Goal: Browse casually: Explore the website without a specific task or goal

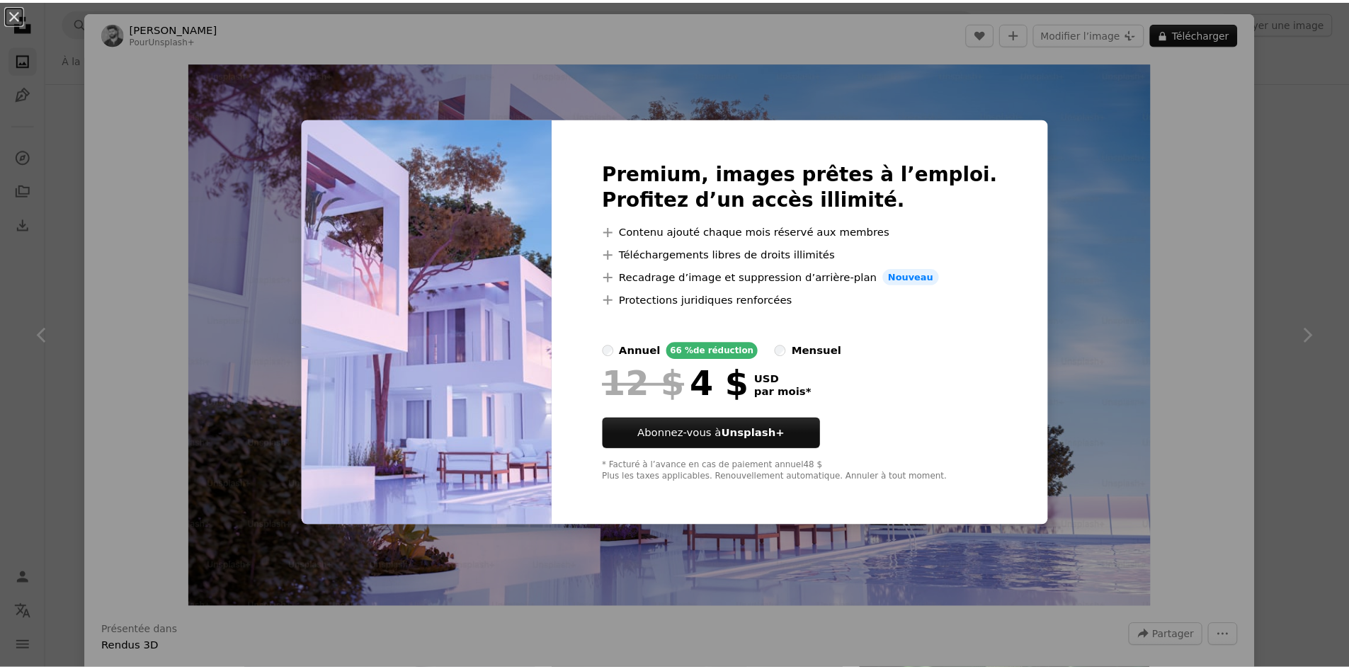
scroll to position [12246, 0]
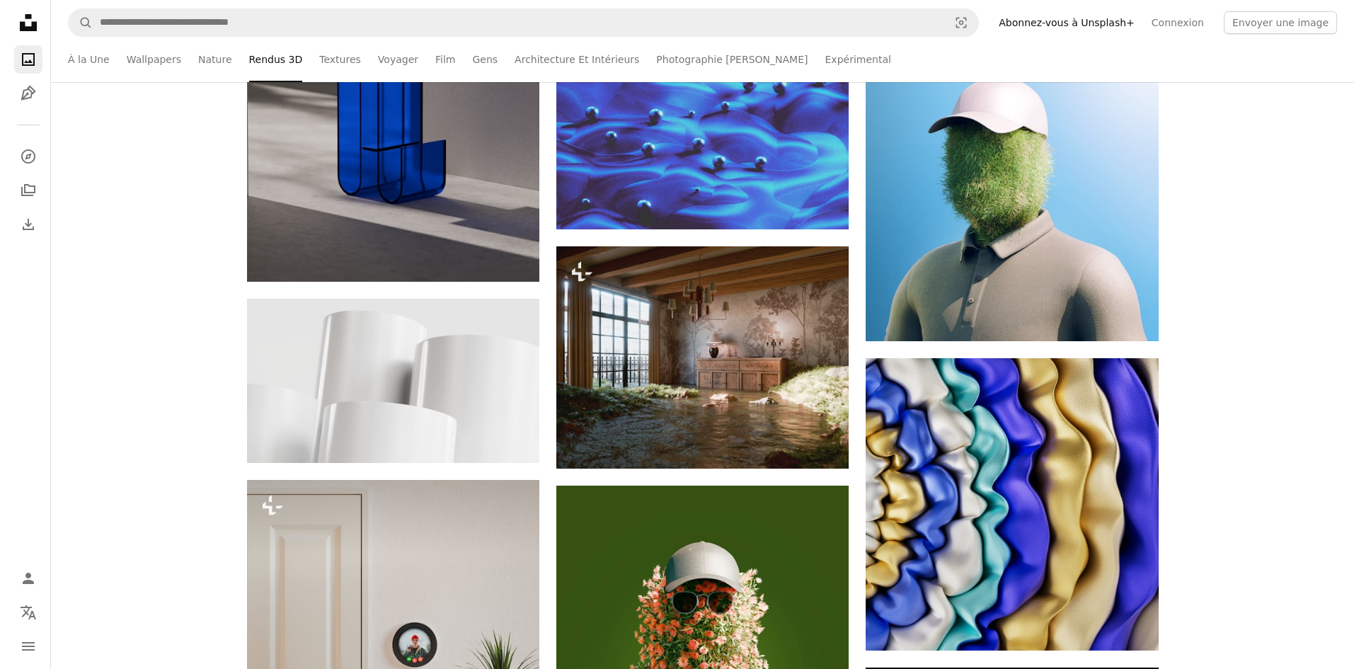
scroll to position [13379, 0]
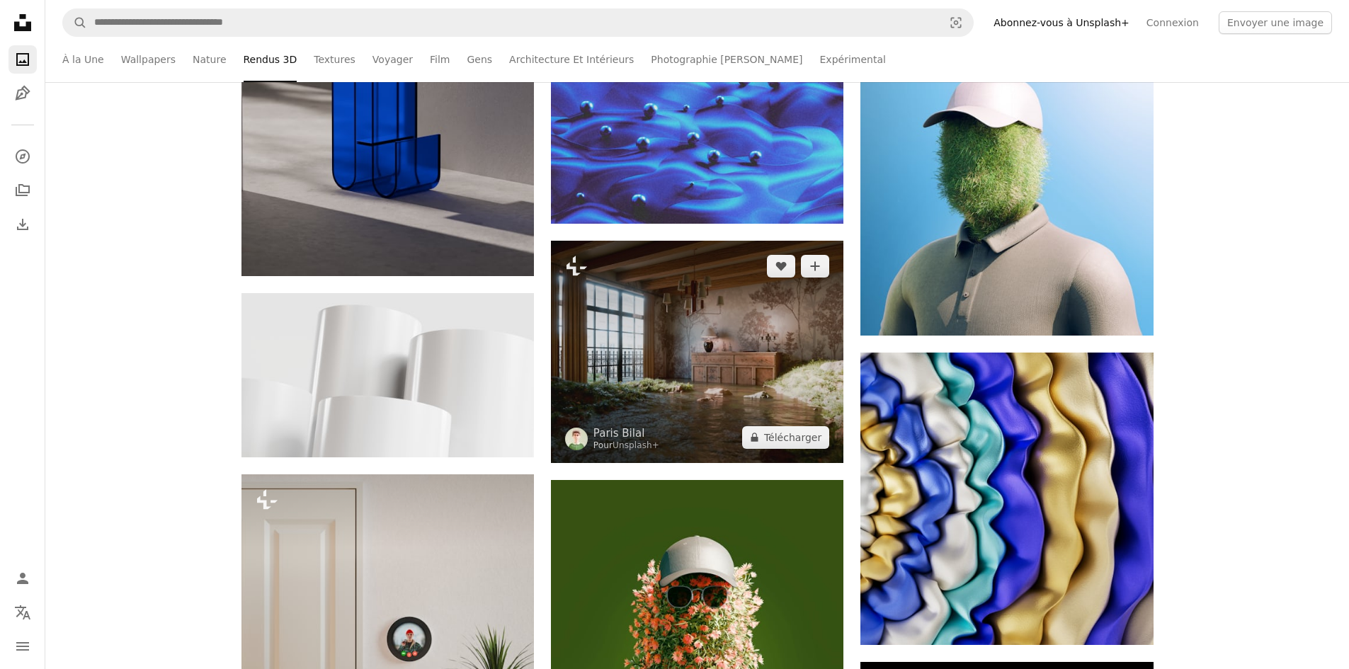
click at [724, 391] on img at bounding box center [697, 352] width 292 height 222
click at [699, 342] on img at bounding box center [697, 352] width 292 height 222
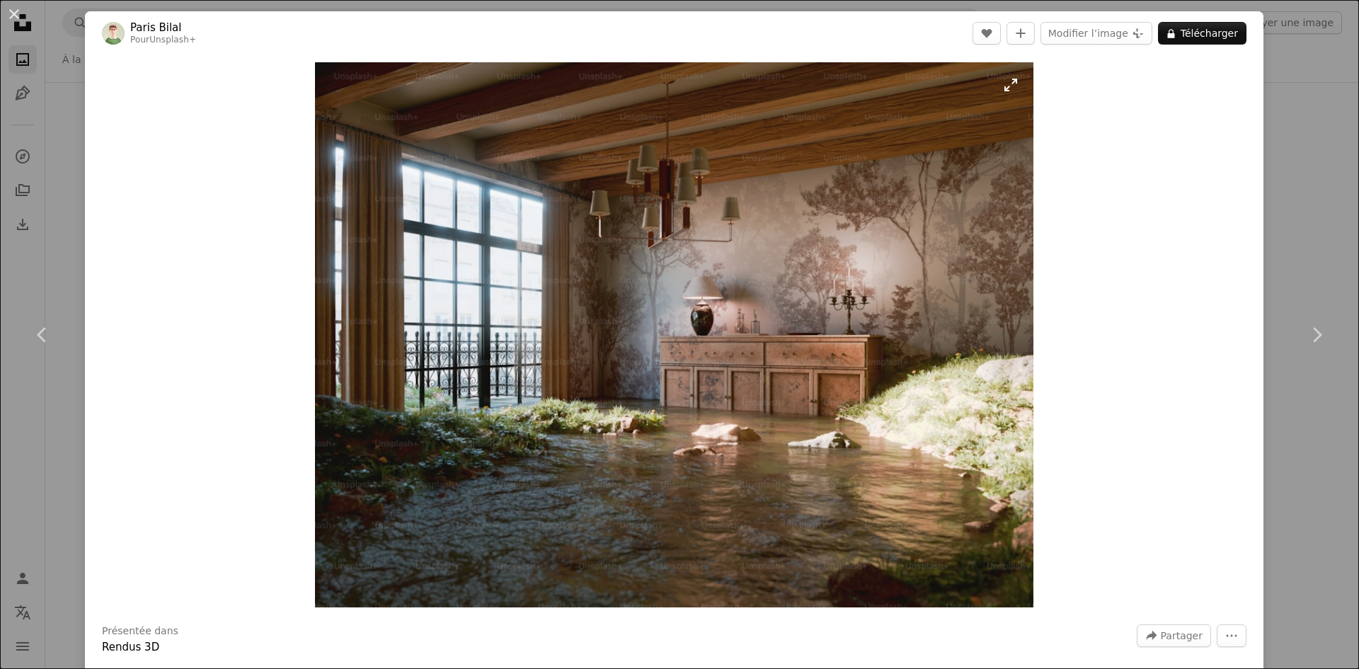
click at [876, 440] on img "Zoom sur cette image" at bounding box center [674, 334] width 718 height 545
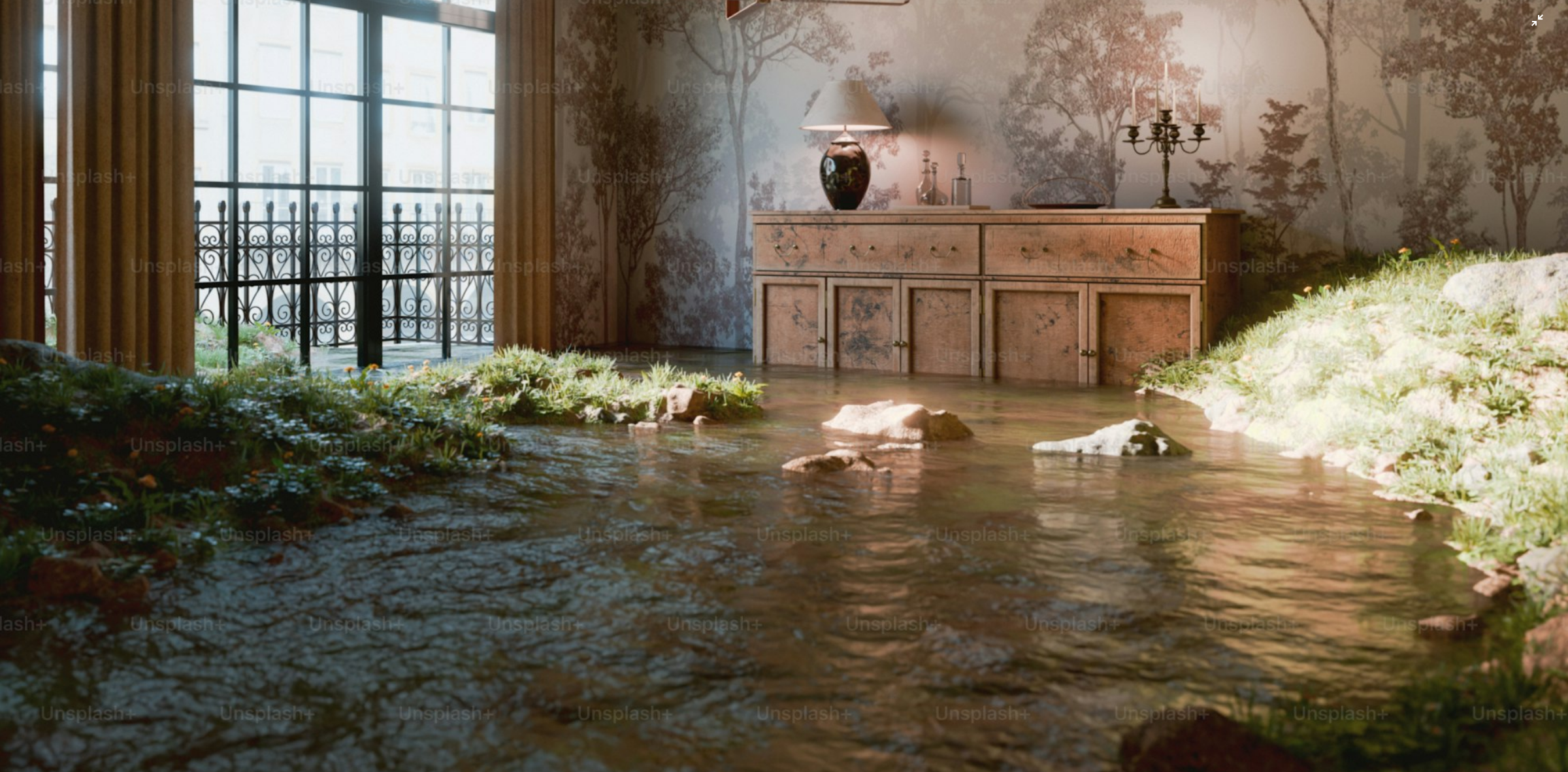
scroll to position [400, 0]
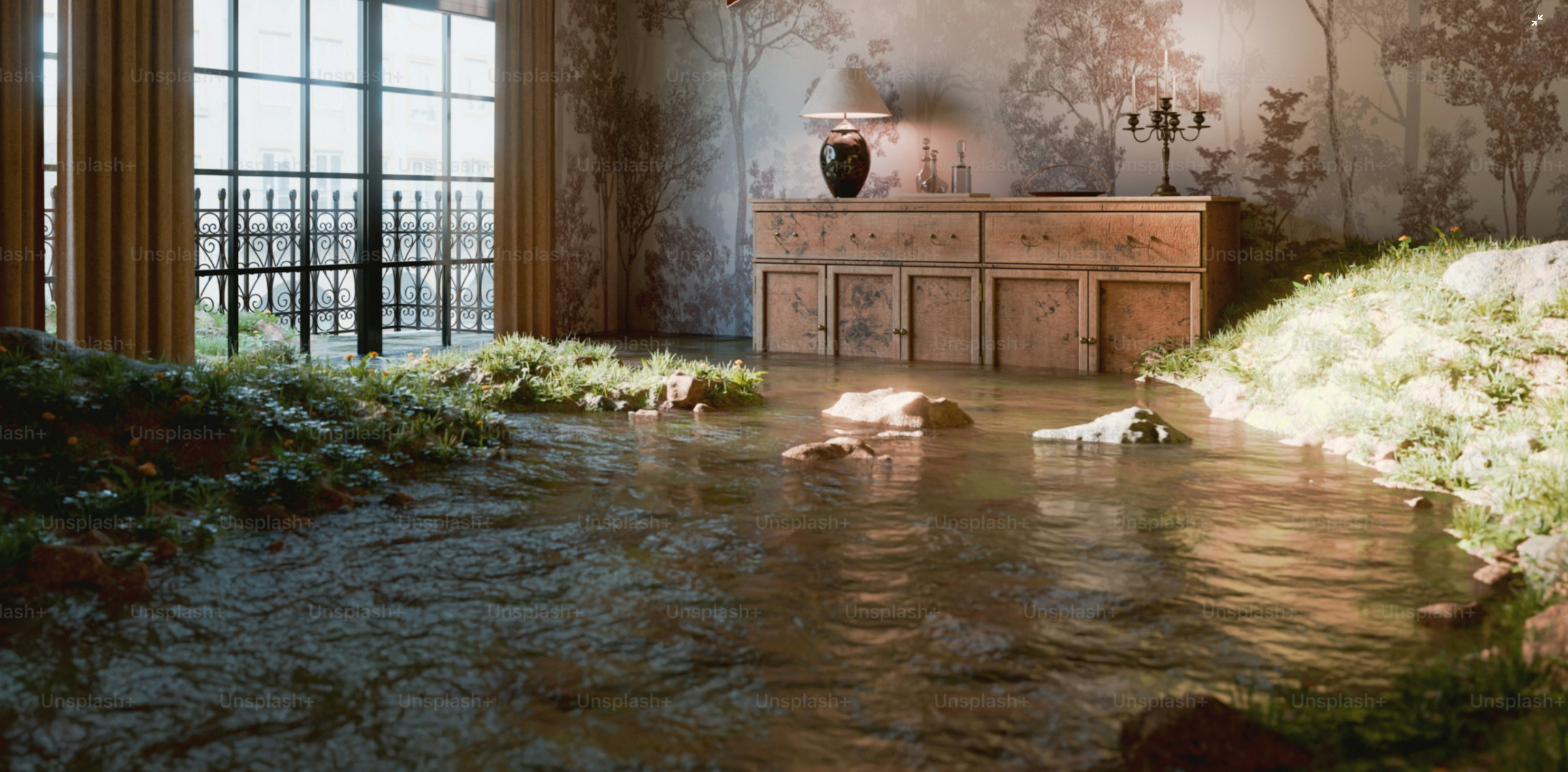
click at [1065, 392] on img "Zoom arrière sur cette image" at bounding box center [784, 196] width 1569 height 1191
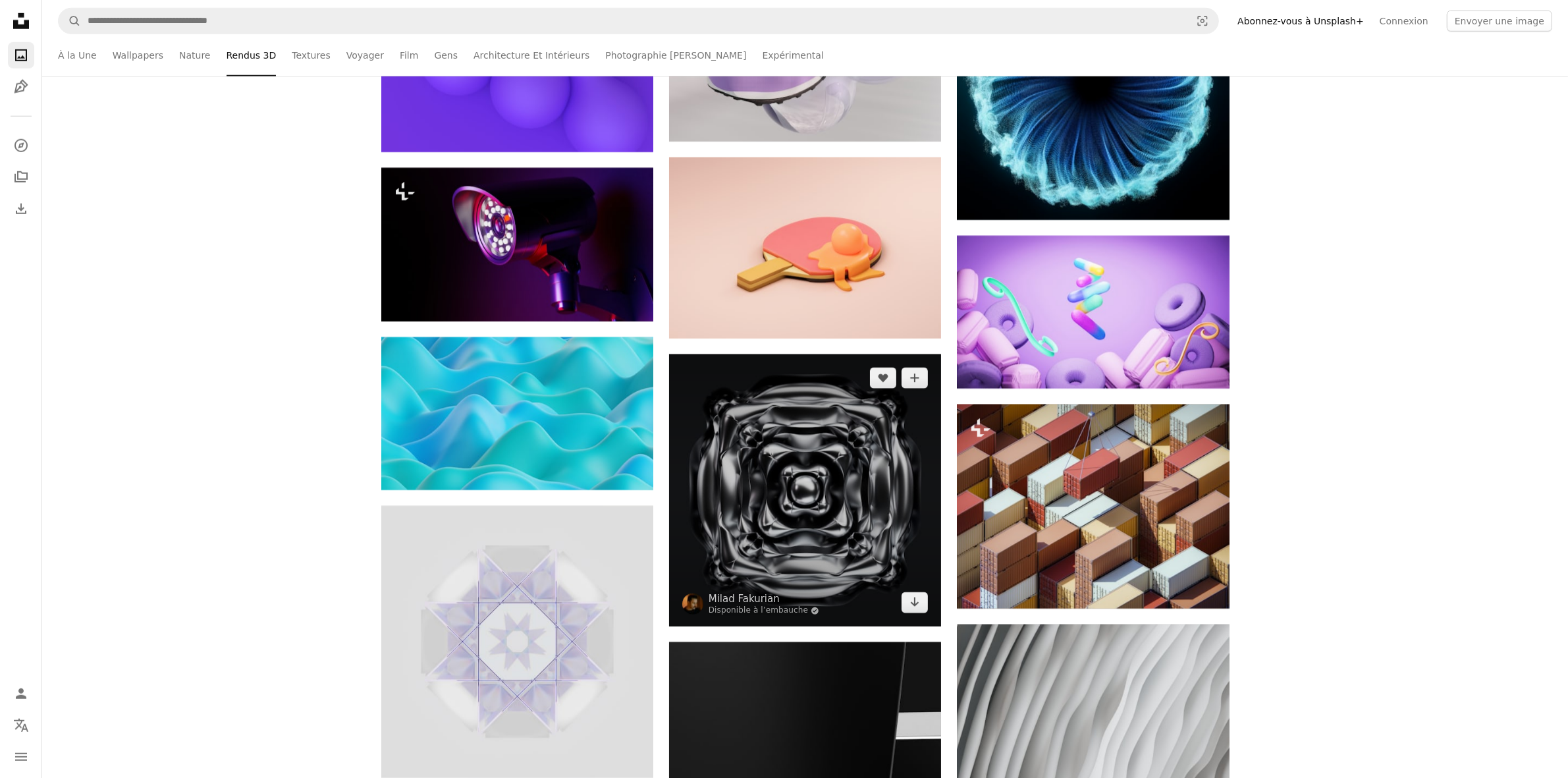
scroll to position [14145, 0]
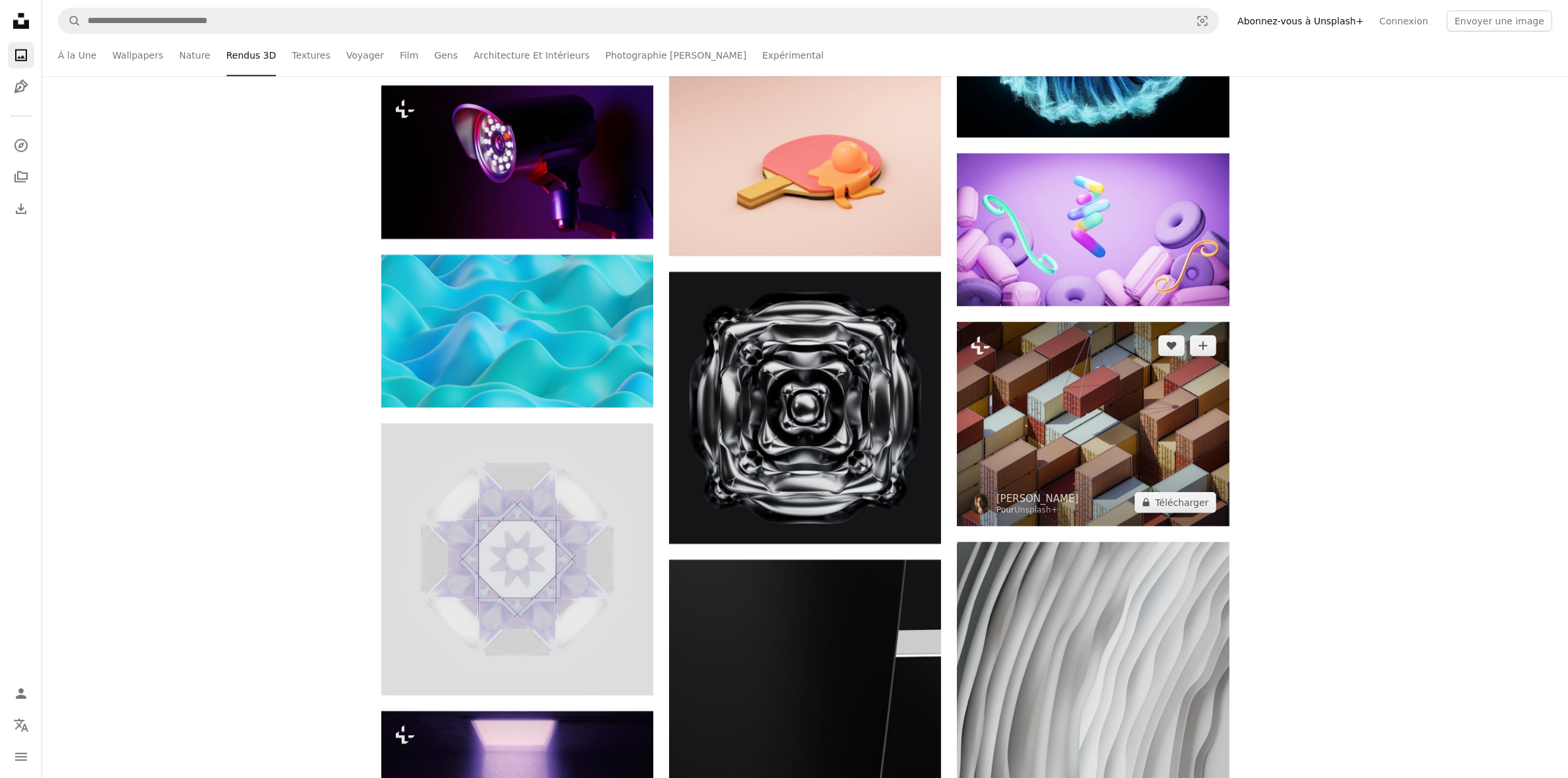
click at [1089, 432] on img at bounding box center [1093, 423] width 272 height 204
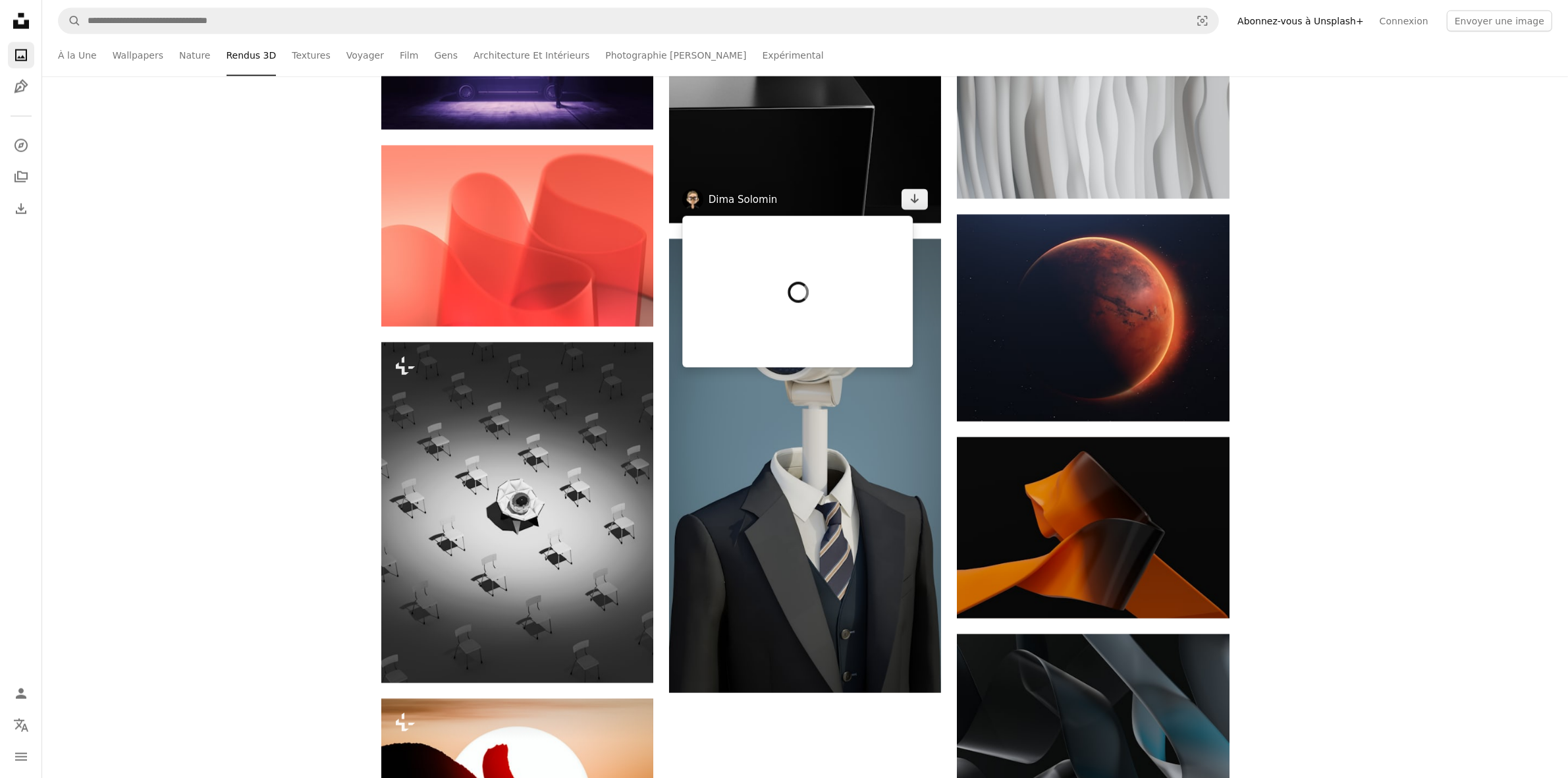
scroll to position [14968, 0]
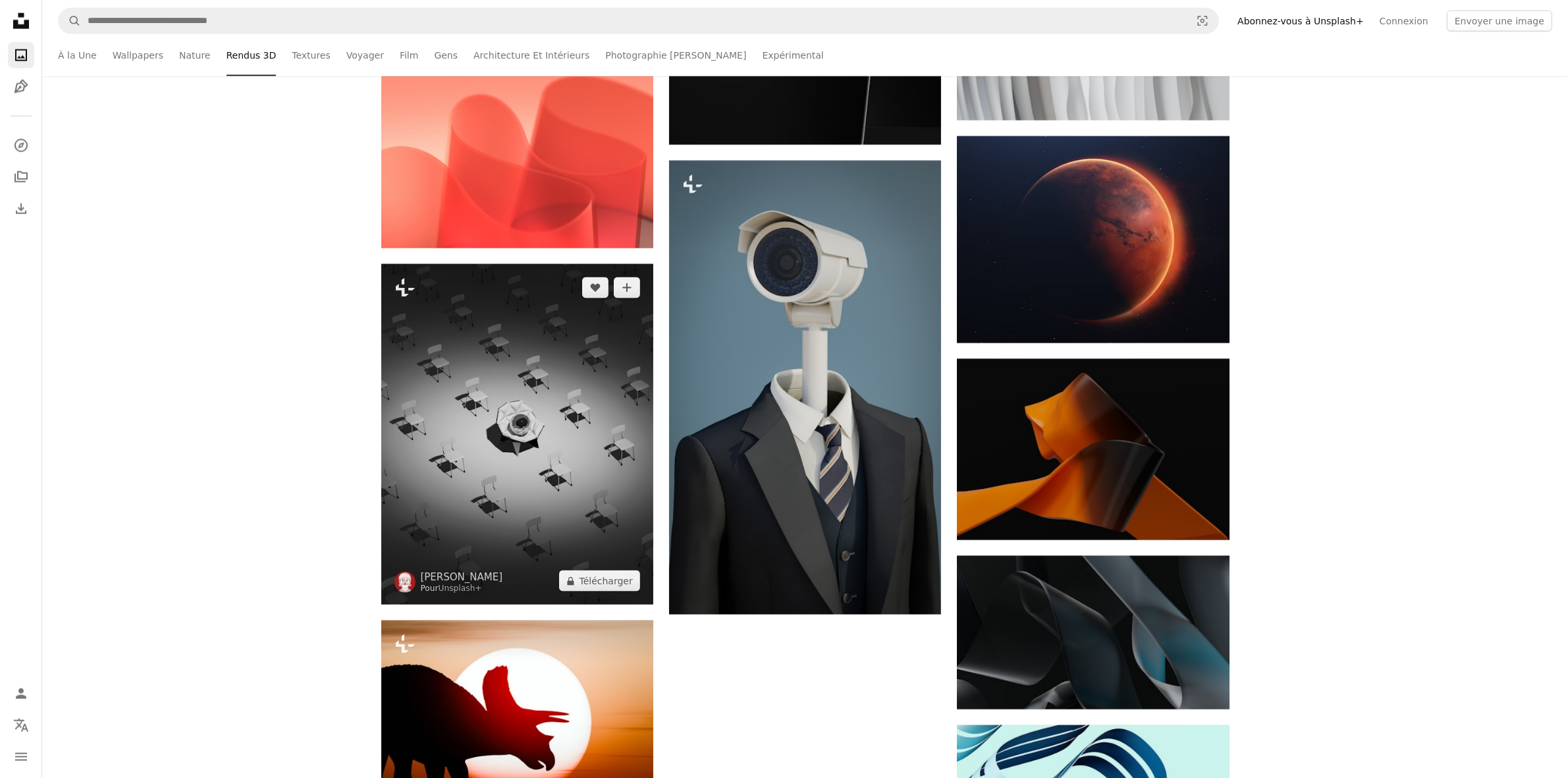
click at [494, 446] on img at bounding box center [517, 435] width 272 height 341
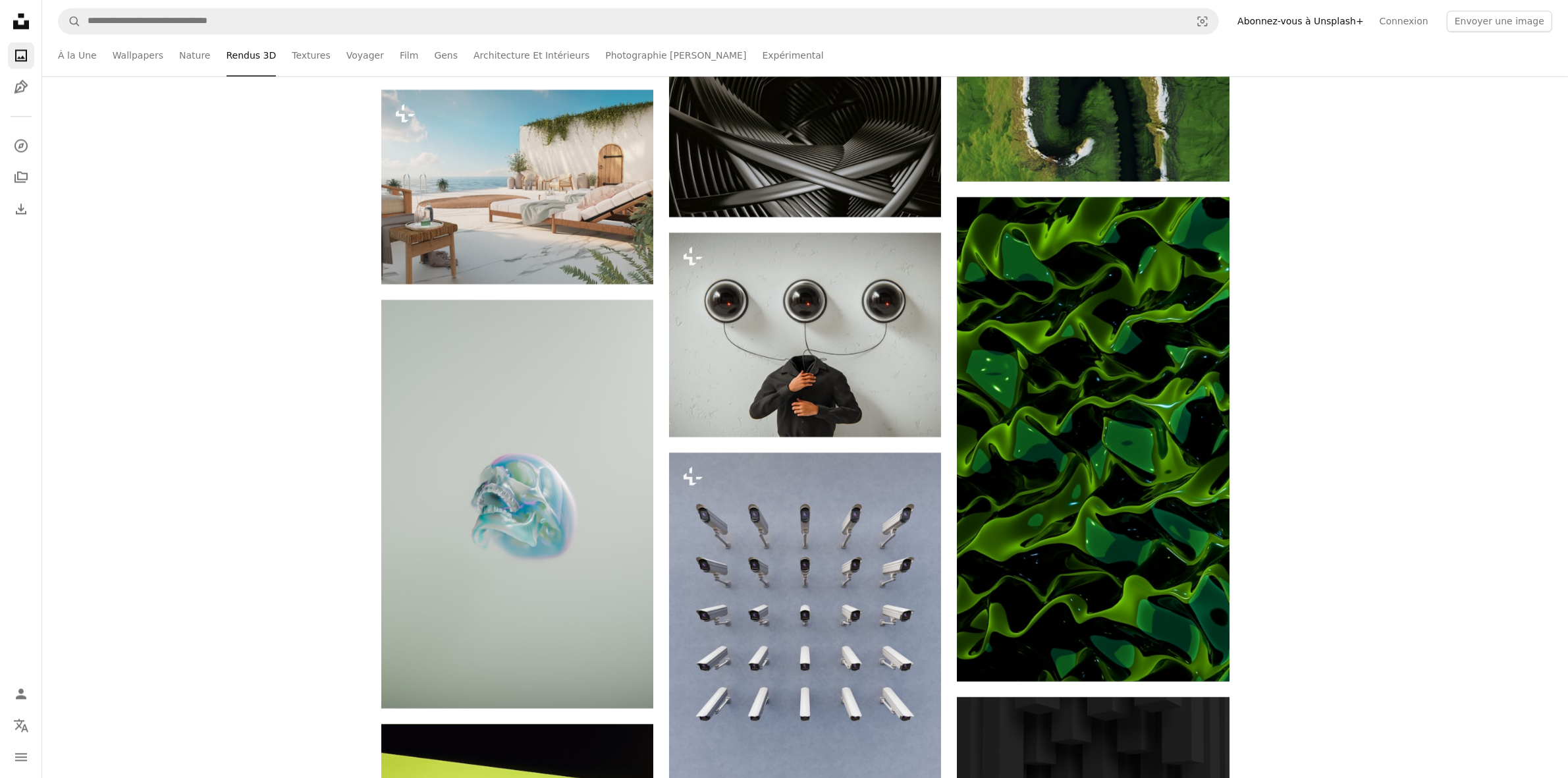
scroll to position [16368, 0]
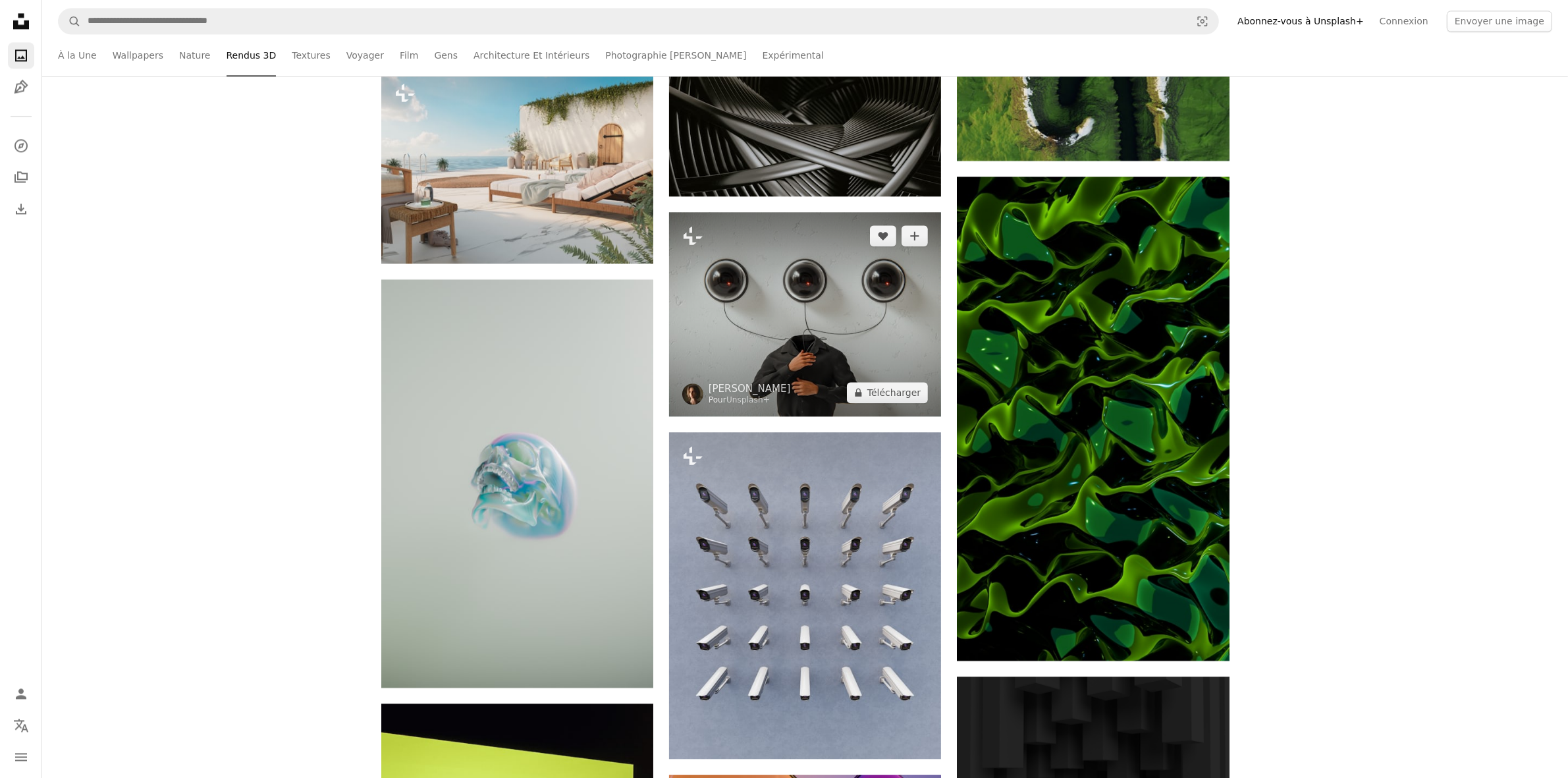
click at [790, 350] on img at bounding box center [805, 314] width 272 height 204
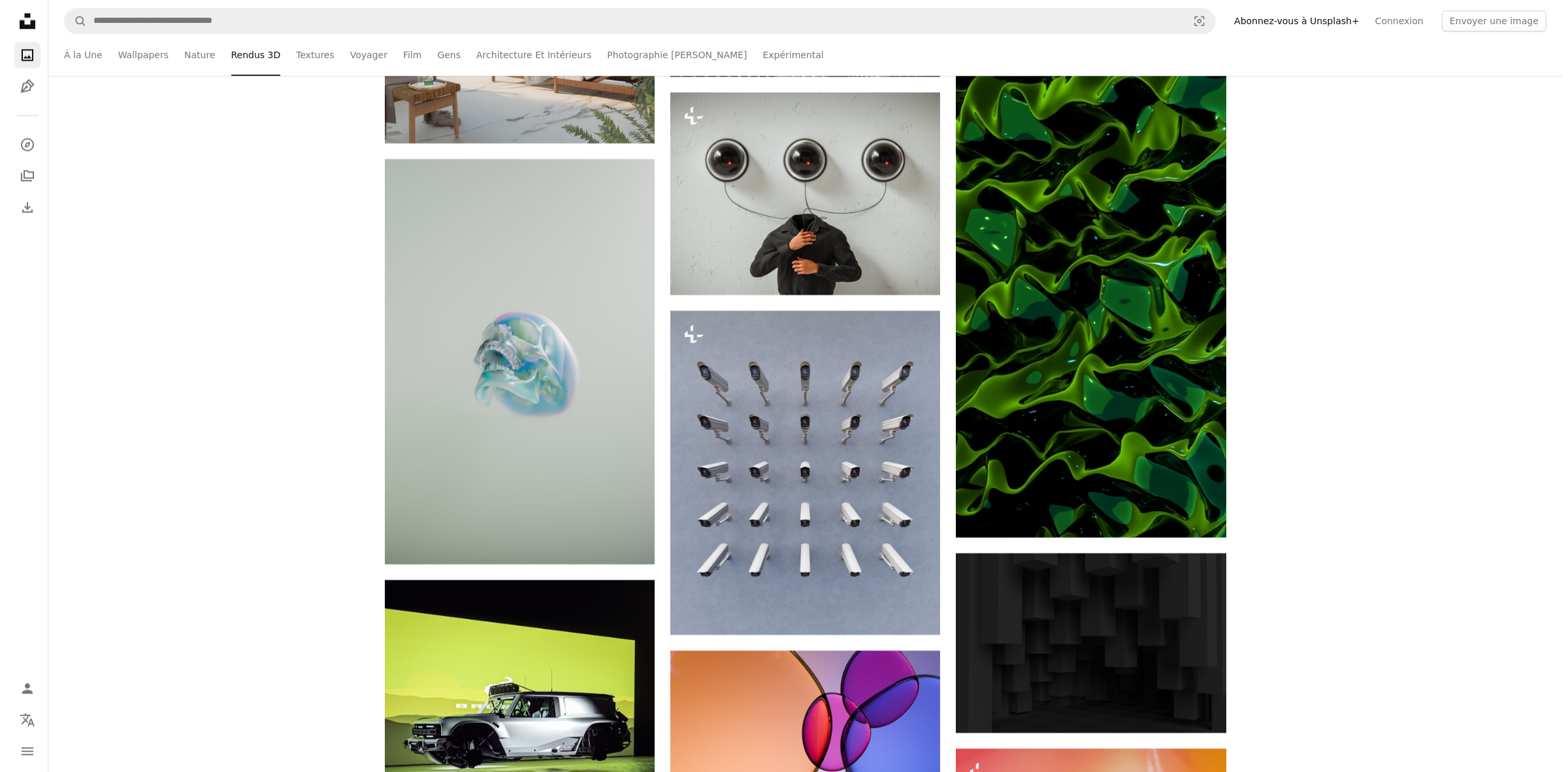
scroll to position [16568, 0]
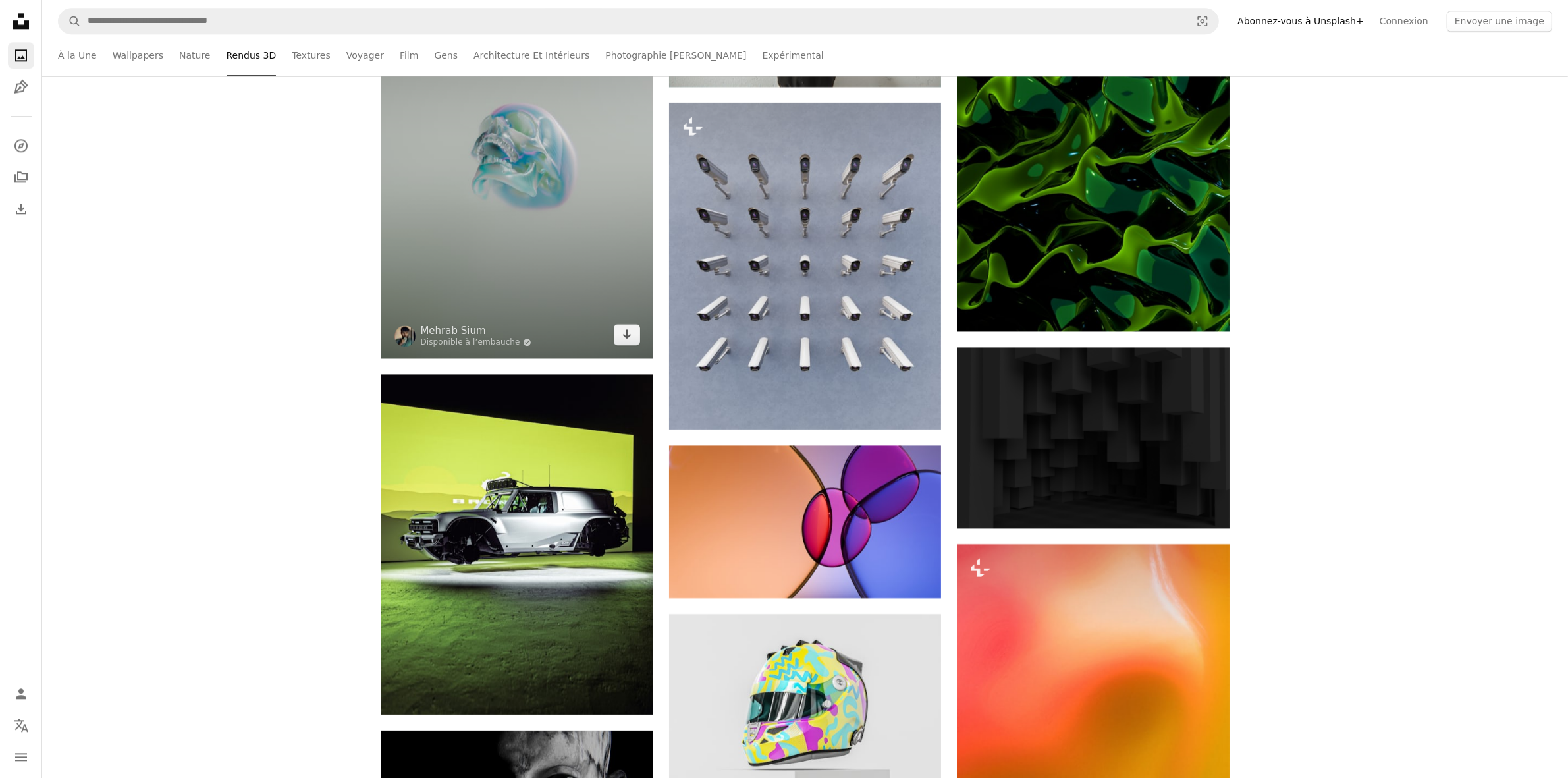
click at [533, 168] on img at bounding box center [517, 154] width 272 height 409
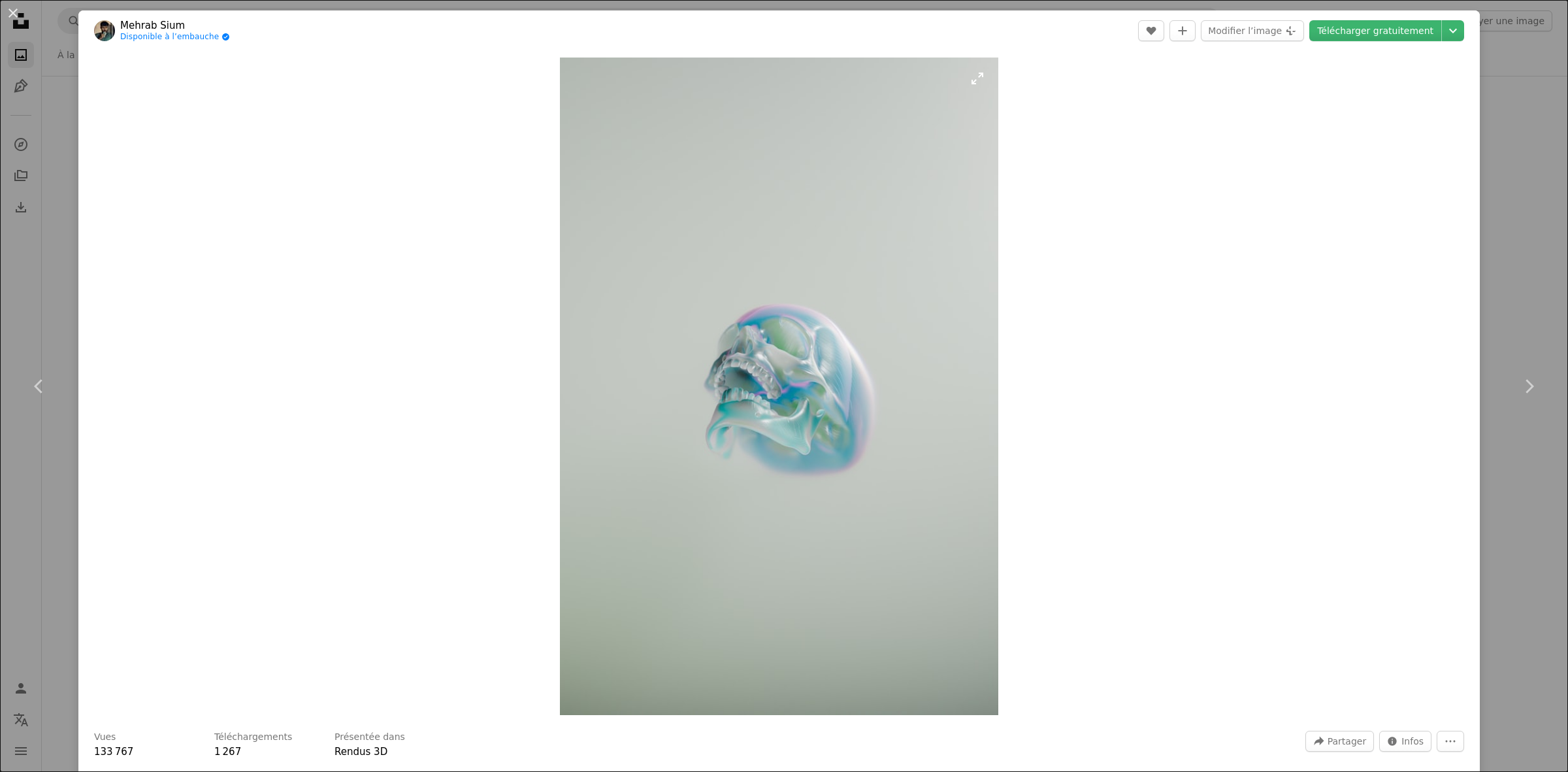
click at [717, 458] on img "Zoom sur cette image" at bounding box center [779, 386] width 438 height 657
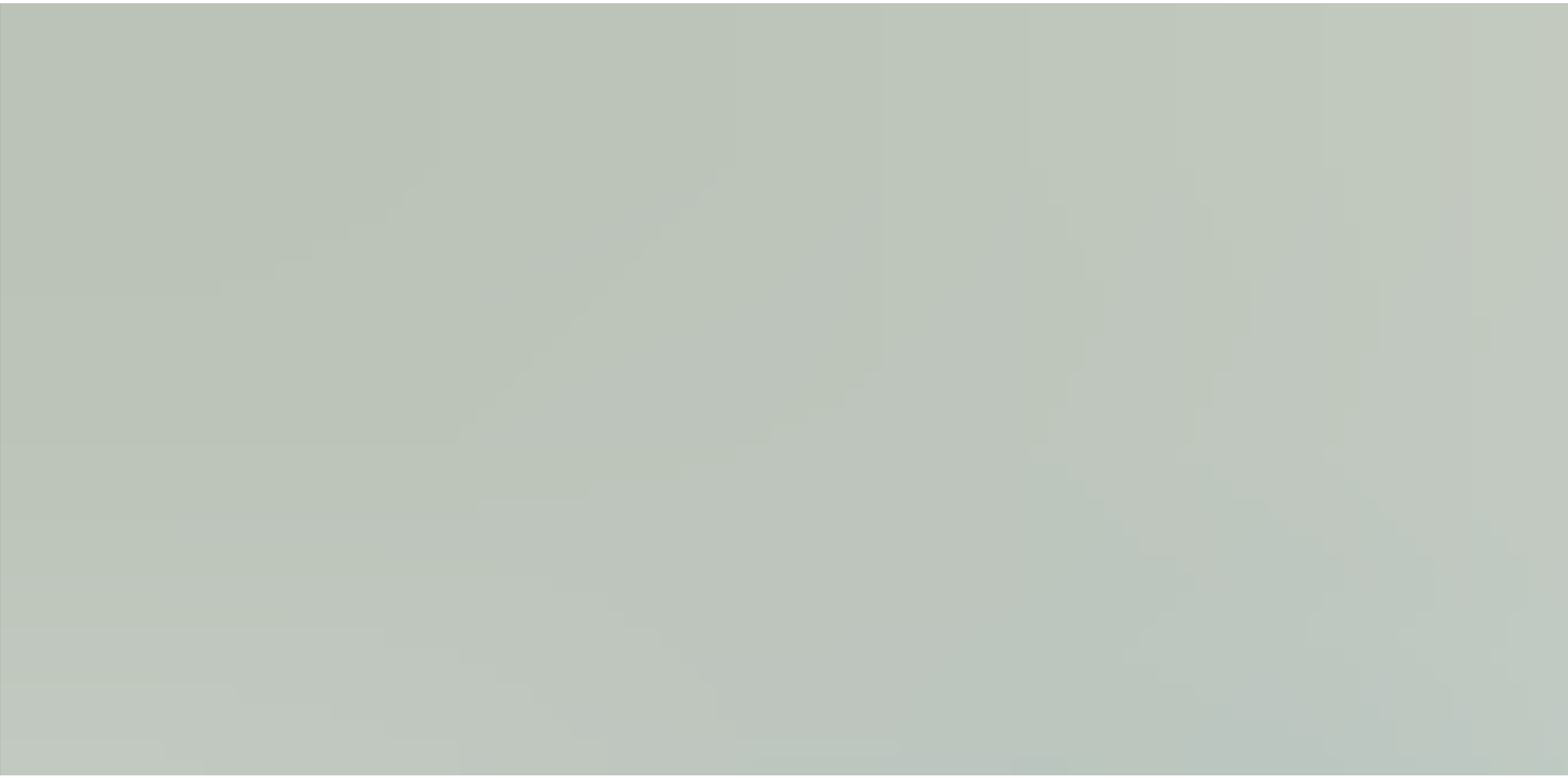
scroll to position [779, 0]
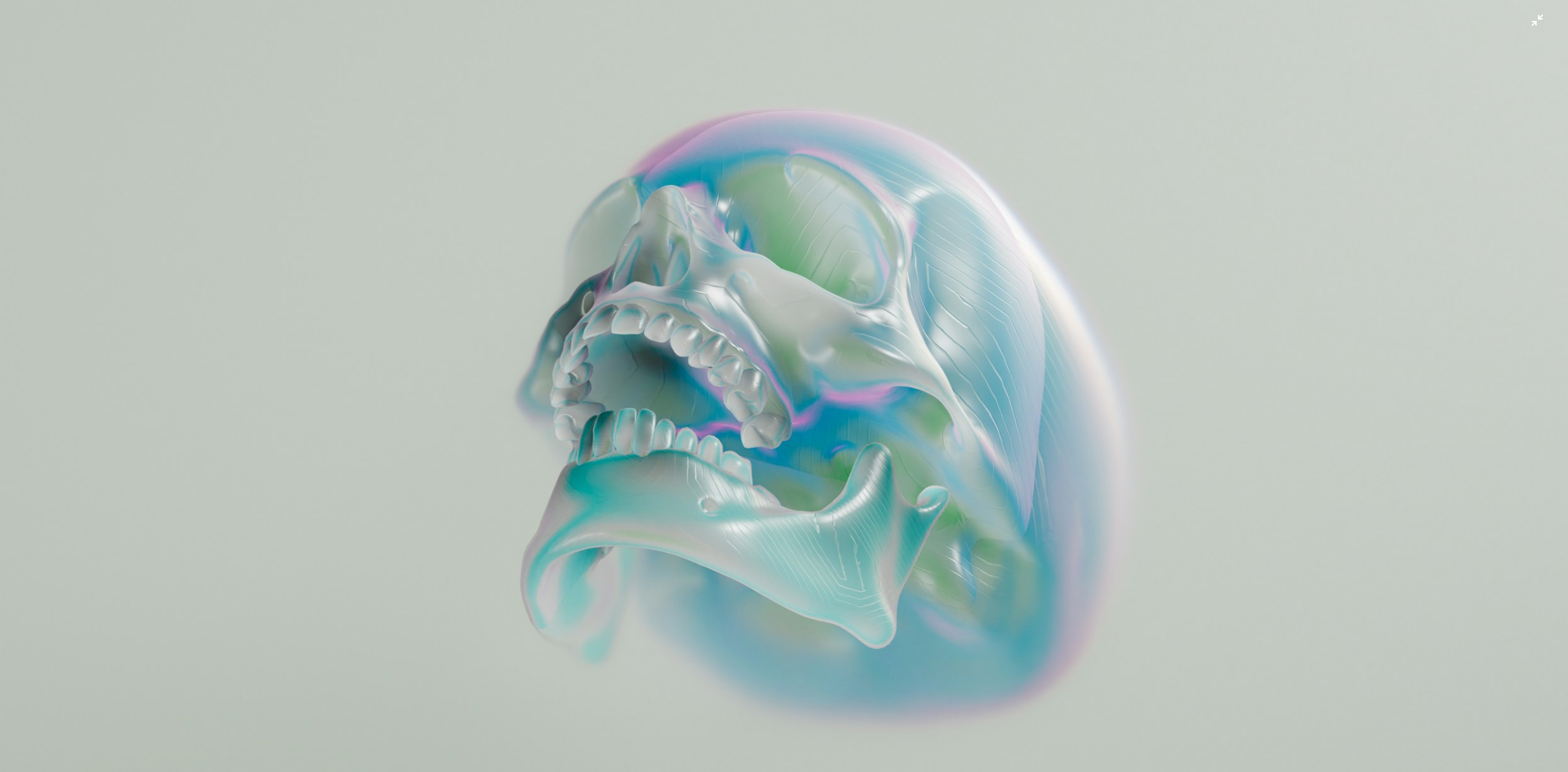
click at [710, 369] on img "Zoom arrière sur cette image" at bounding box center [784, 404] width 1569 height 2355
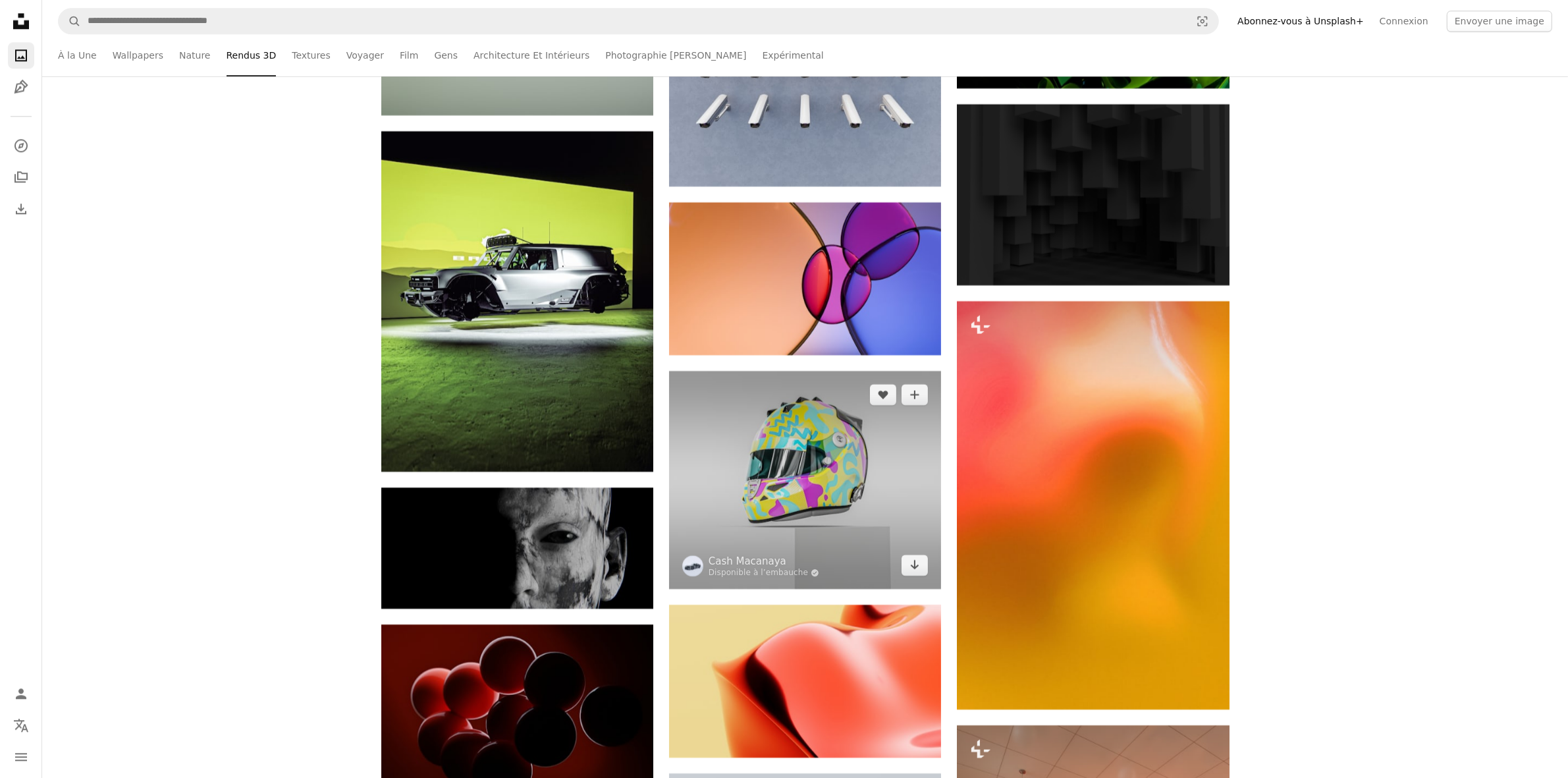
scroll to position [16944, 0]
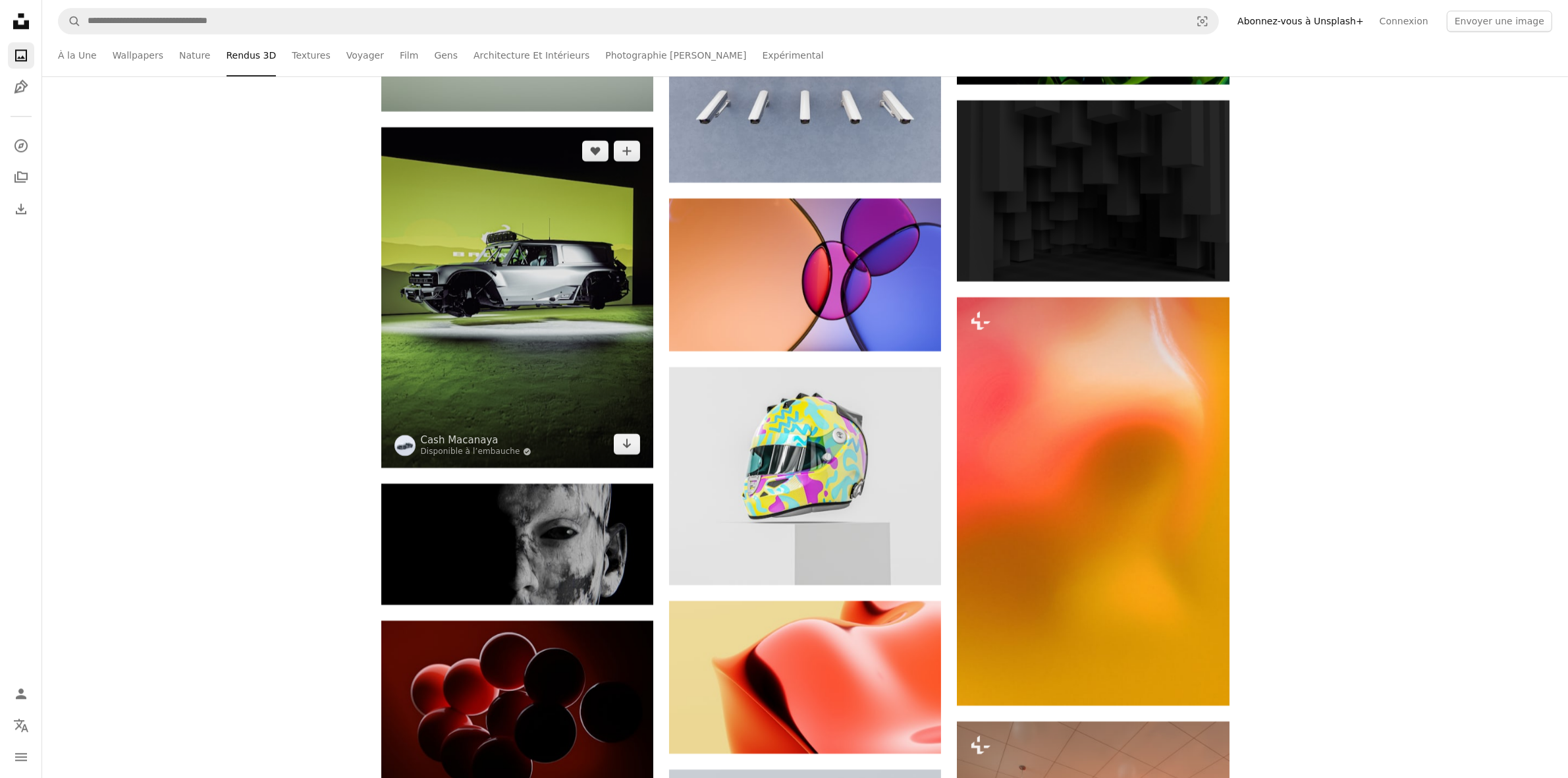
click at [530, 351] on img at bounding box center [517, 298] width 272 height 341
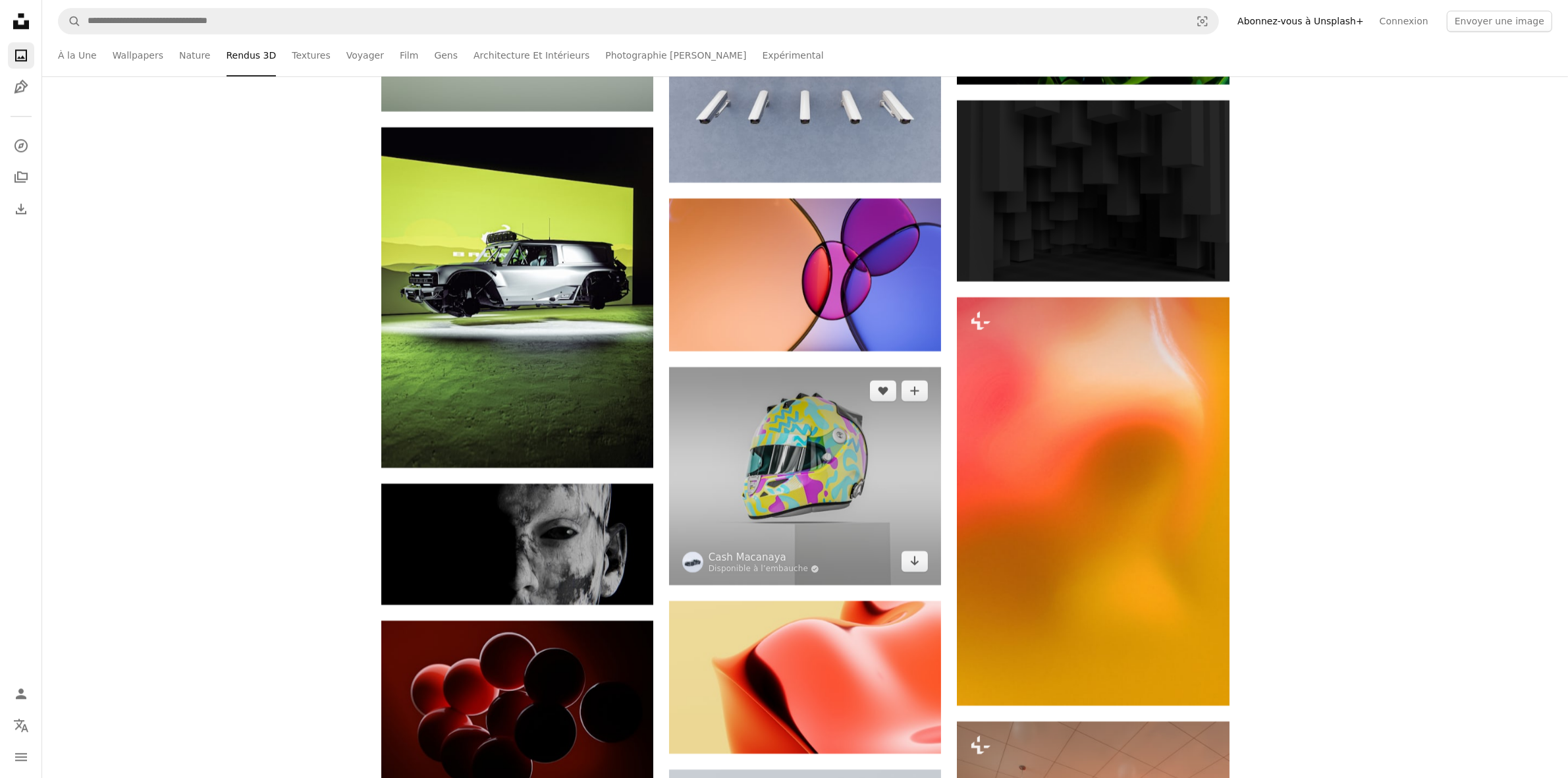
click at [818, 494] on img at bounding box center [805, 476] width 272 height 218
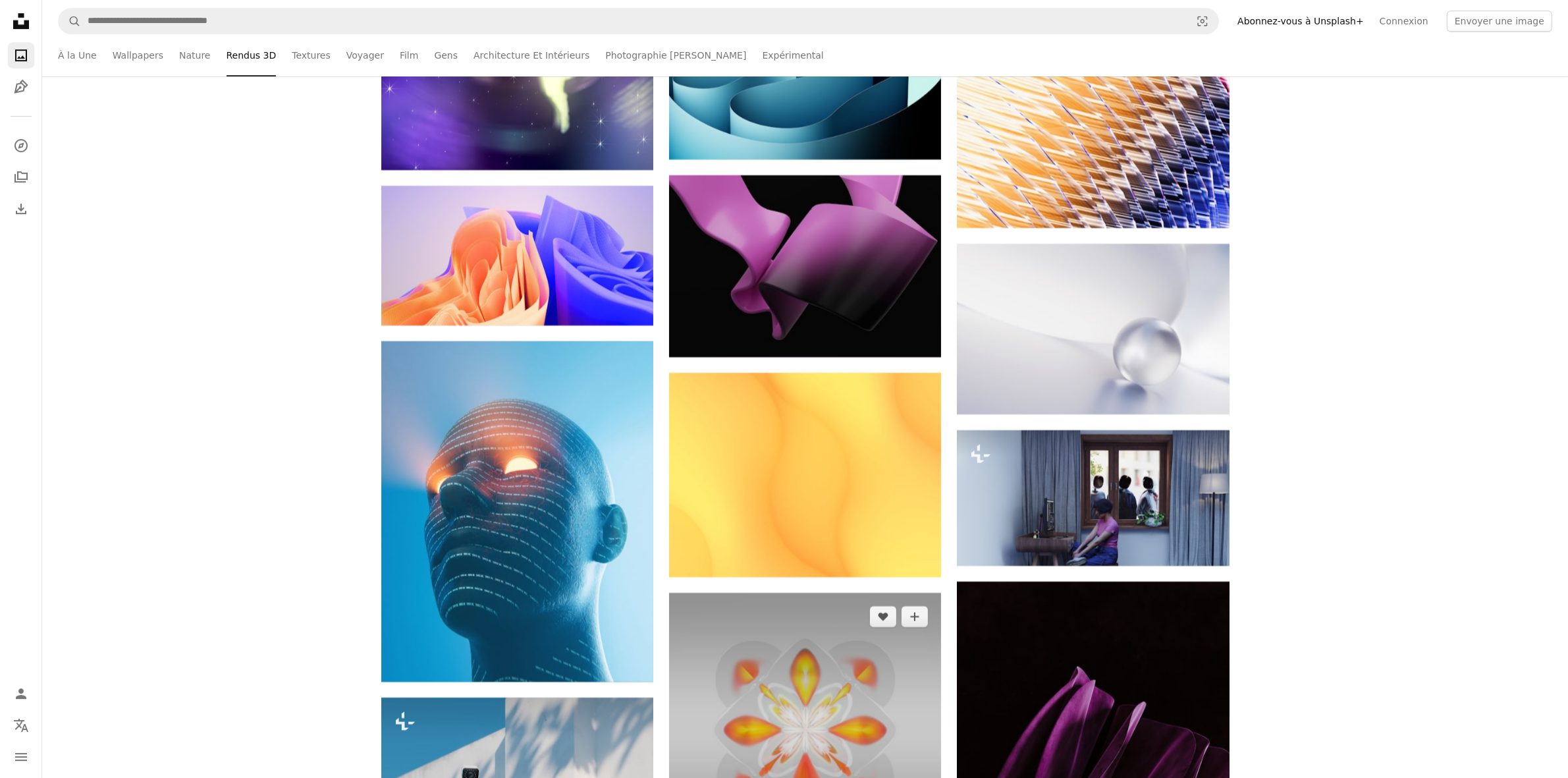
scroll to position [18015, 0]
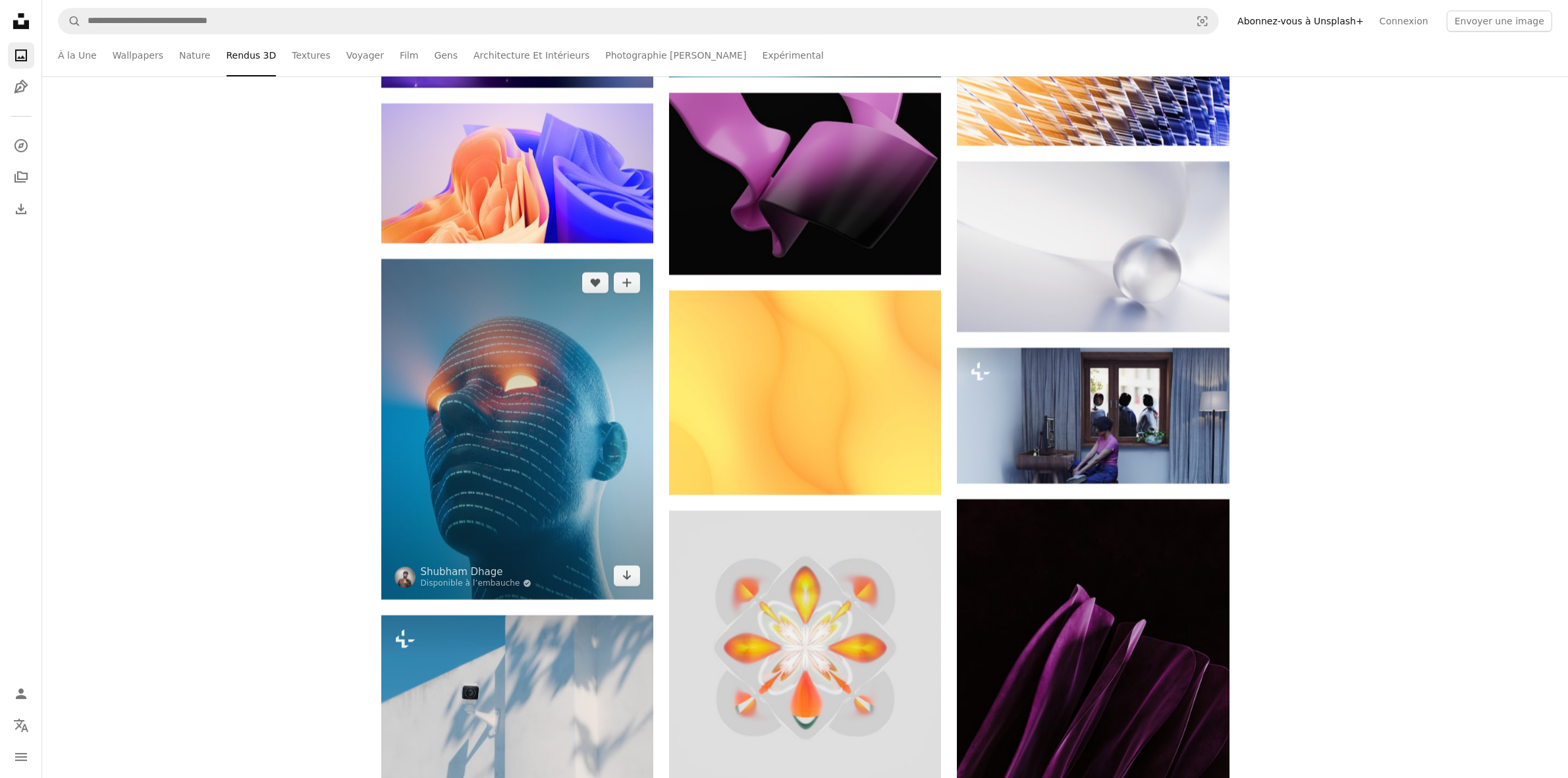
click at [535, 543] on img at bounding box center [517, 429] width 272 height 341
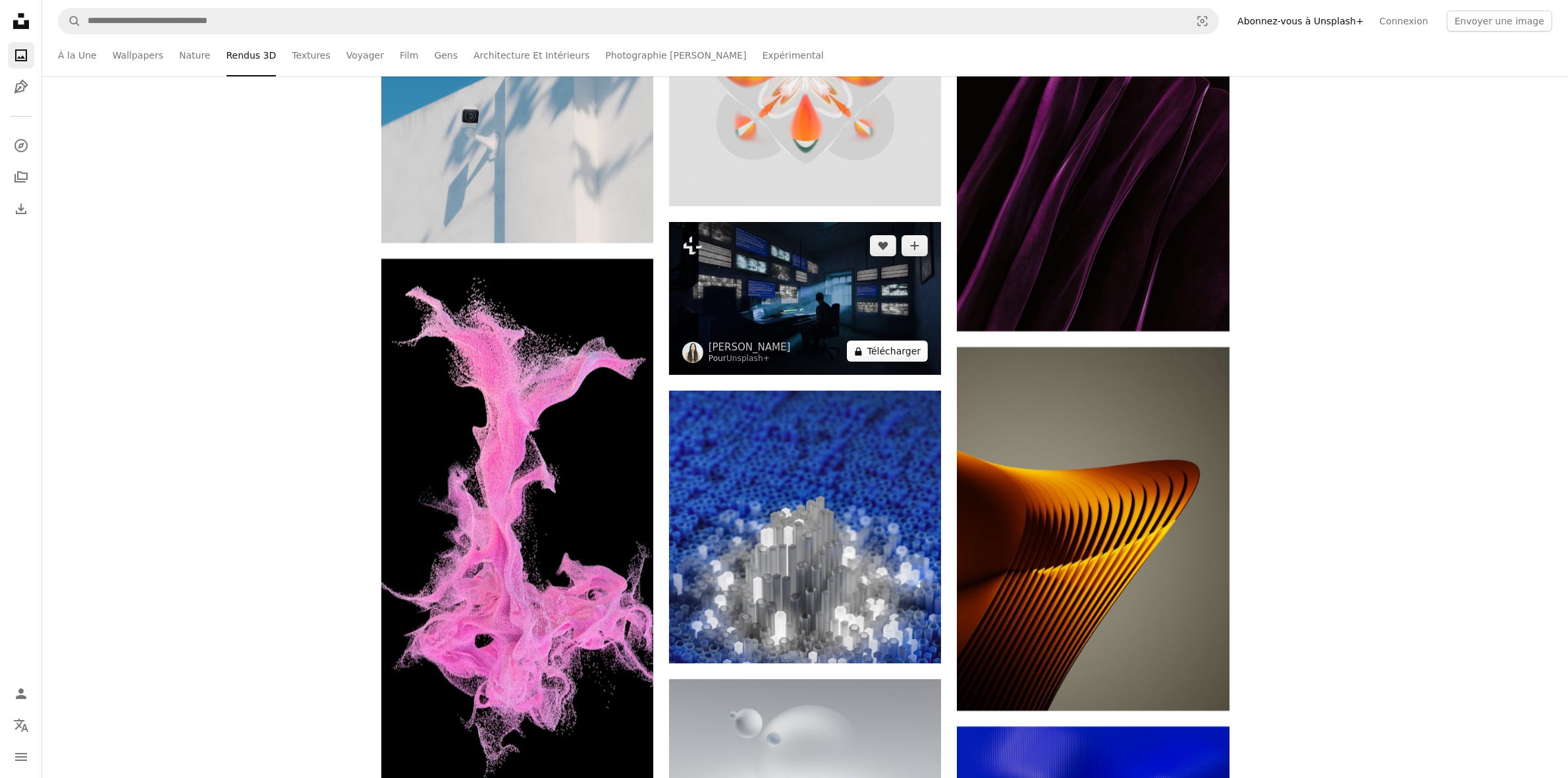
scroll to position [18343, 0]
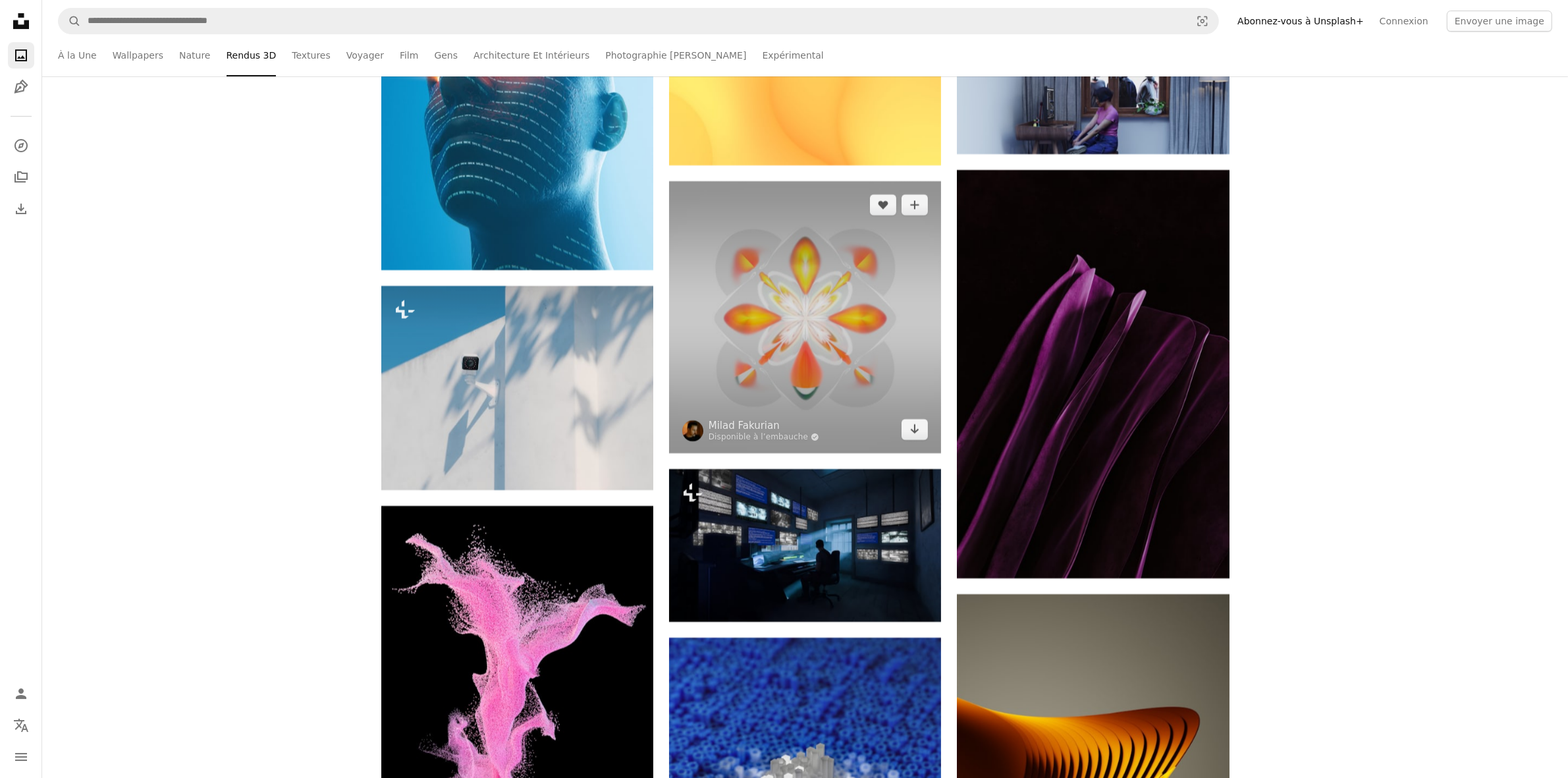
click at [811, 337] on img at bounding box center [805, 317] width 272 height 272
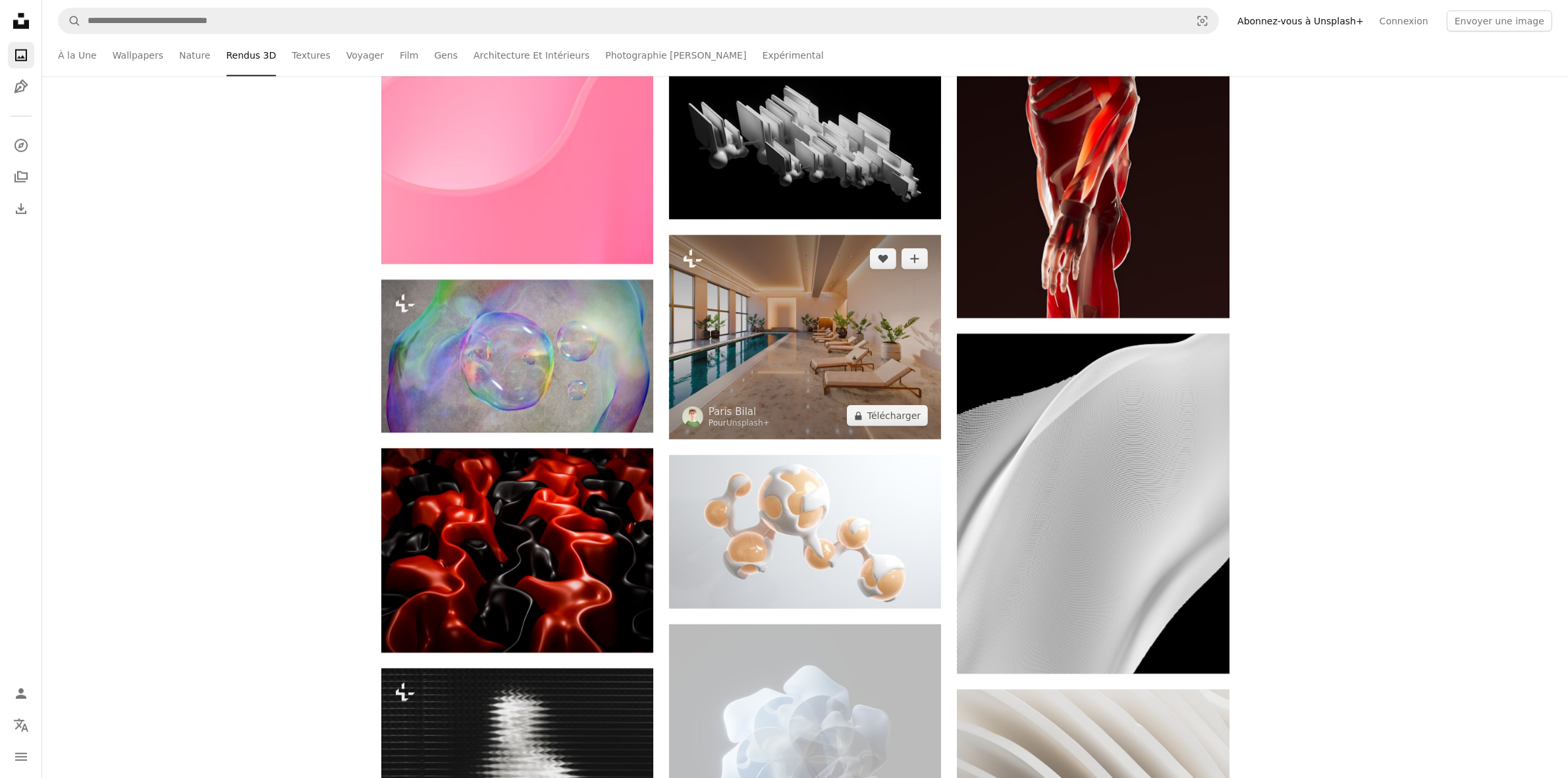
scroll to position [20485, 0]
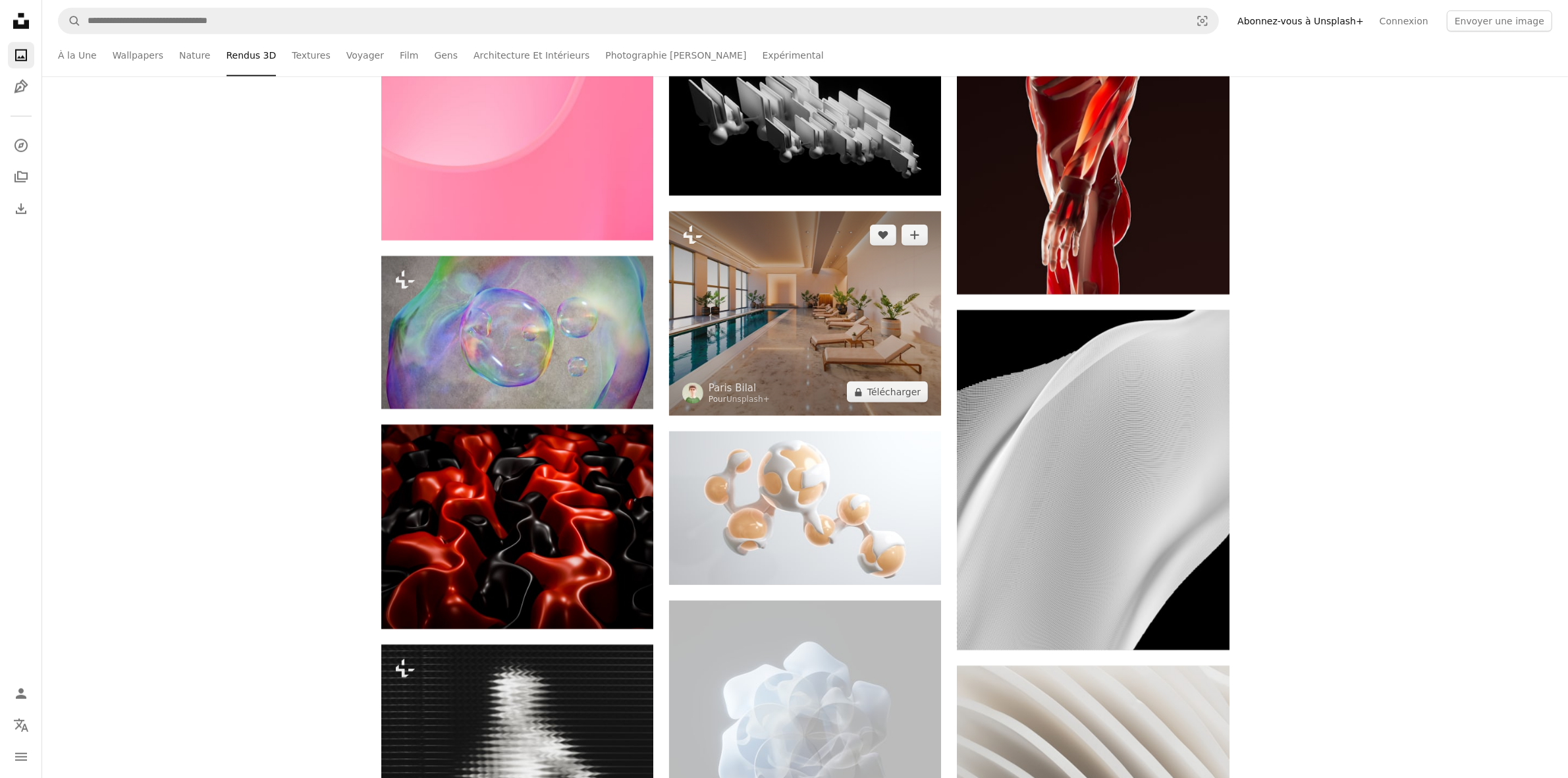
click at [813, 346] on img at bounding box center [805, 313] width 272 height 204
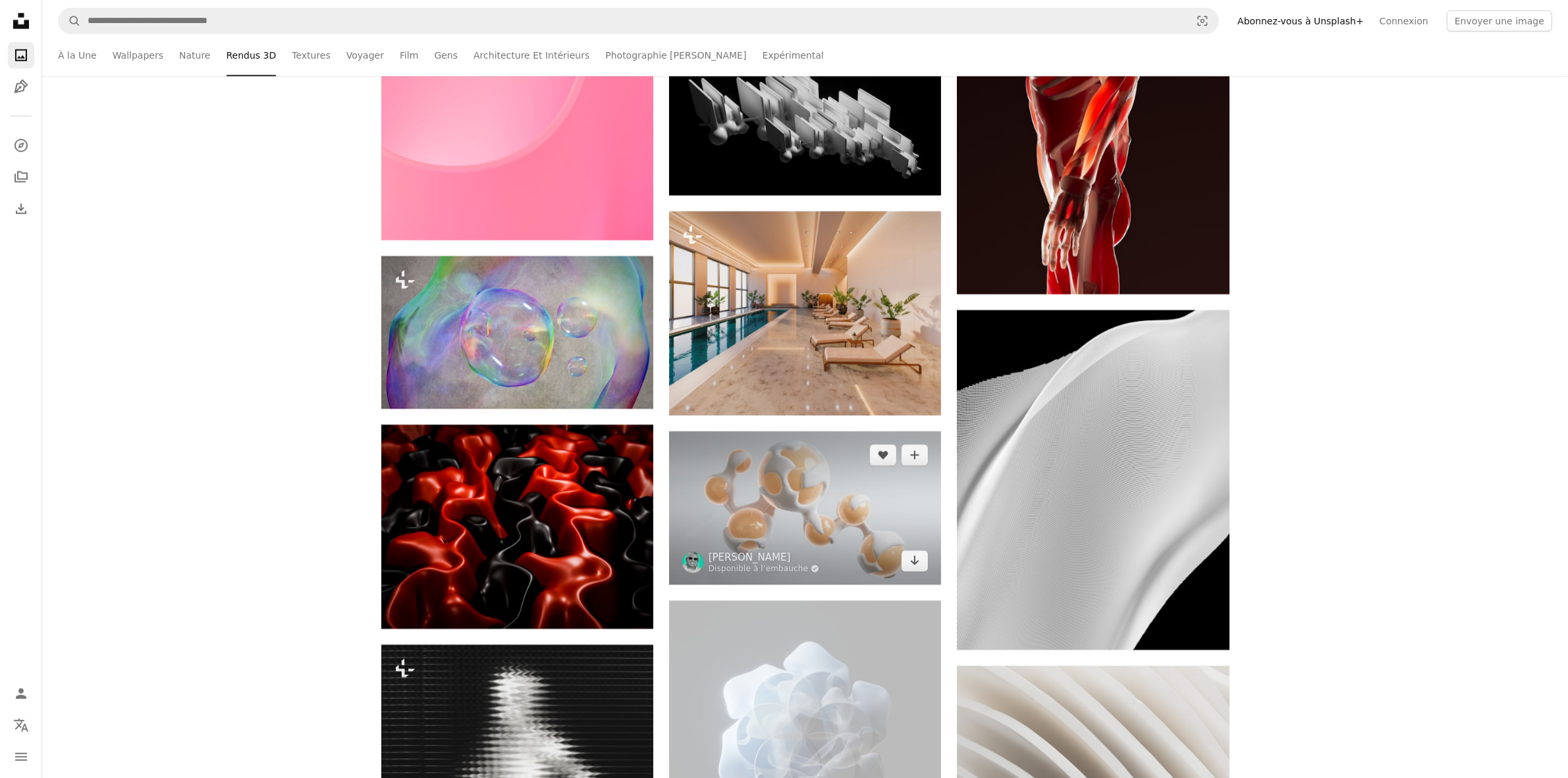
click at [856, 503] on img at bounding box center [805, 508] width 272 height 153
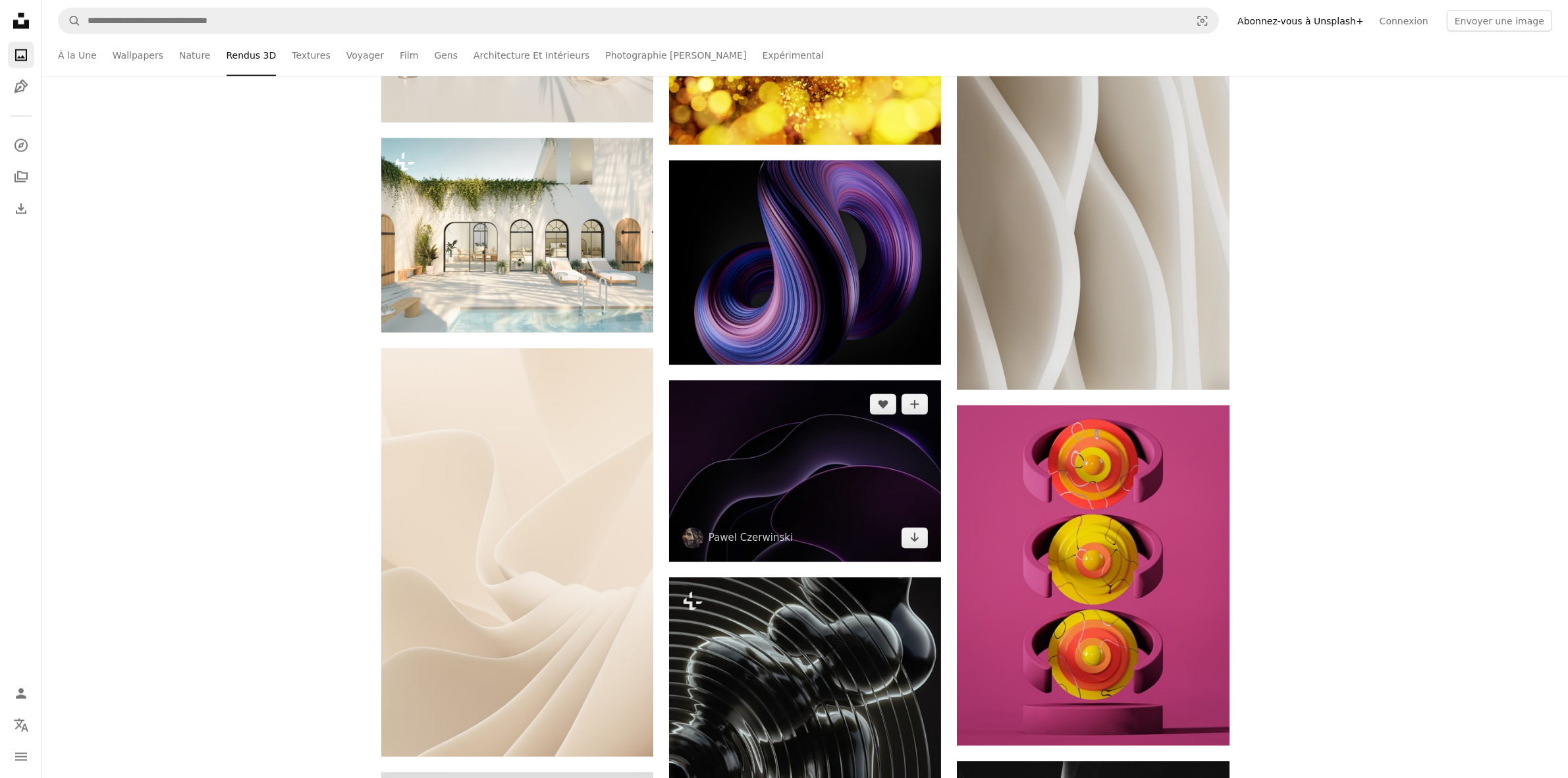
scroll to position [21555, 0]
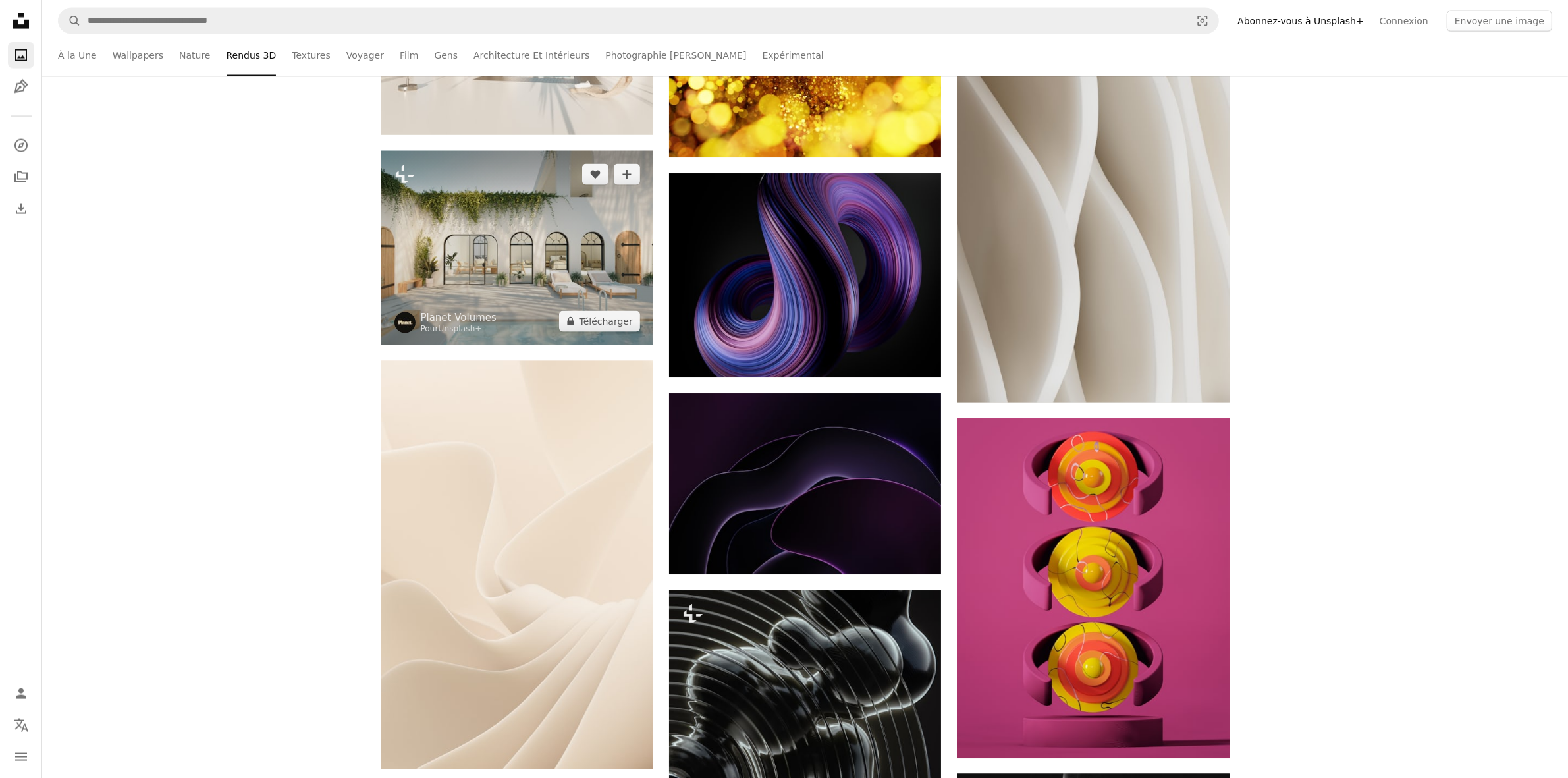
click at [551, 287] on img at bounding box center [517, 248] width 272 height 194
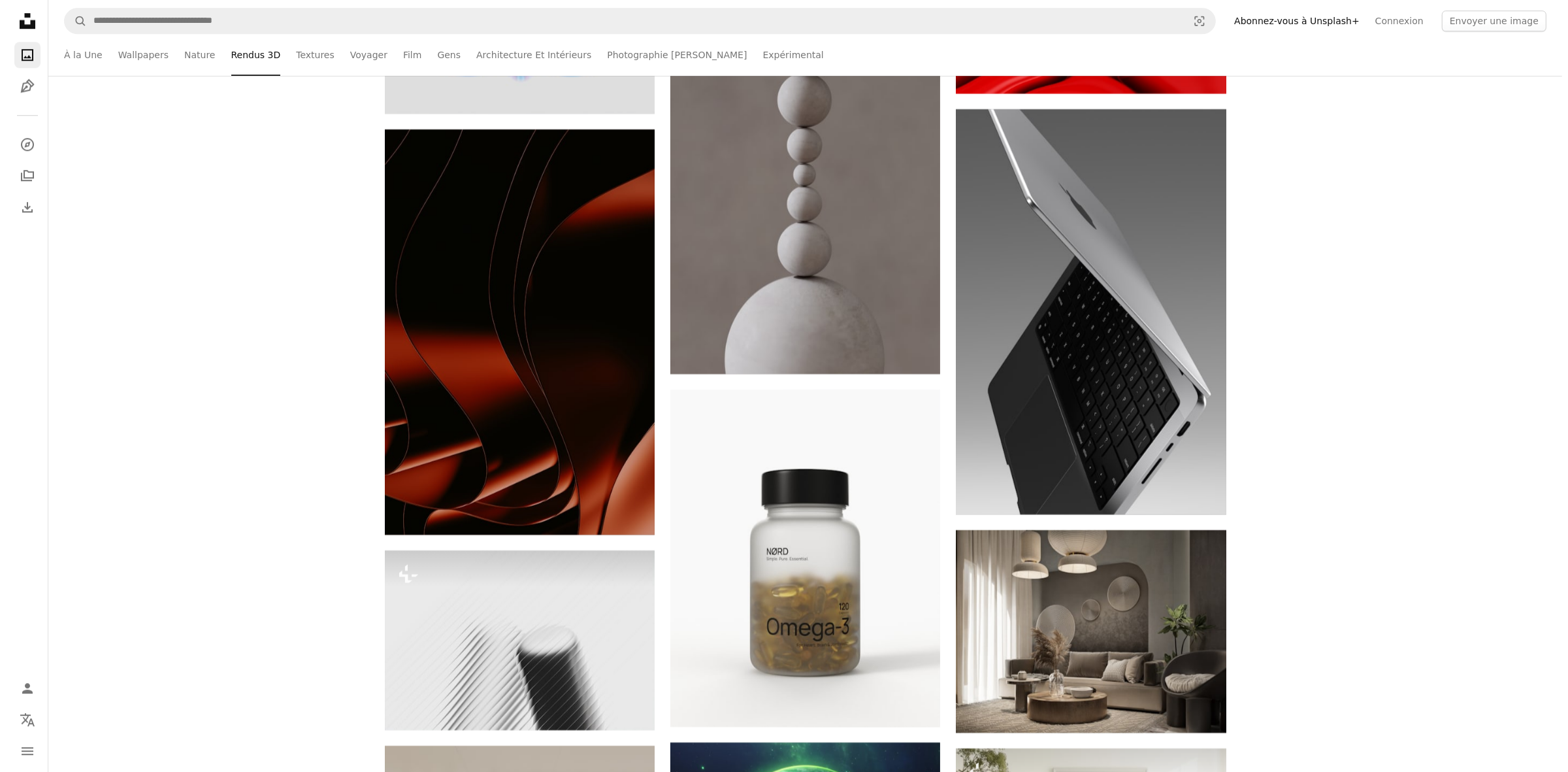
scroll to position [23922, 0]
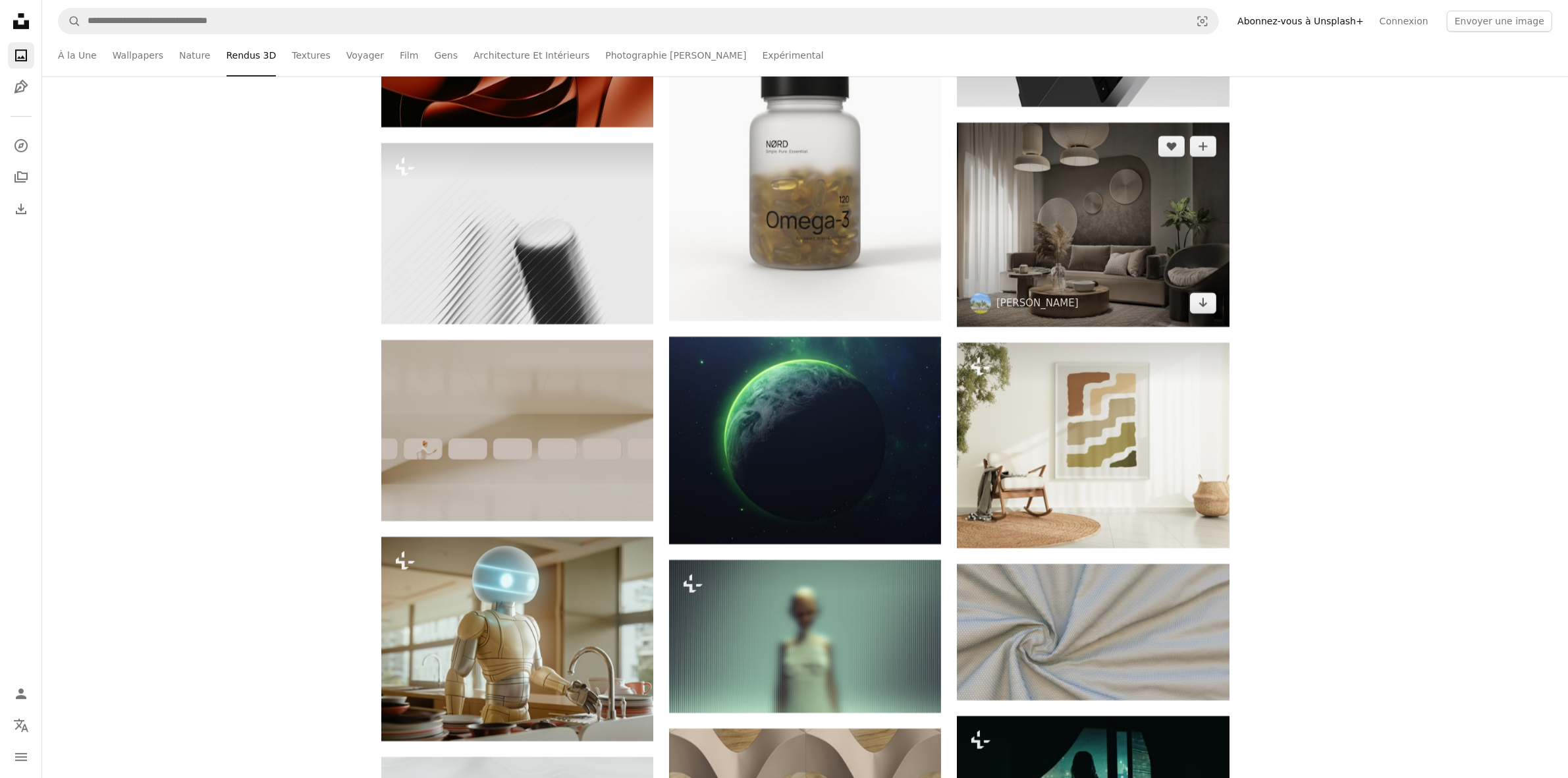
click at [1076, 261] on img at bounding box center [1093, 224] width 272 height 204
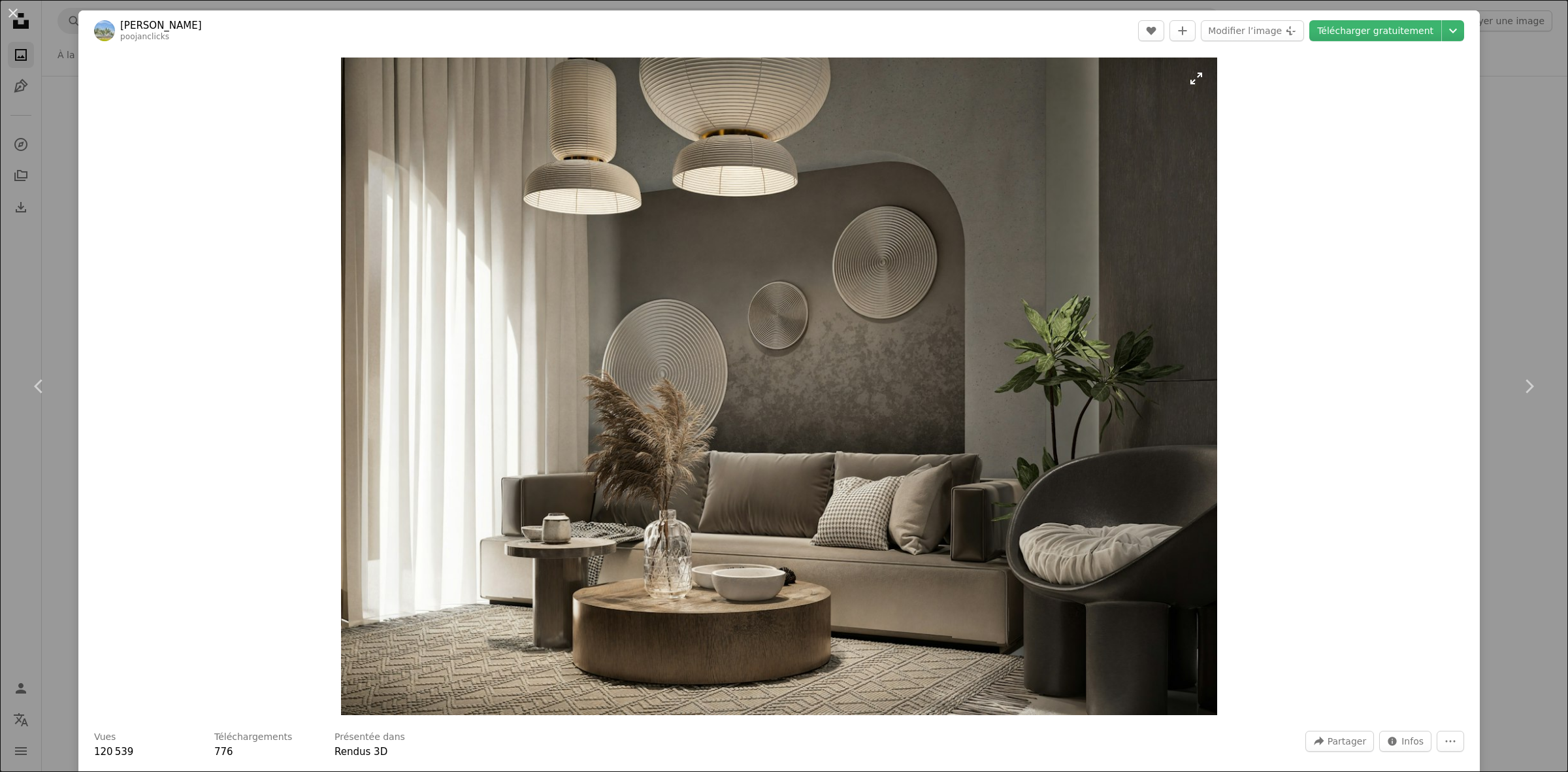
click at [1065, 342] on img "Zoom sur cette image" at bounding box center [780, 386] width 877 height 657
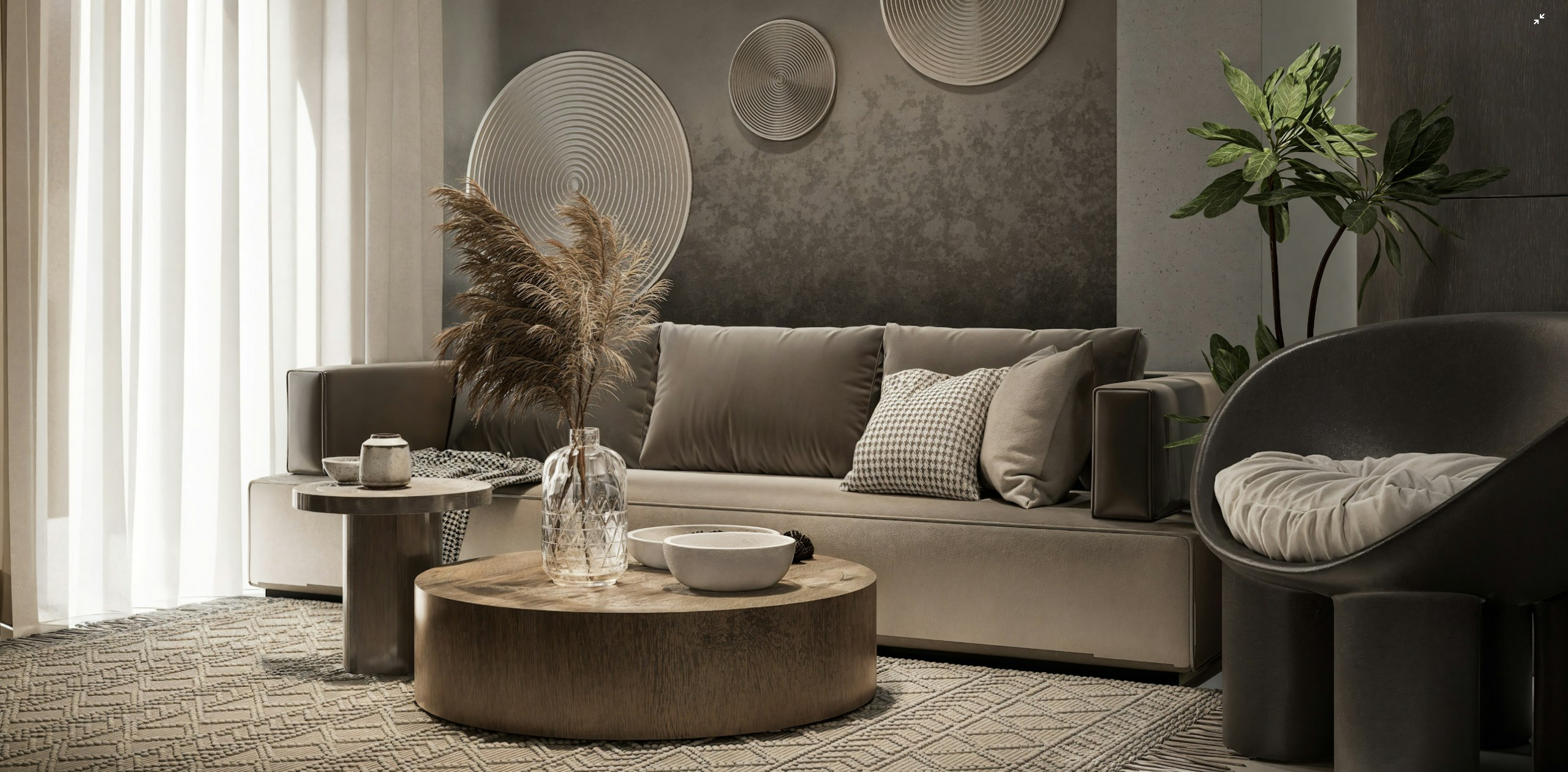
scroll to position [385, 0]
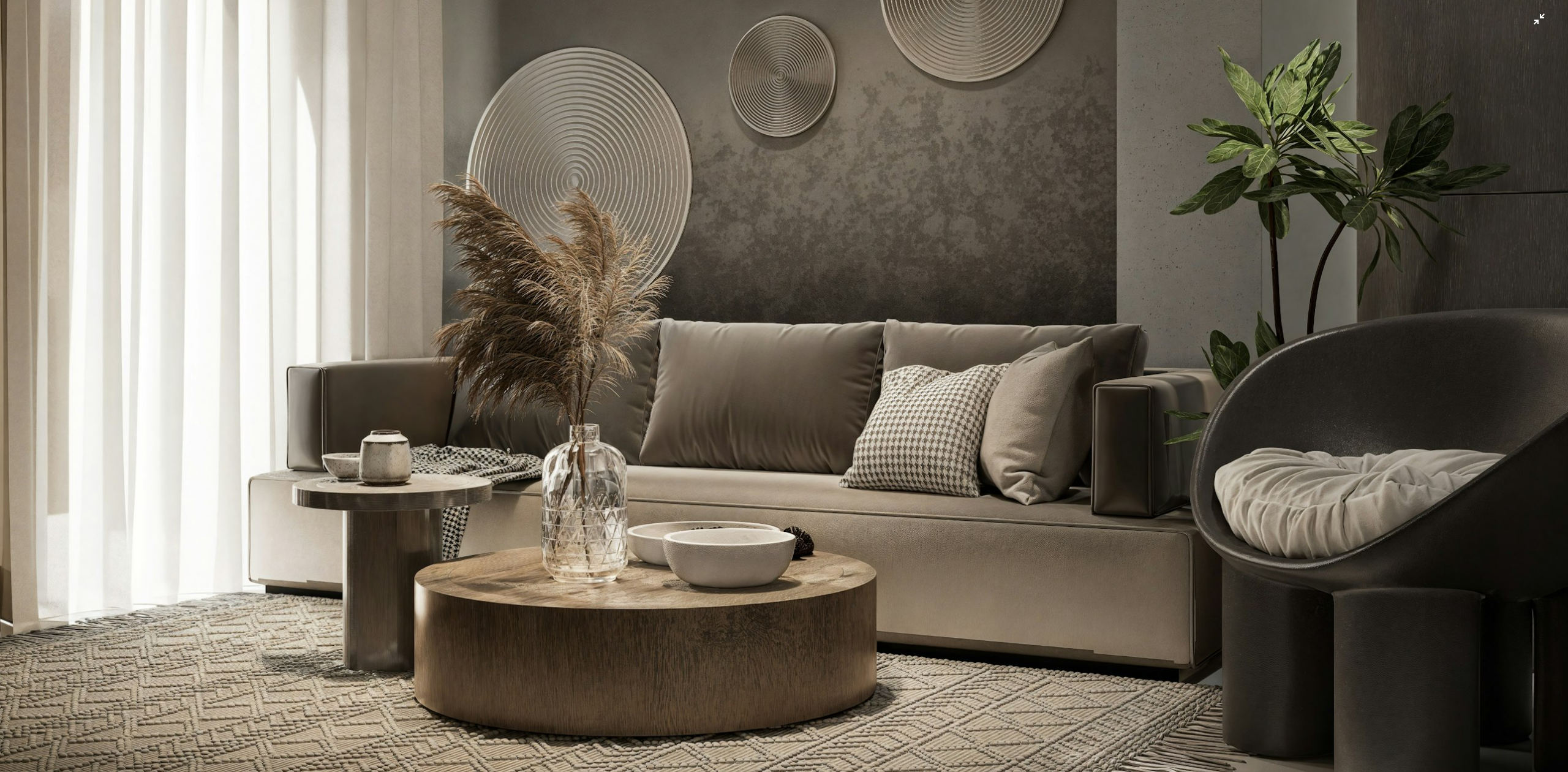
click at [905, 469] on img "Zoom arrière sur cette image" at bounding box center [784, 203] width 1570 height 1177
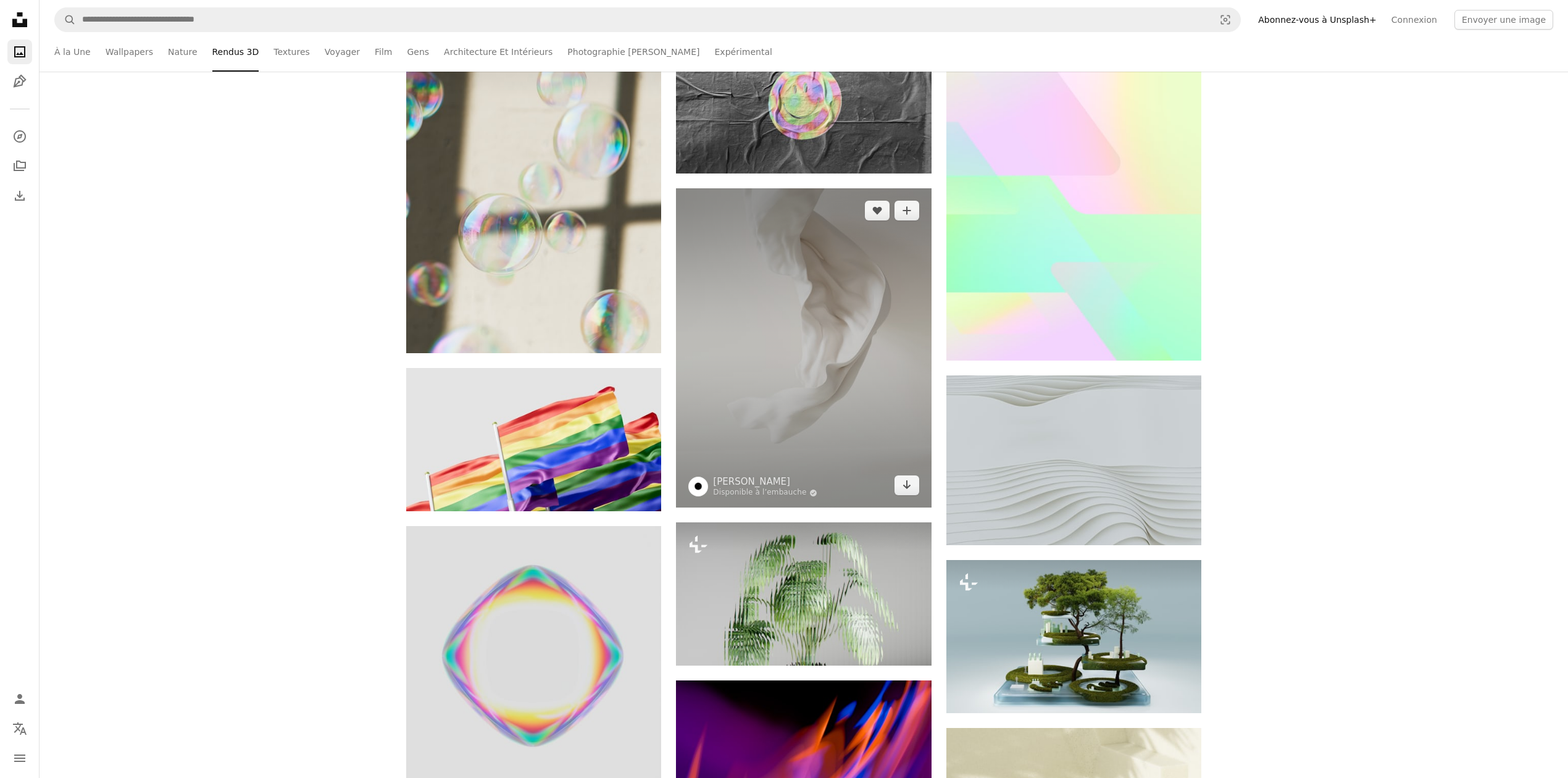
scroll to position [24955, 0]
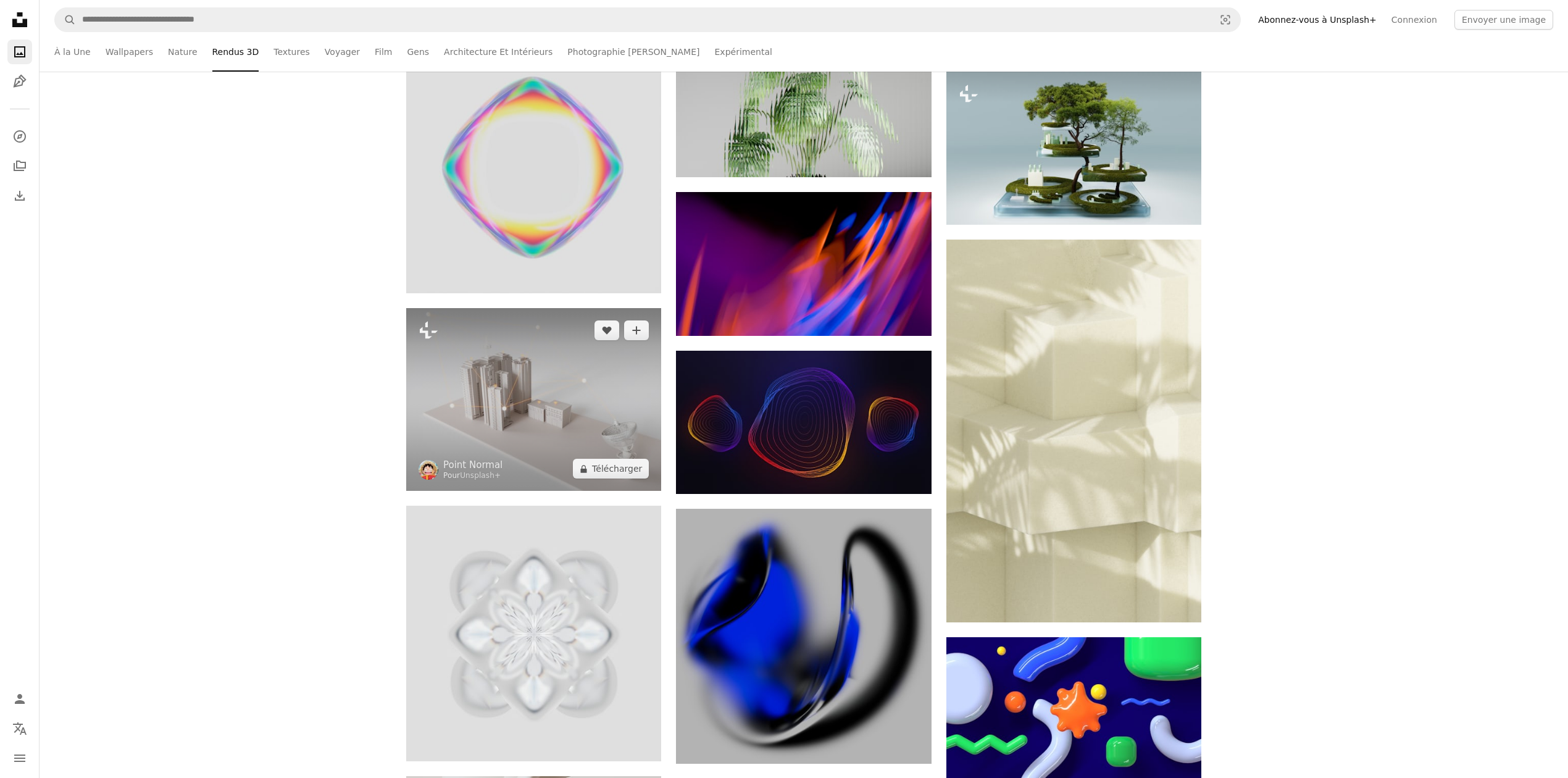
click at [502, 423] on img at bounding box center [534, 399] width 255 height 183
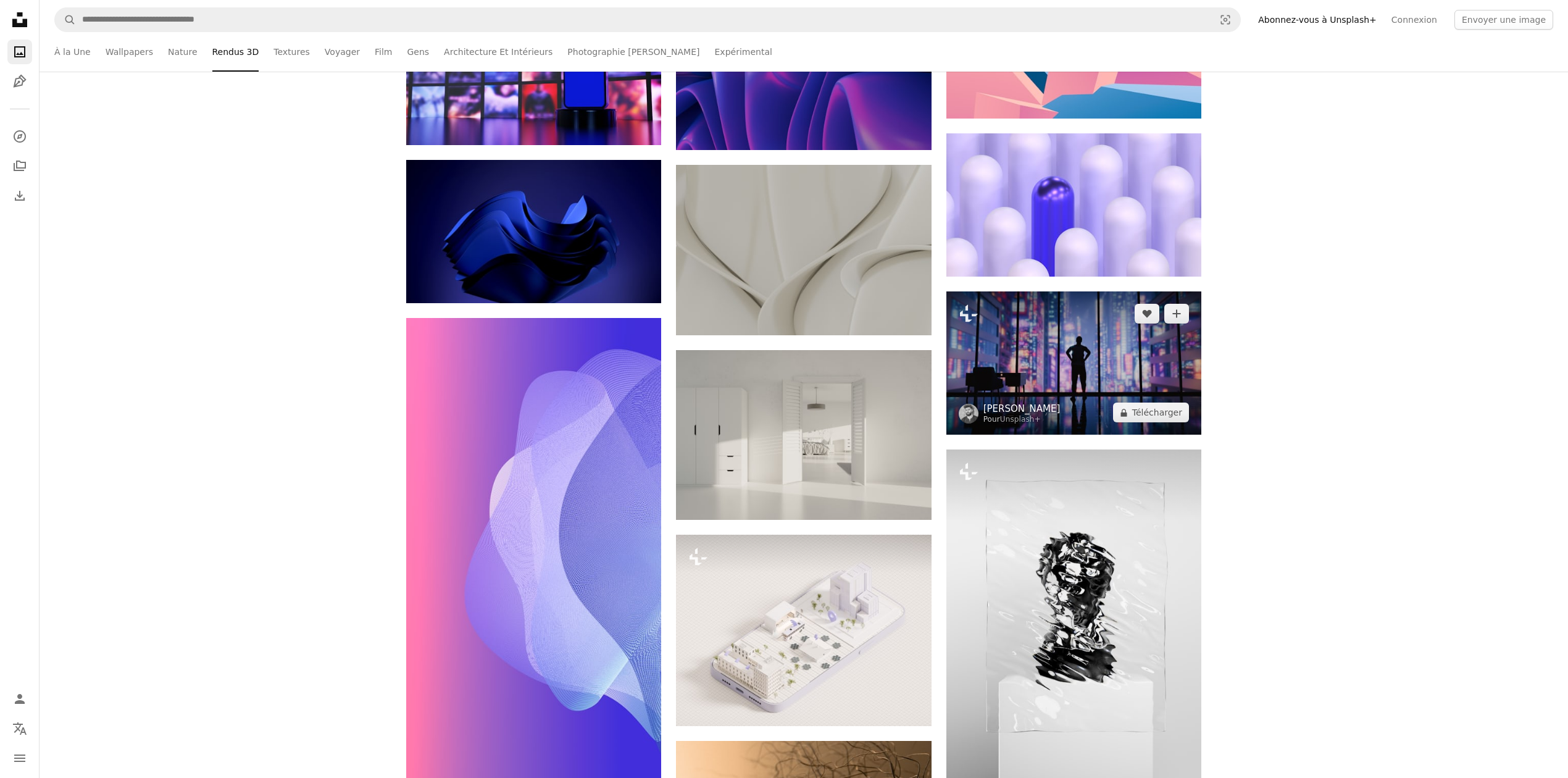
scroll to position [26107, 0]
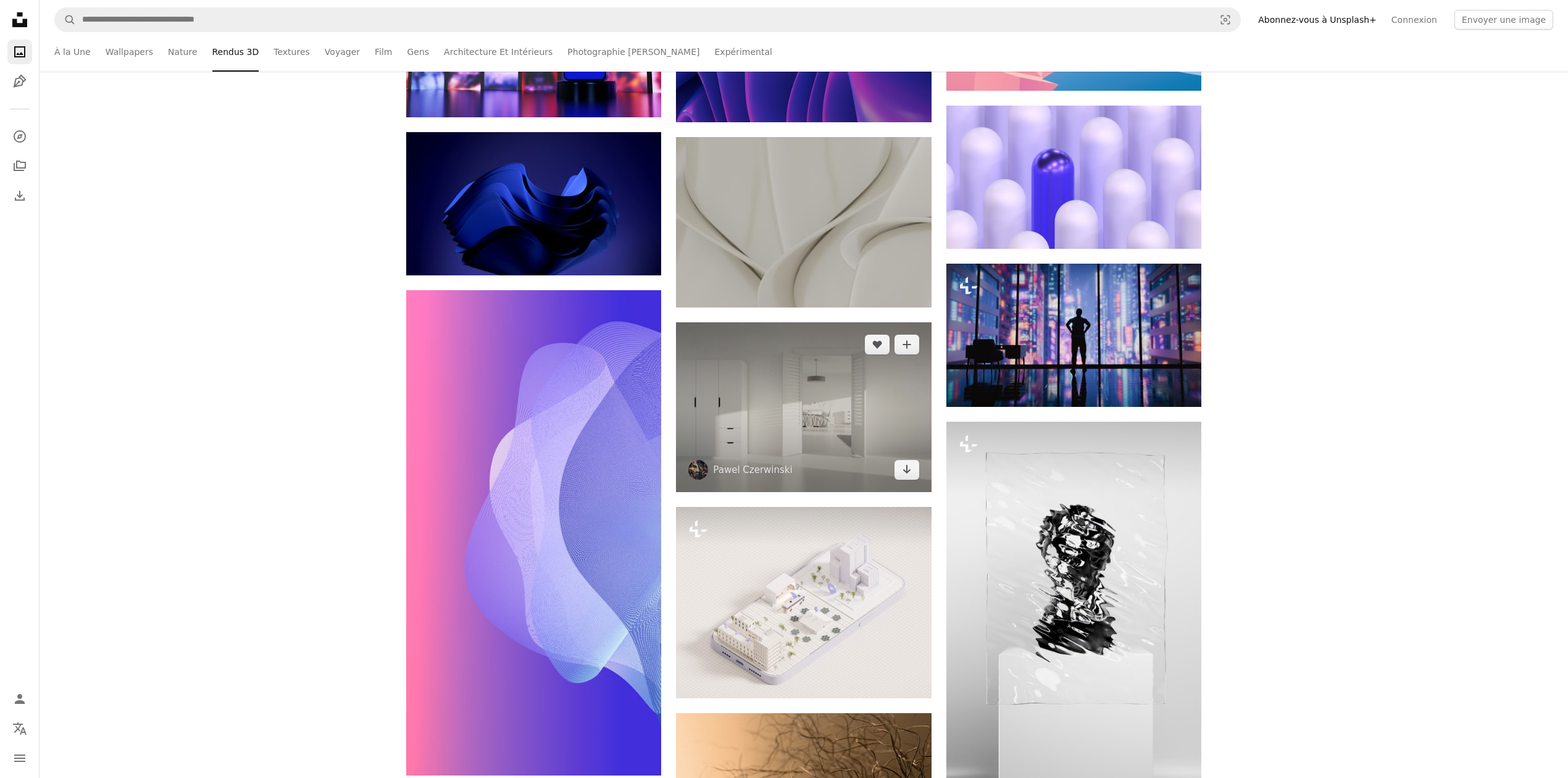
click at [753, 433] on img at bounding box center [803, 407] width 255 height 170
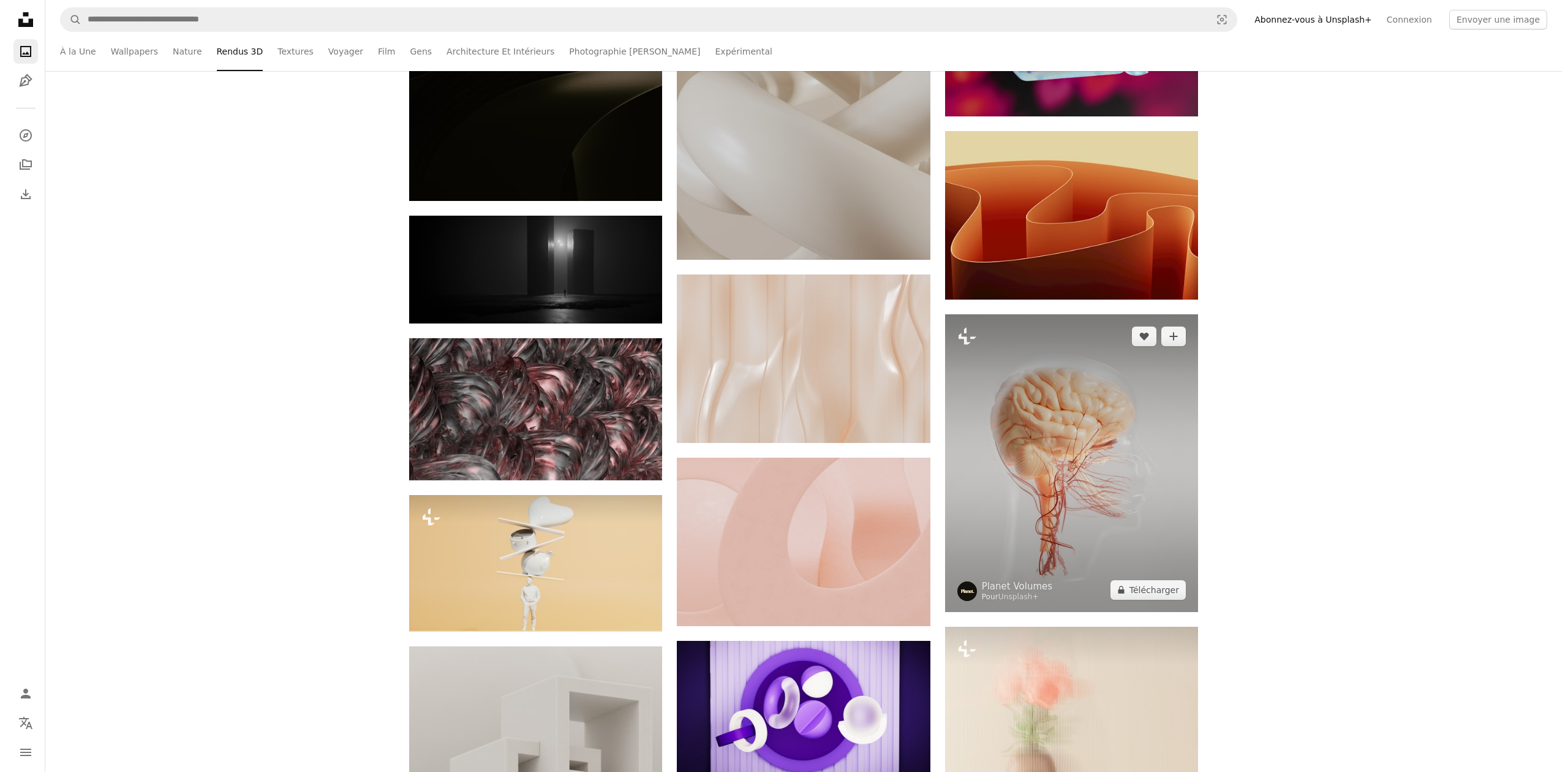
scroll to position [27785, 0]
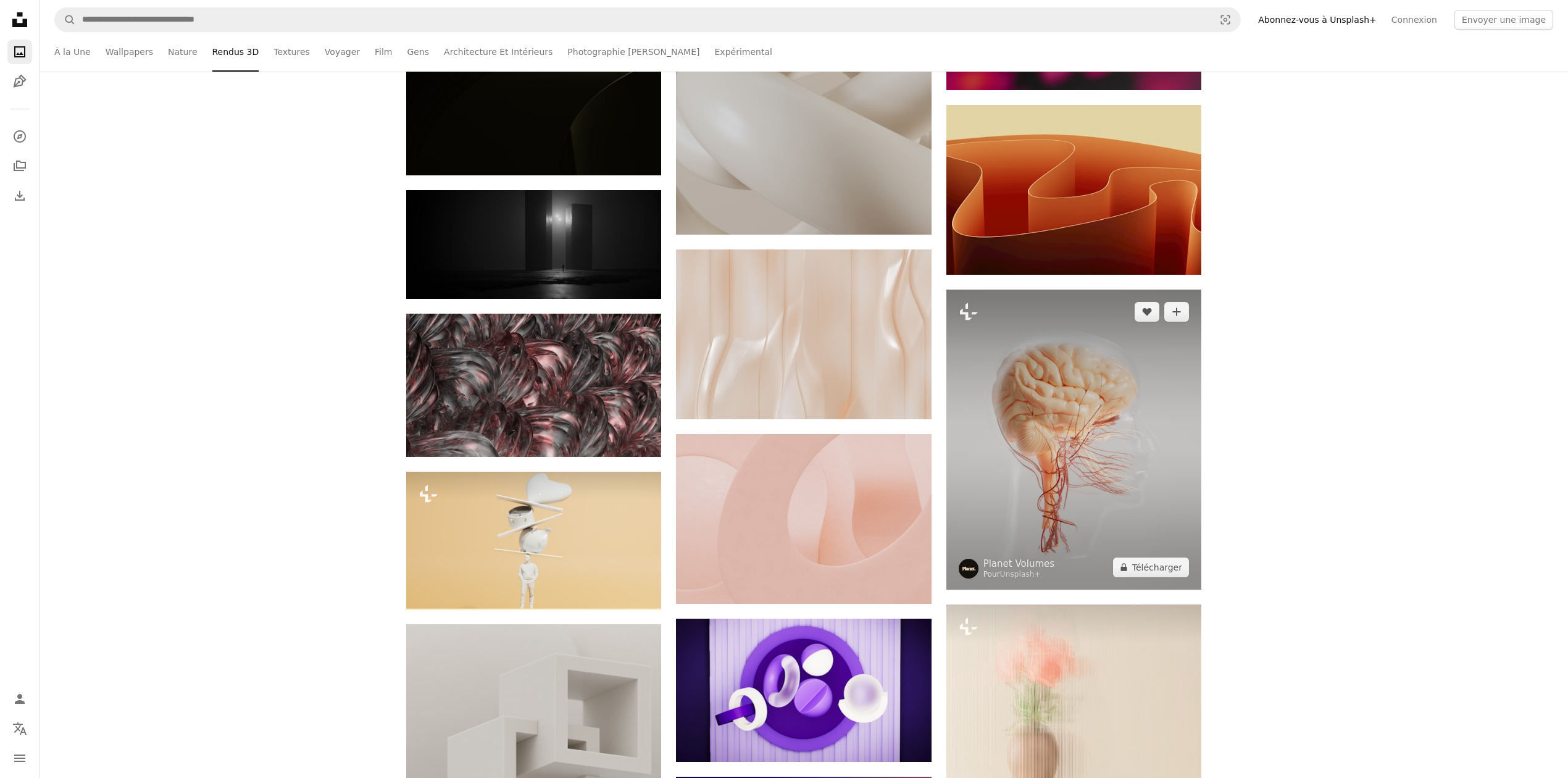
click at [1108, 472] on img at bounding box center [1074, 439] width 255 height 299
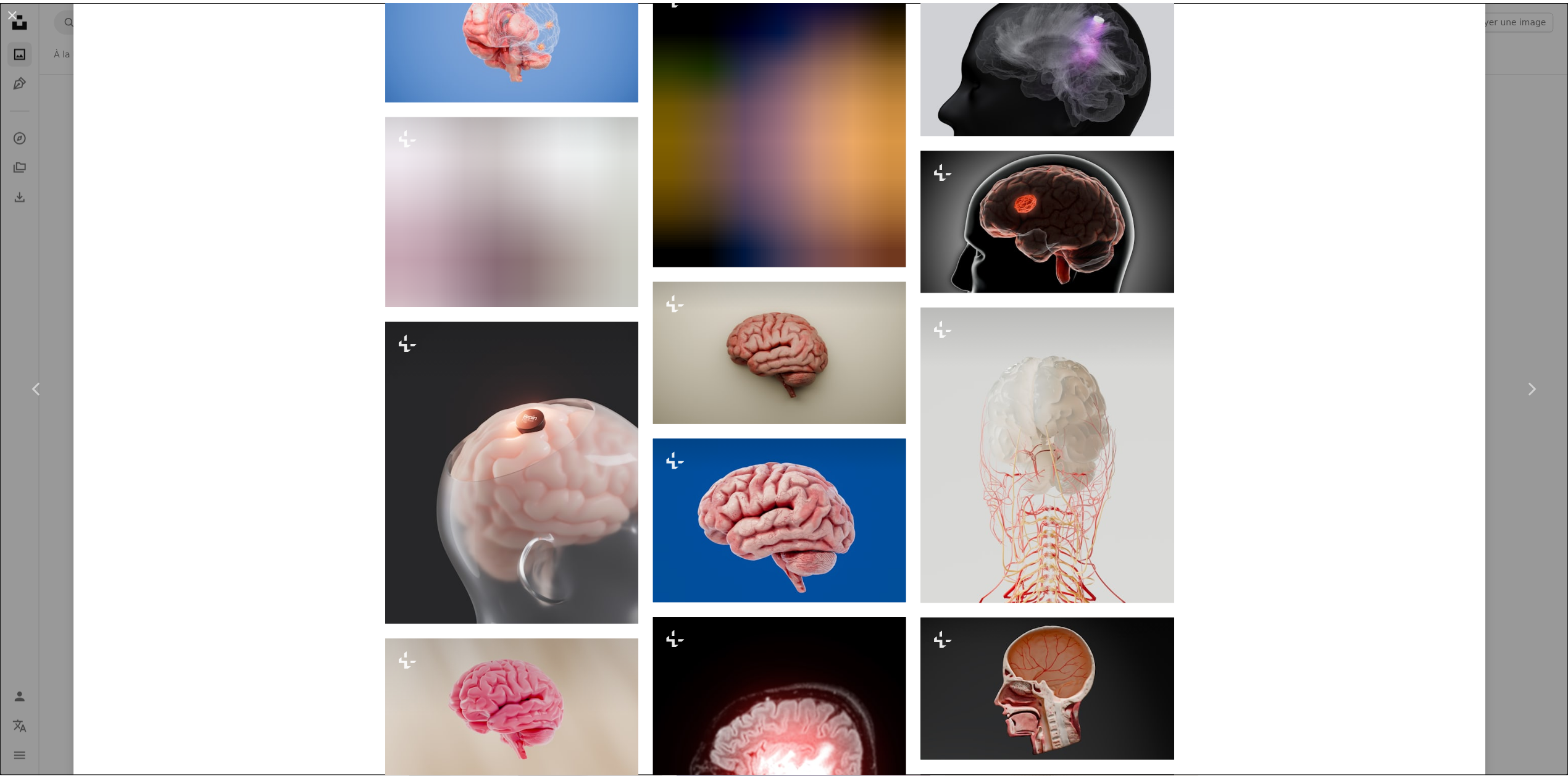
scroll to position [2058, 0]
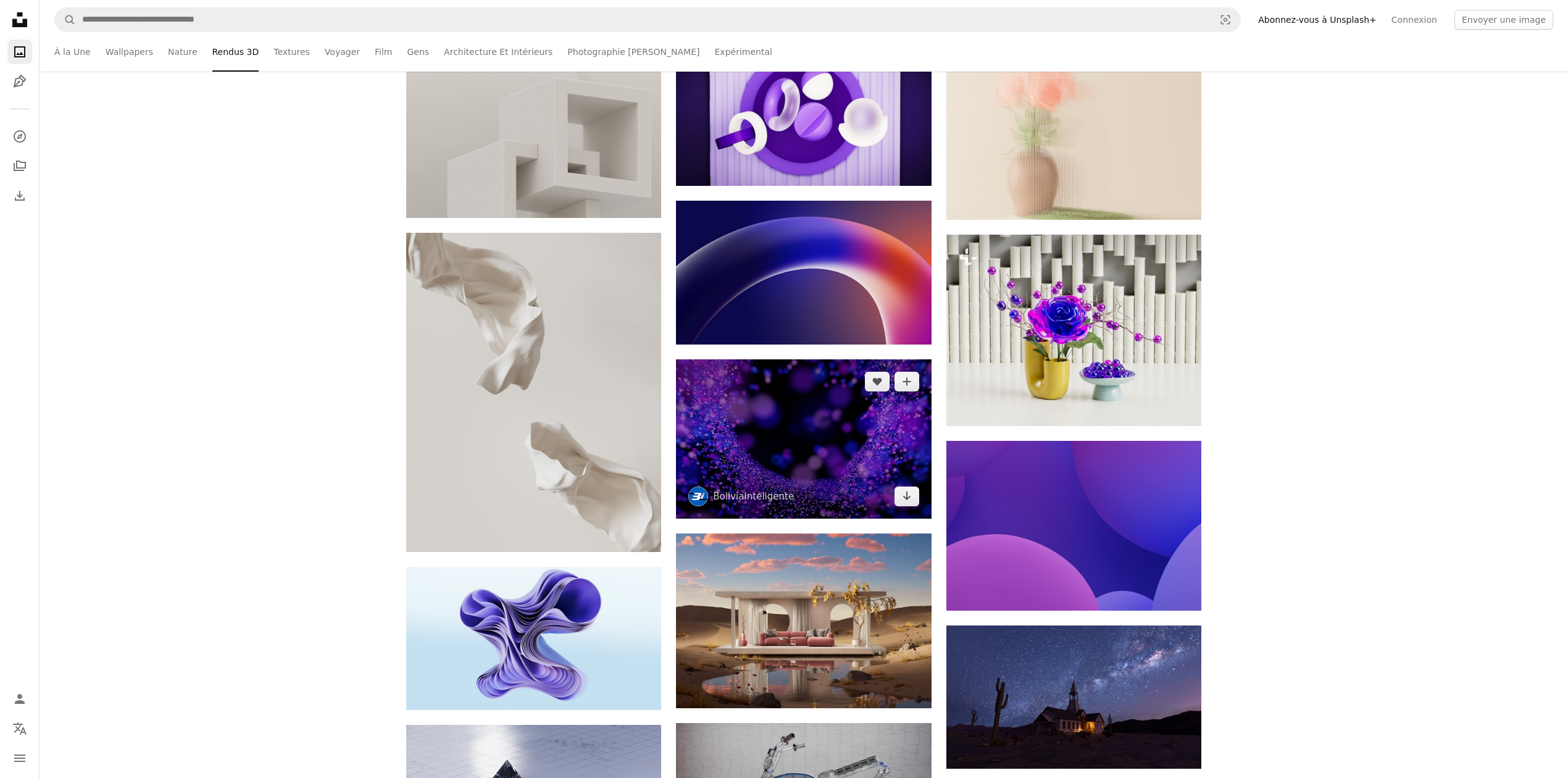
scroll to position [28824, 0]
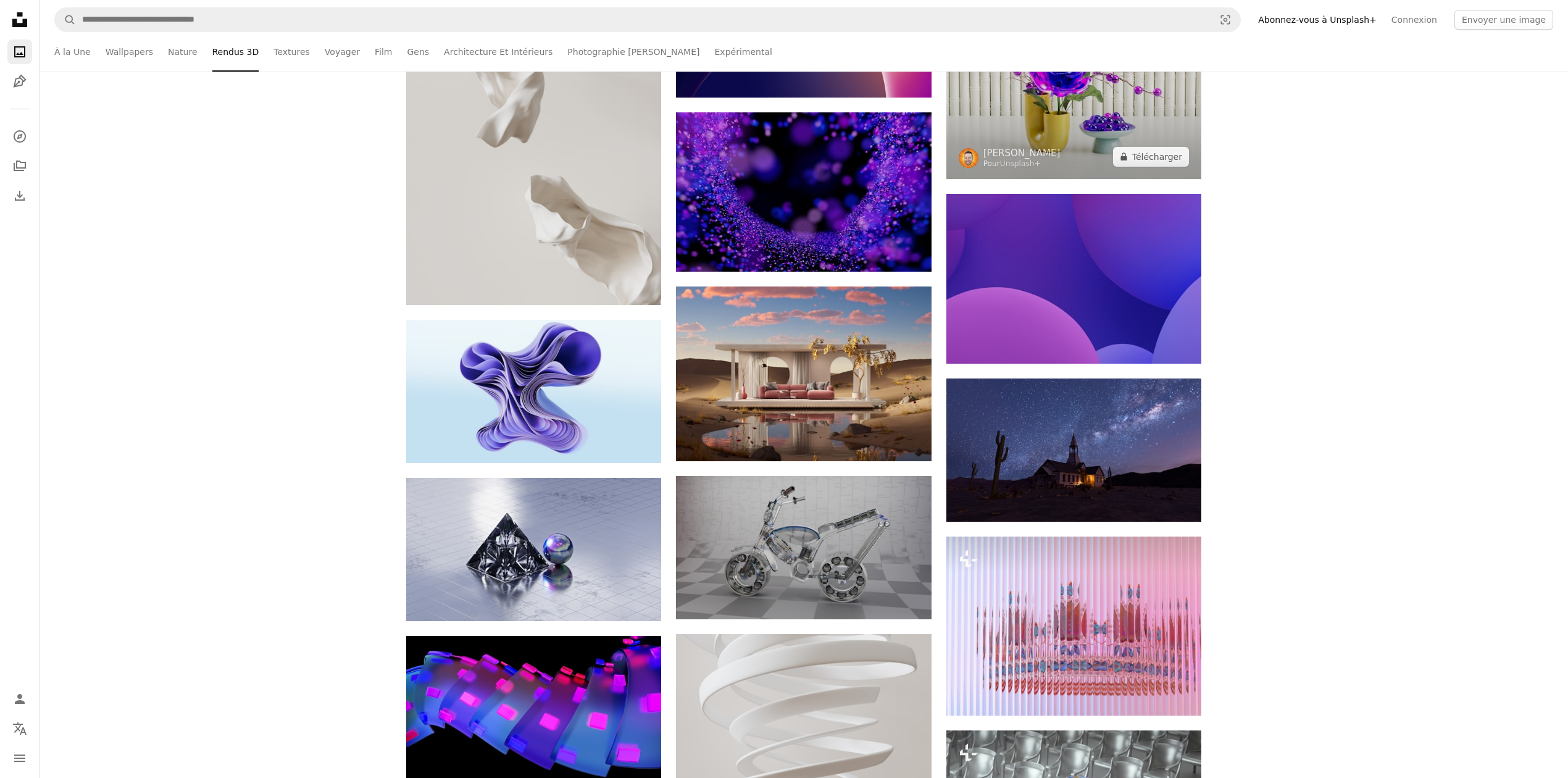
click at [1073, 127] on img at bounding box center [1074, 83] width 255 height 191
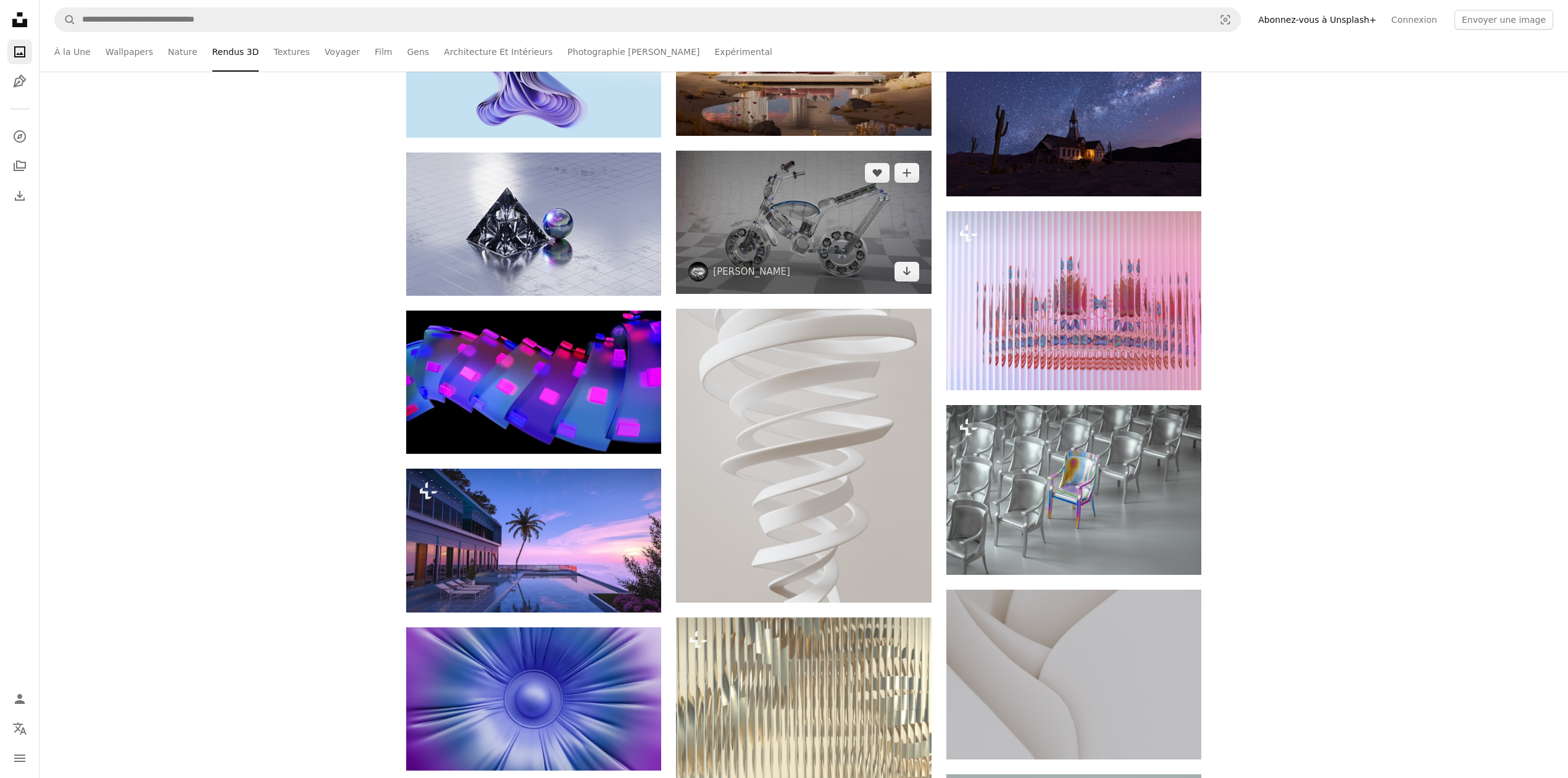
scroll to position [29154, 0]
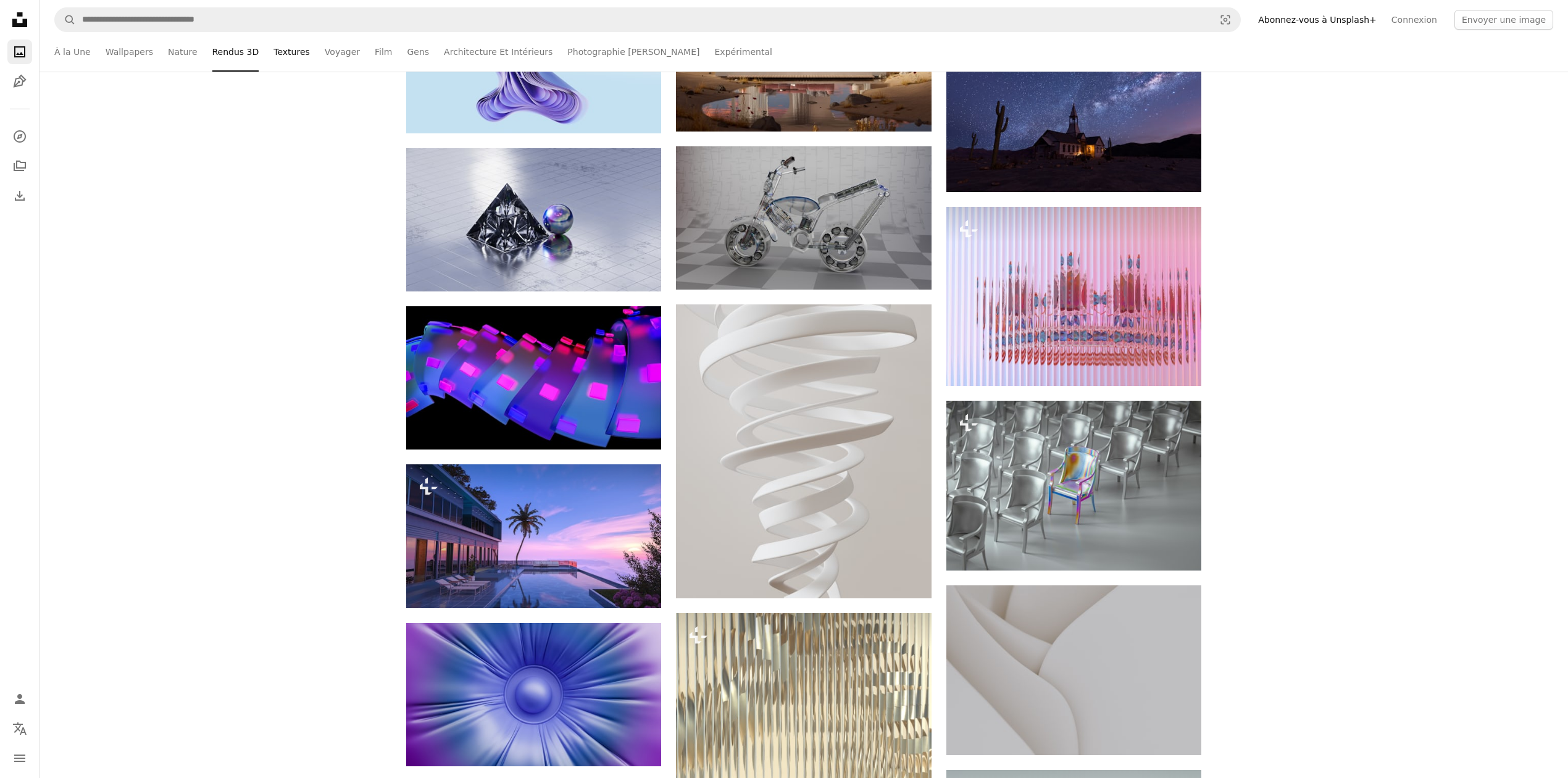
click at [278, 53] on link "Textures" at bounding box center [292, 51] width 37 height 39
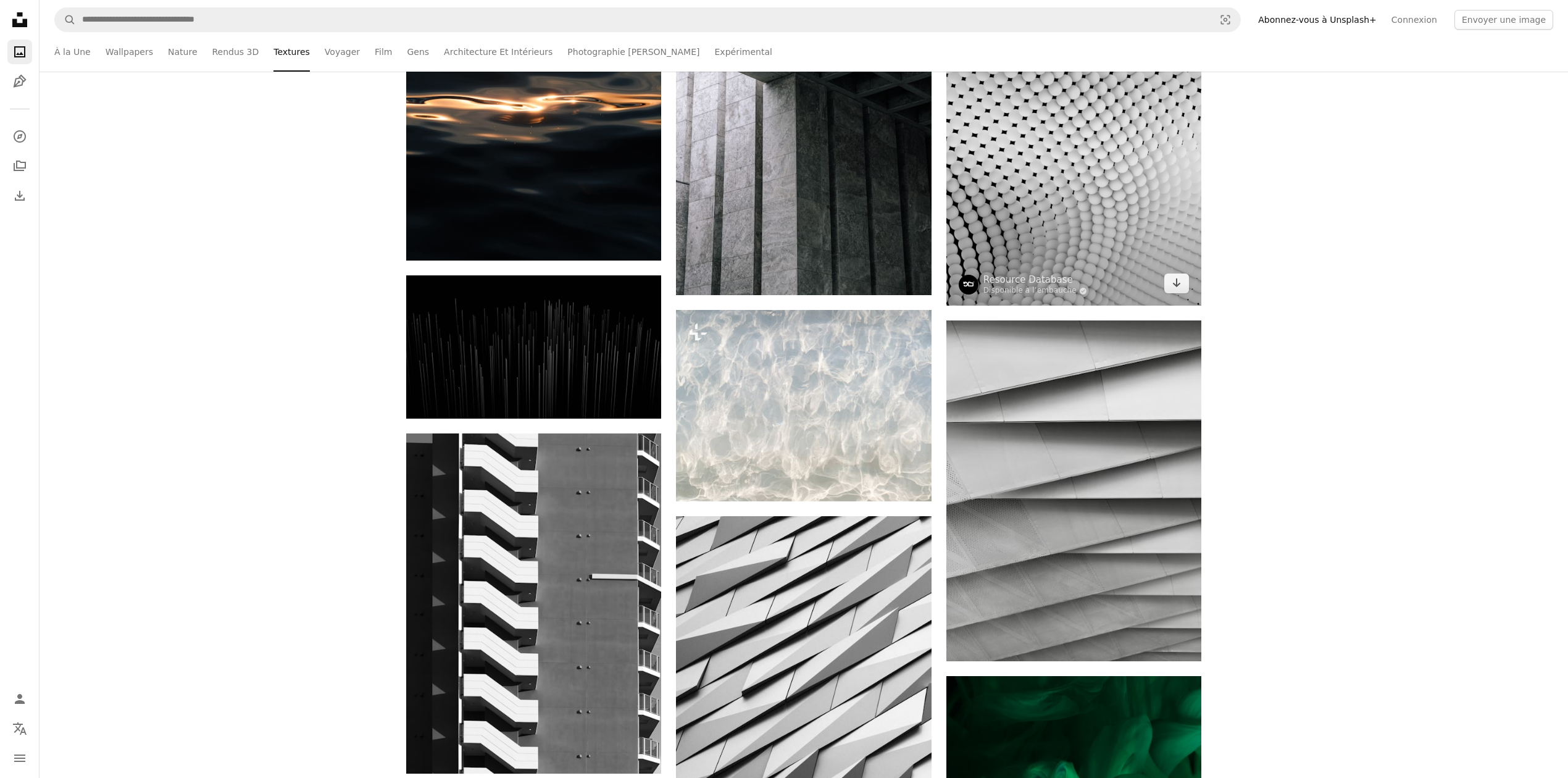
scroll to position [740, 0]
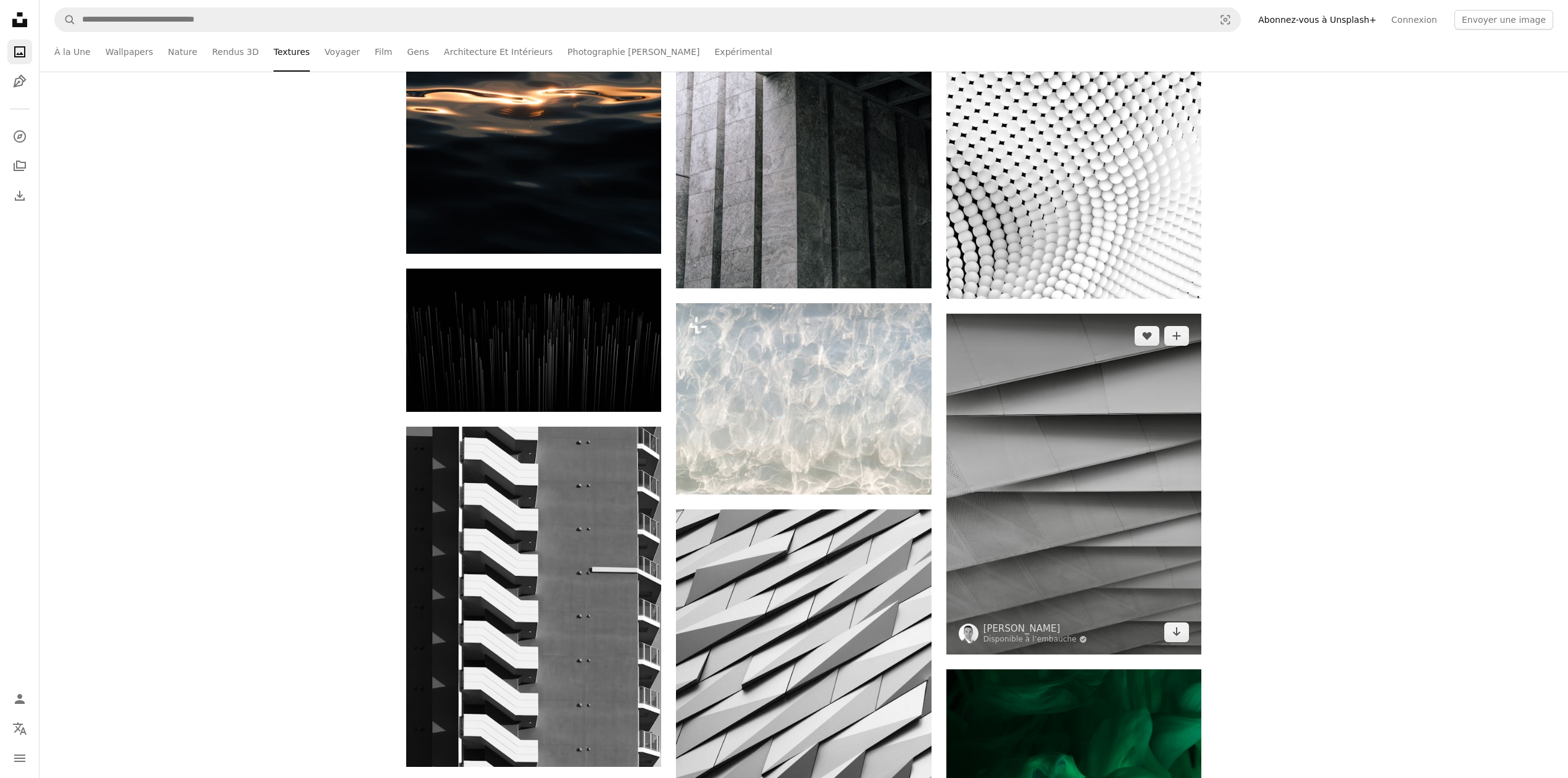
click at [1073, 445] on img at bounding box center [1074, 484] width 255 height 340
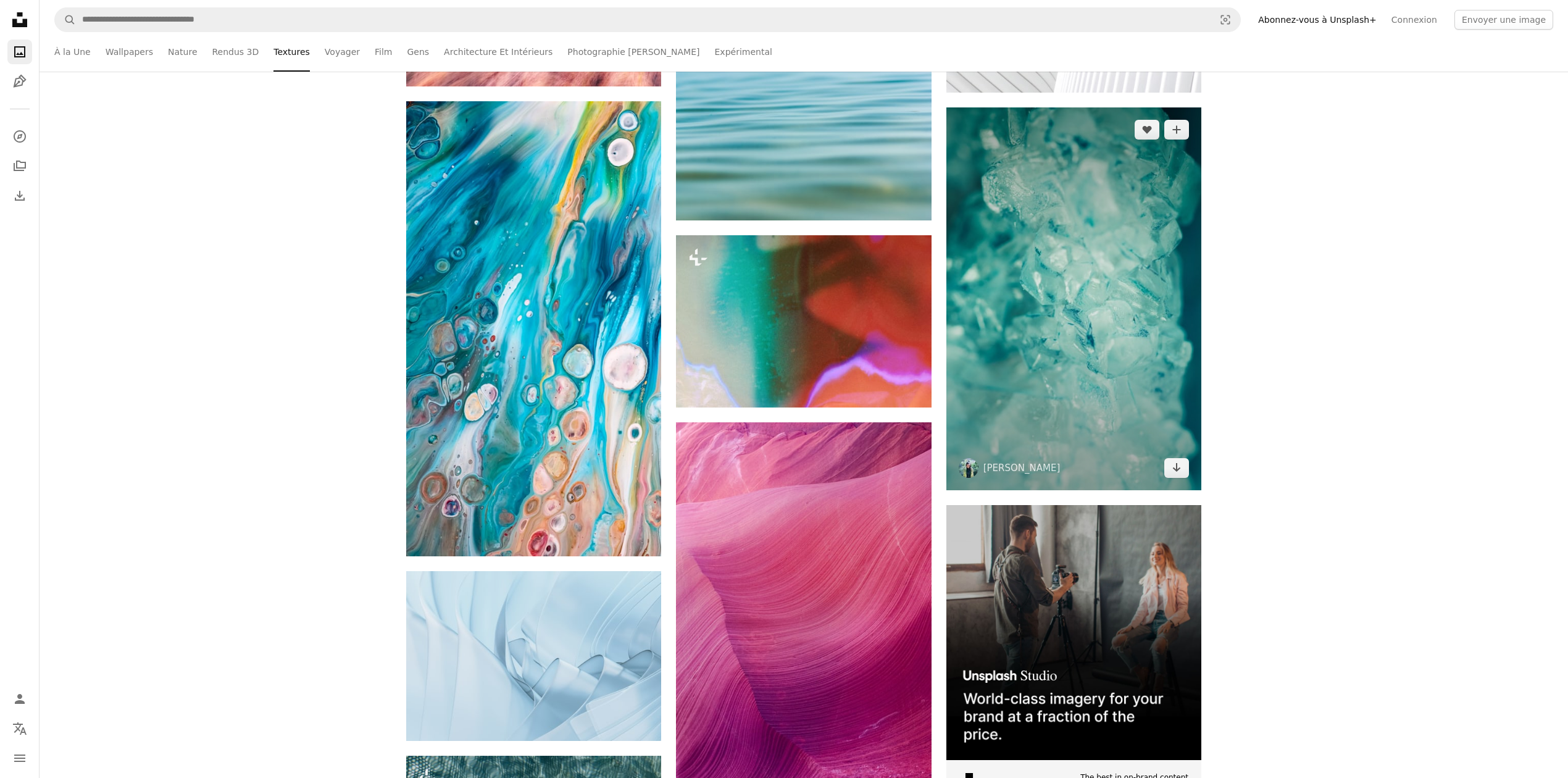
scroll to position [4856, 0]
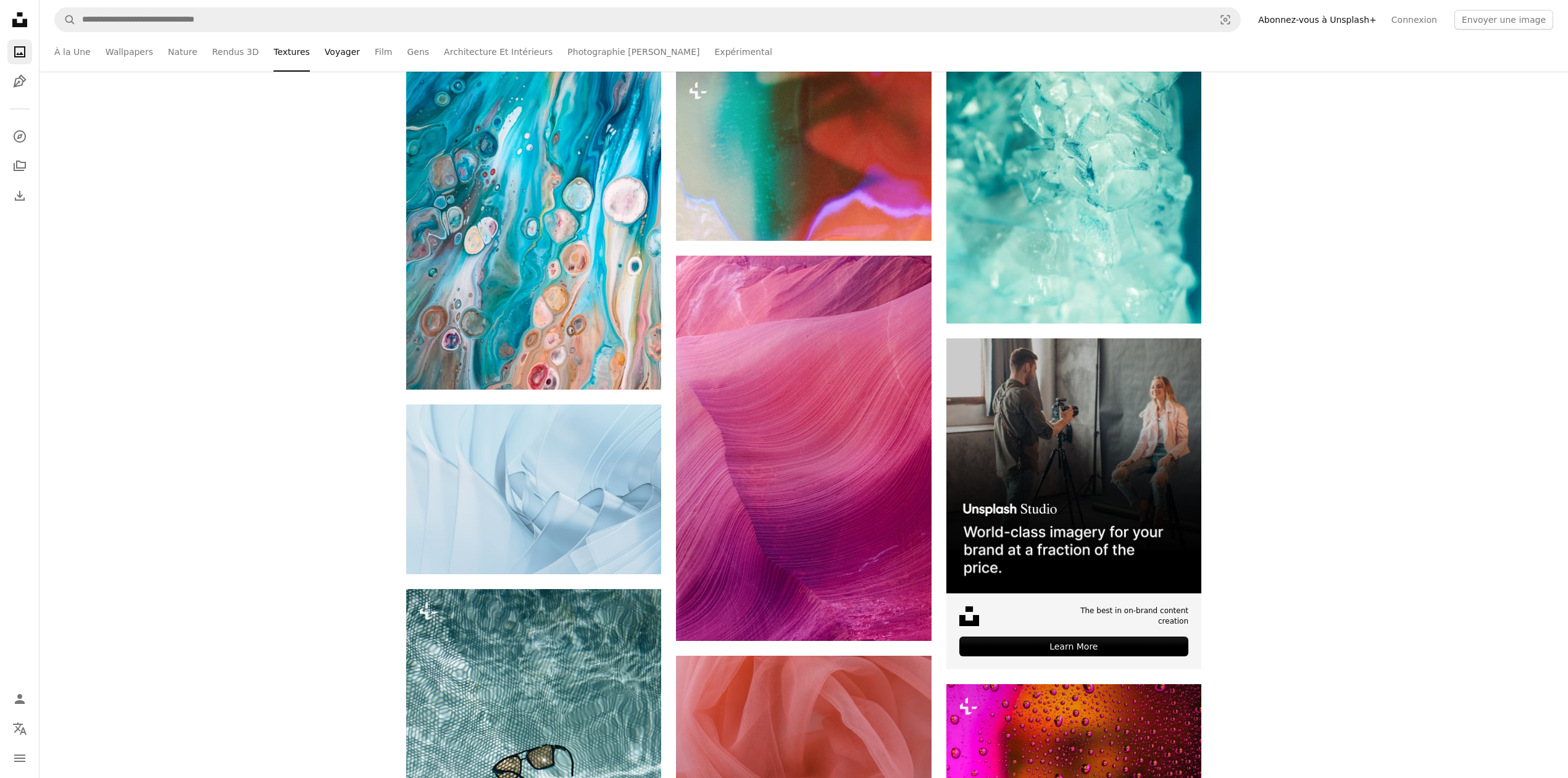
click at [324, 51] on link "Voyager" at bounding box center [342, 51] width 35 height 39
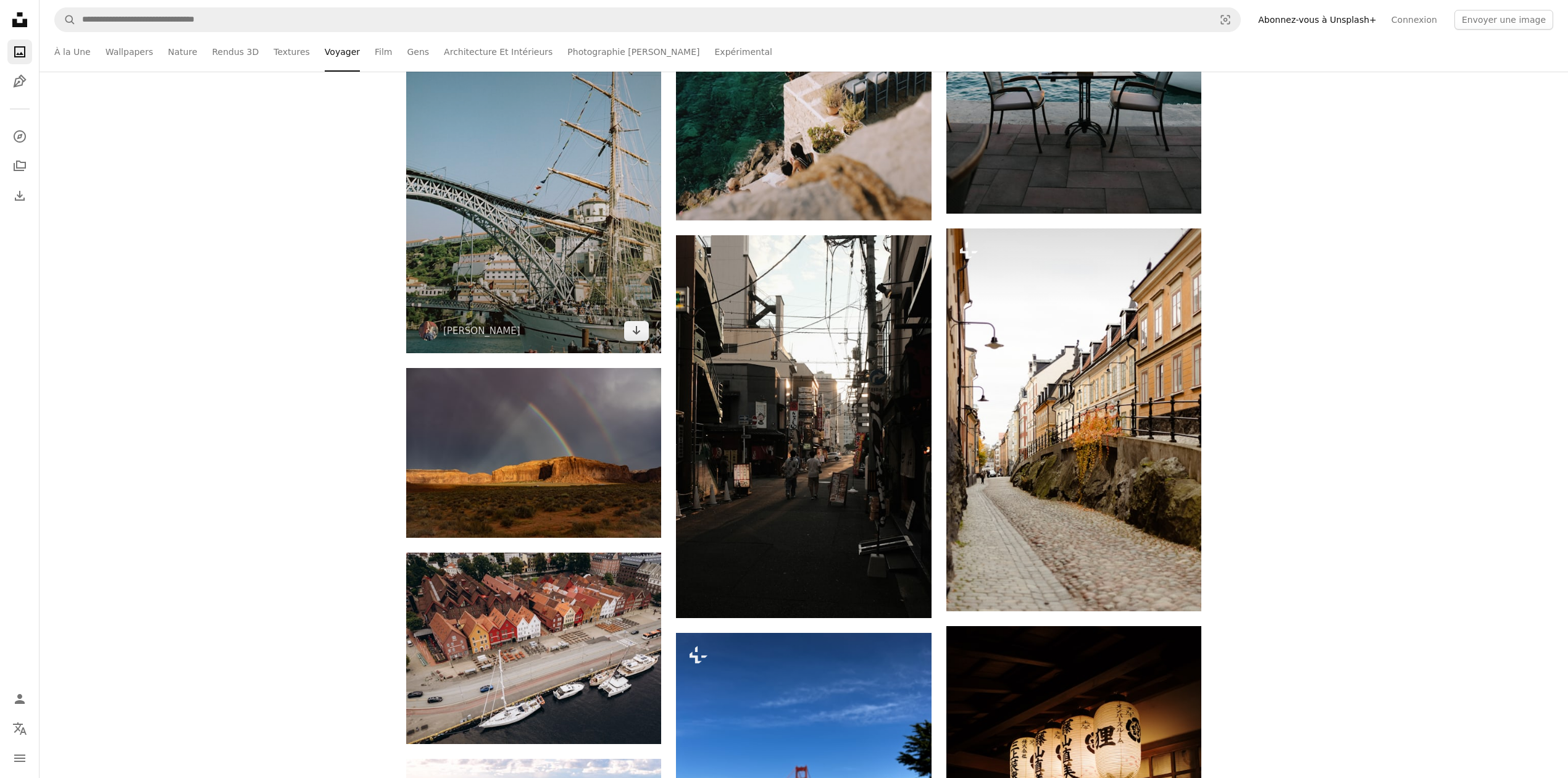
scroll to position [1070, 0]
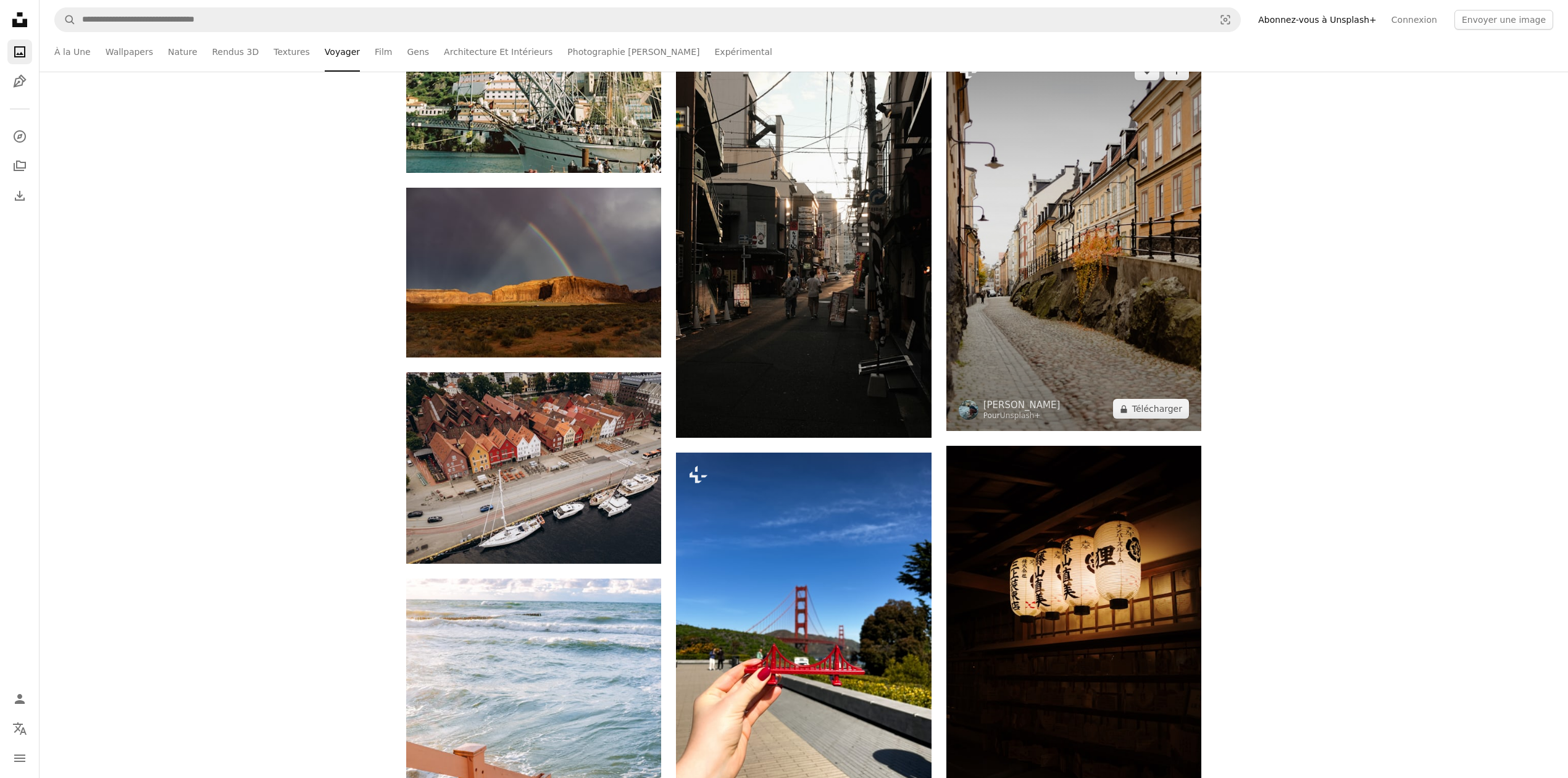
click at [995, 304] on img at bounding box center [1074, 239] width 255 height 383
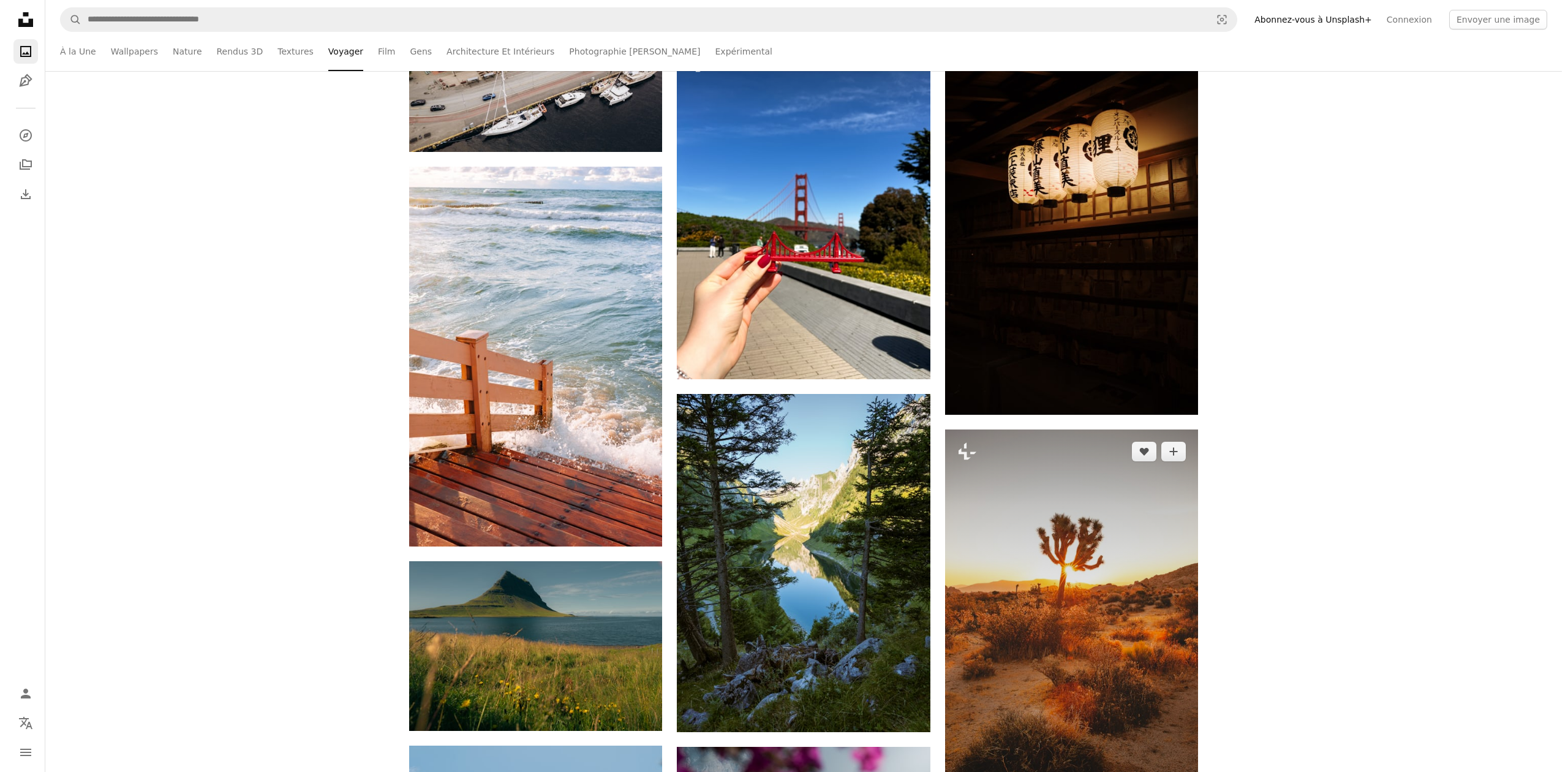
scroll to position [1470, 0]
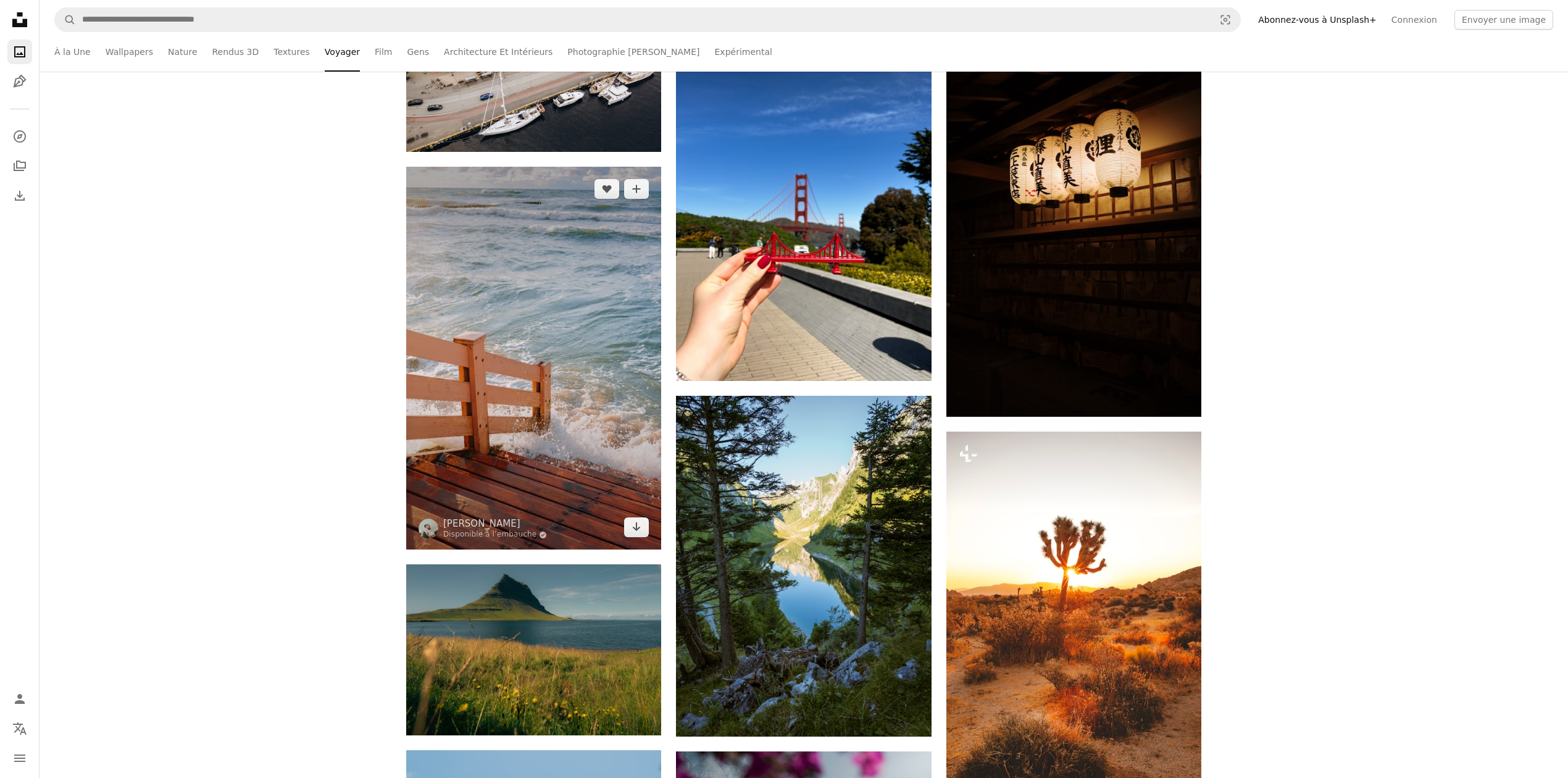
click at [618, 484] on img at bounding box center [534, 358] width 255 height 383
click at [571, 420] on img at bounding box center [534, 358] width 255 height 383
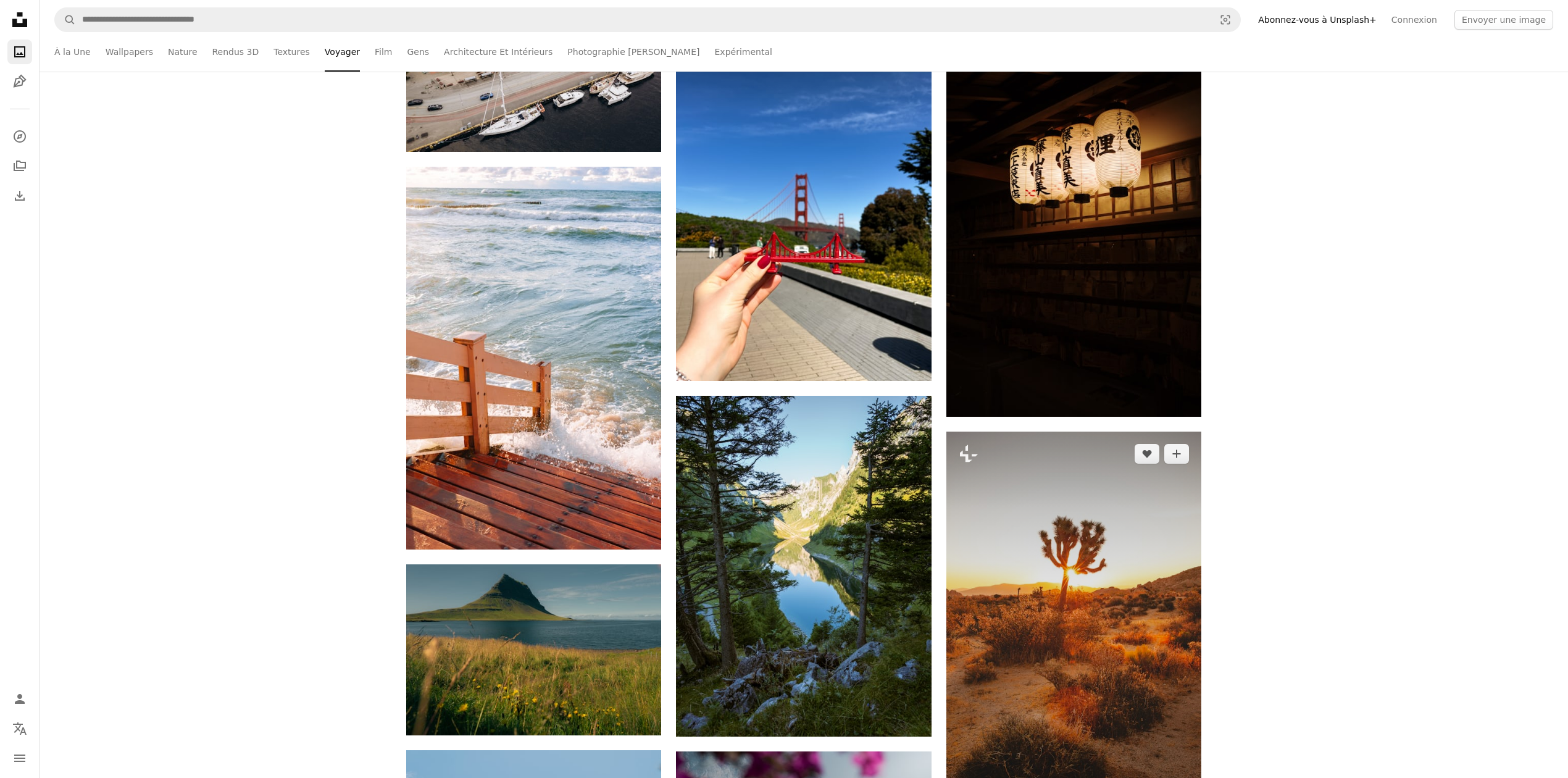
click at [1070, 583] on img at bounding box center [1074, 623] width 255 height 383
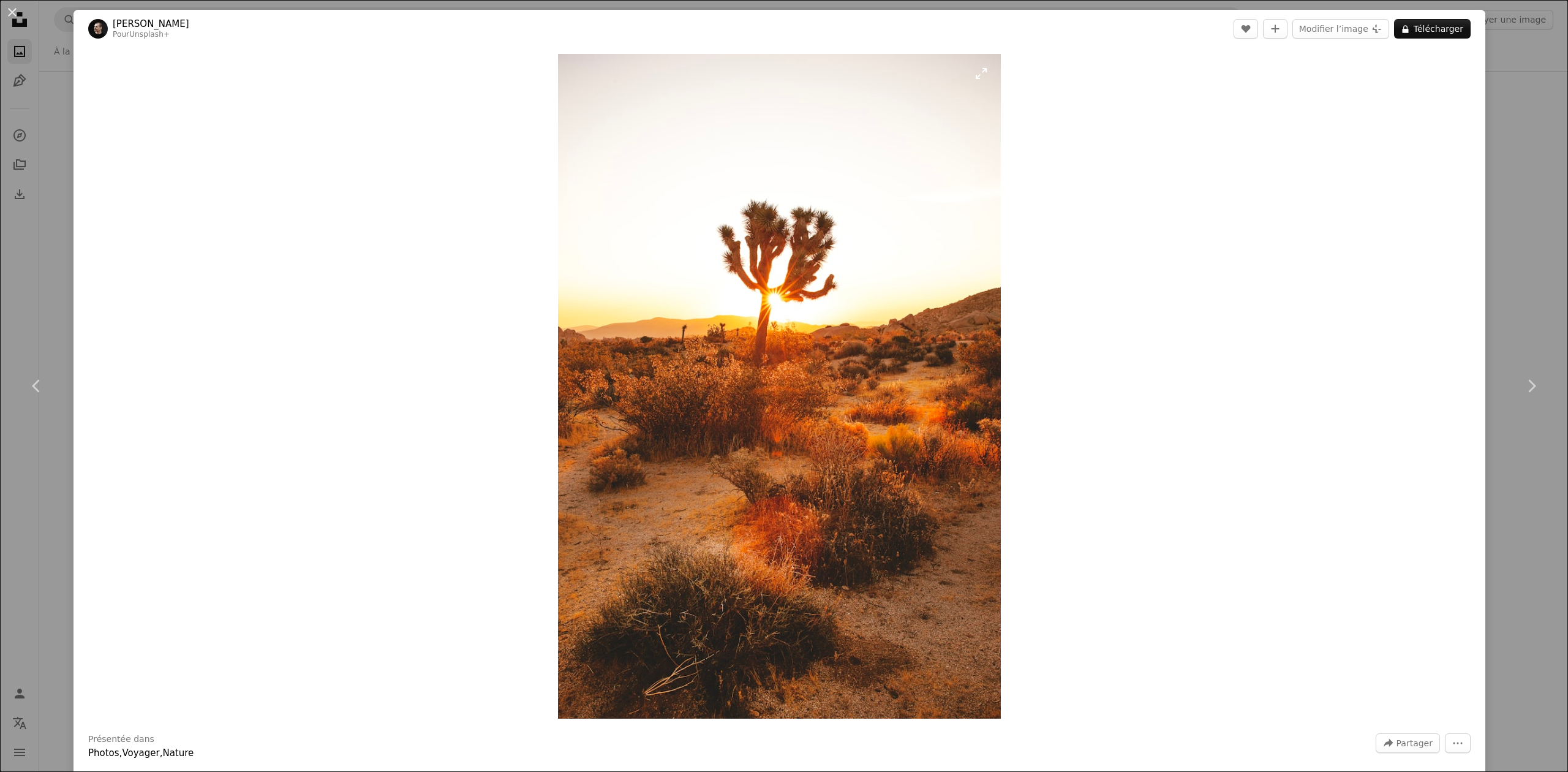
click at [727, 428] on img "Zoom sur cette image" at bounding box center [780, 386] width 444 height 665
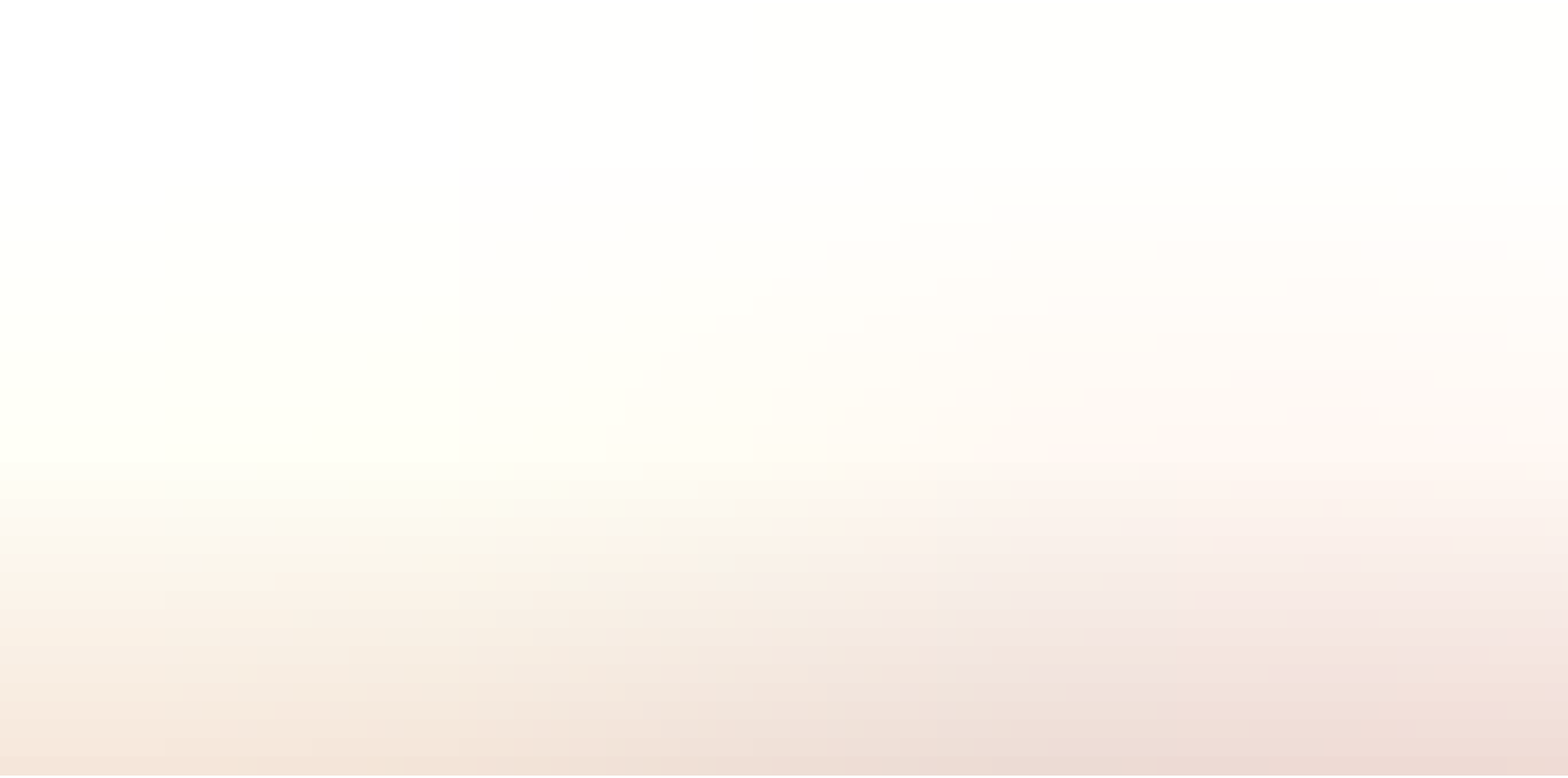
scroll to position [779, 0]
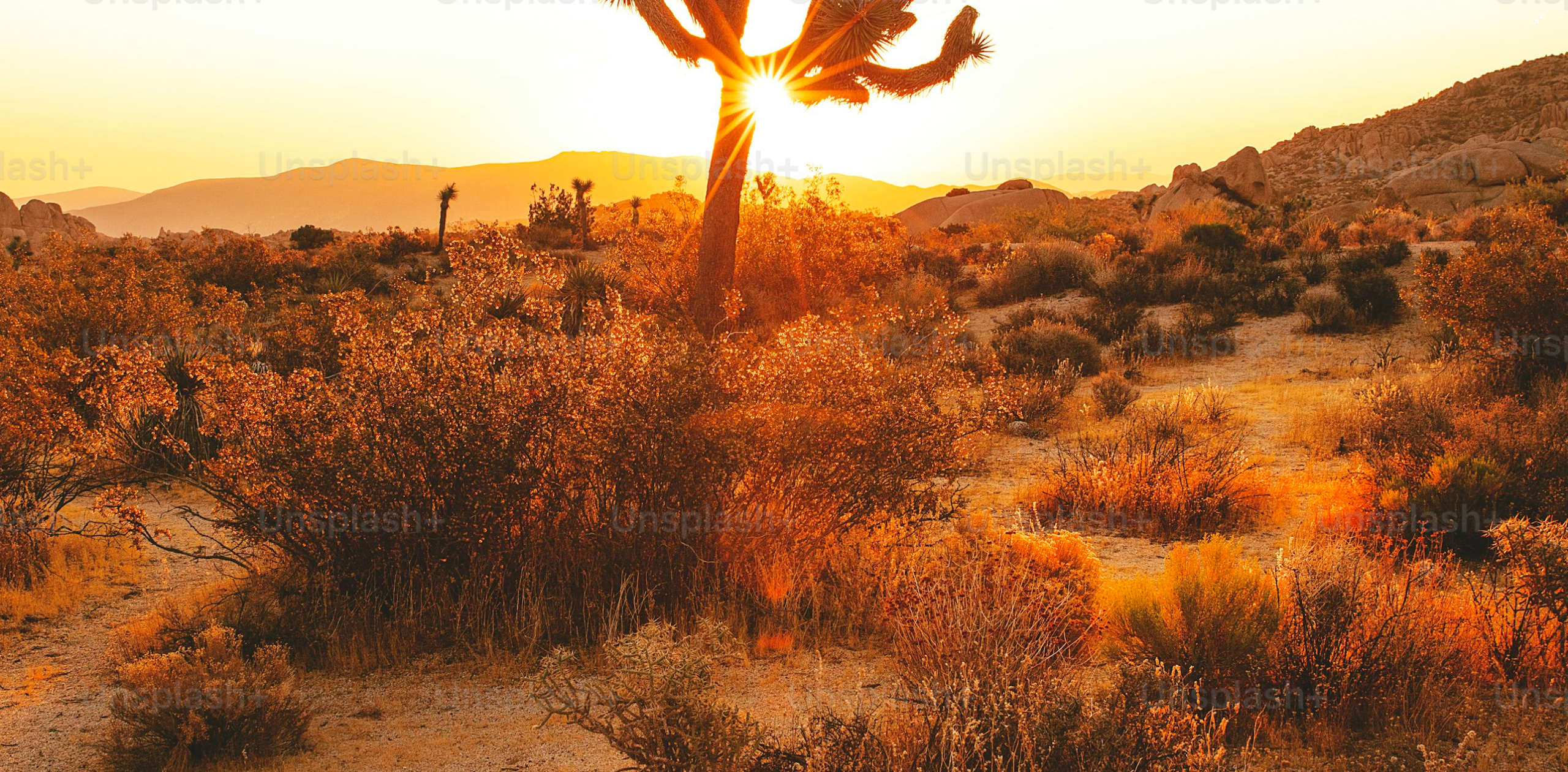
click at [739, 430] on img "Zoom arrière sur cette image" at bounding box center [784, 404] width 1570 height 2354
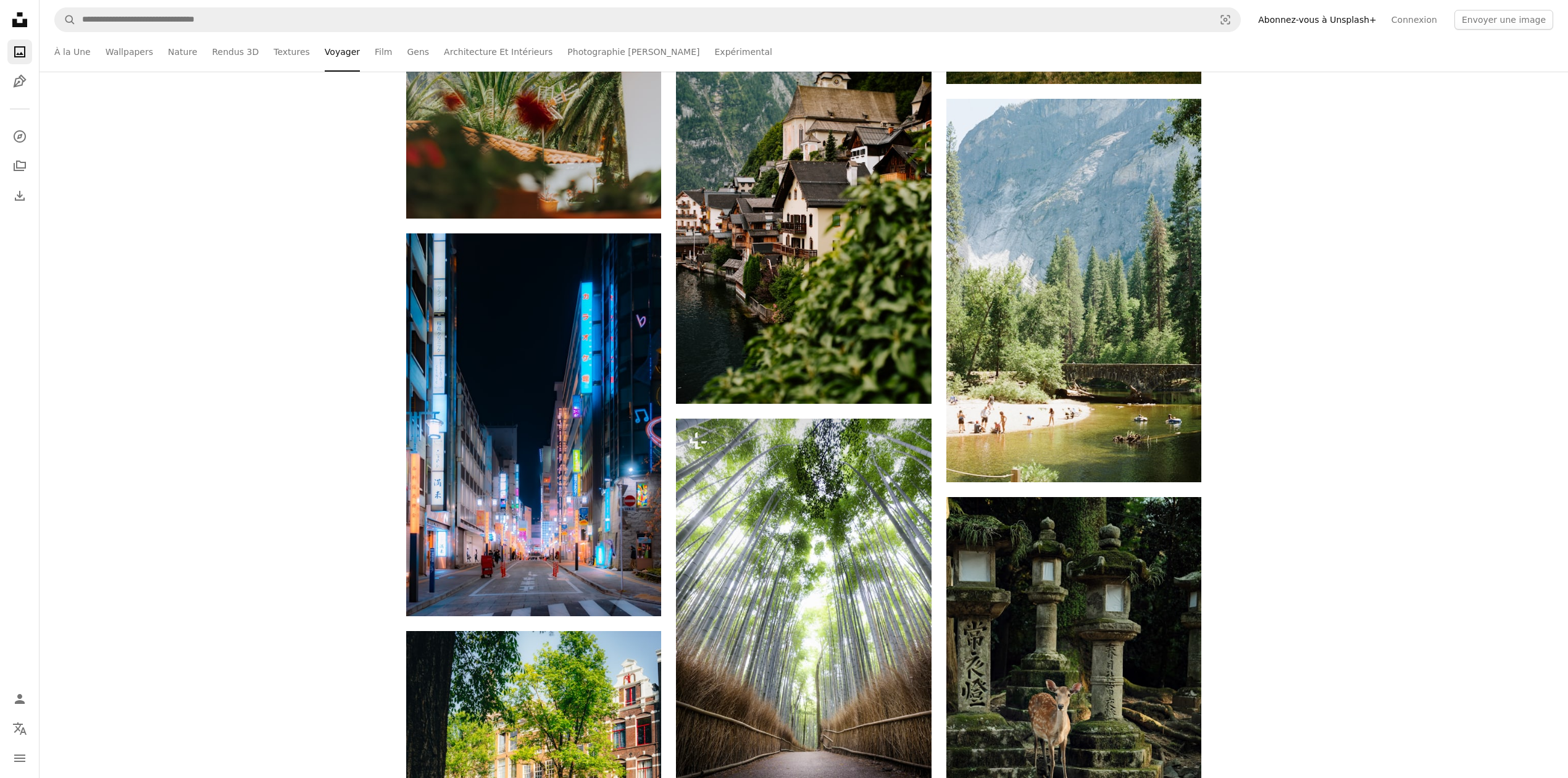
scroll to position [2470, 0]
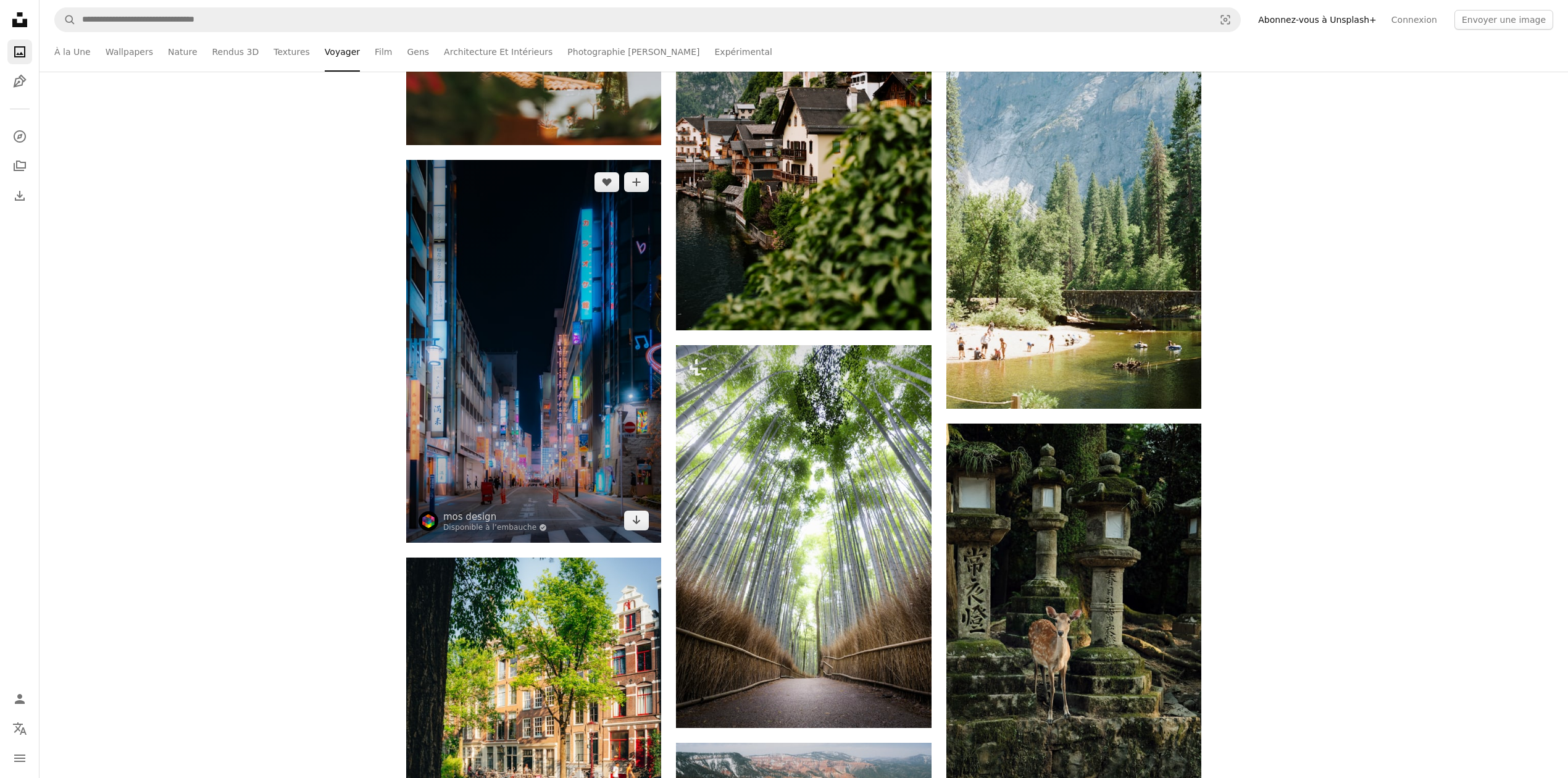
click at [523, 443] on img at bounding box center [534, 351] width 255 height 383
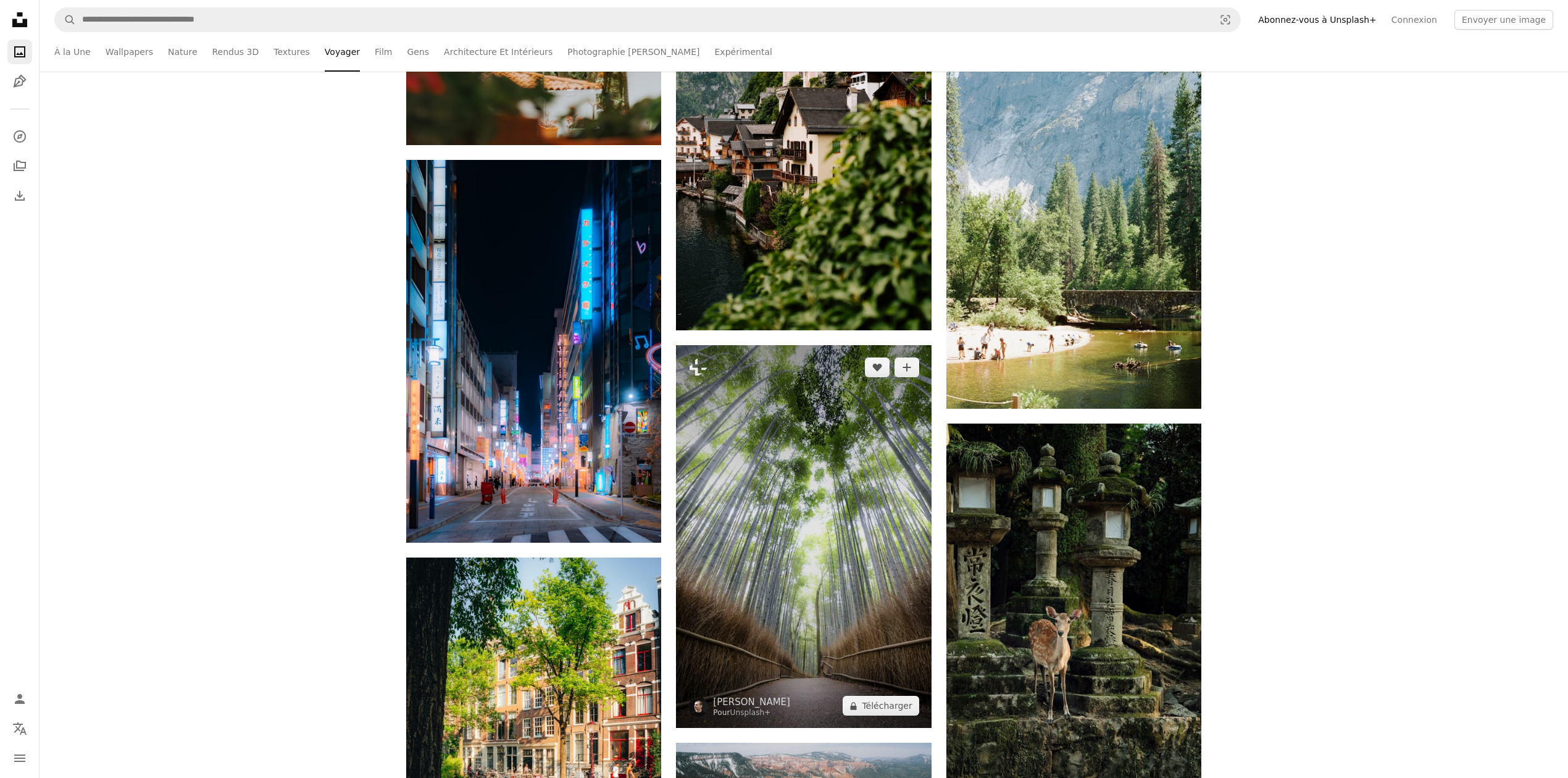
click at [756, 574] on img at bounding box center [803, 536] width 255 height 383
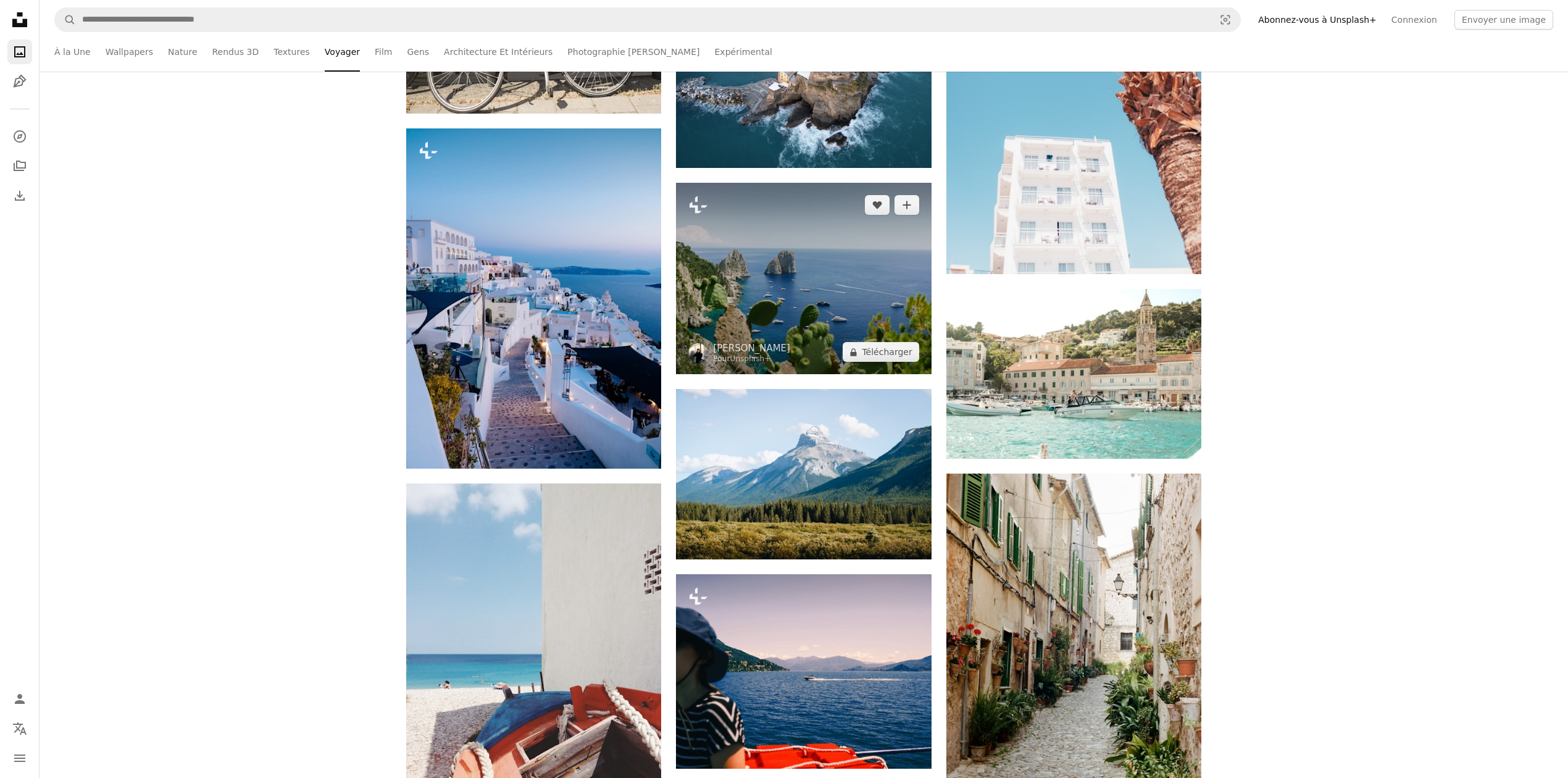
scroll to position [7820, 0]
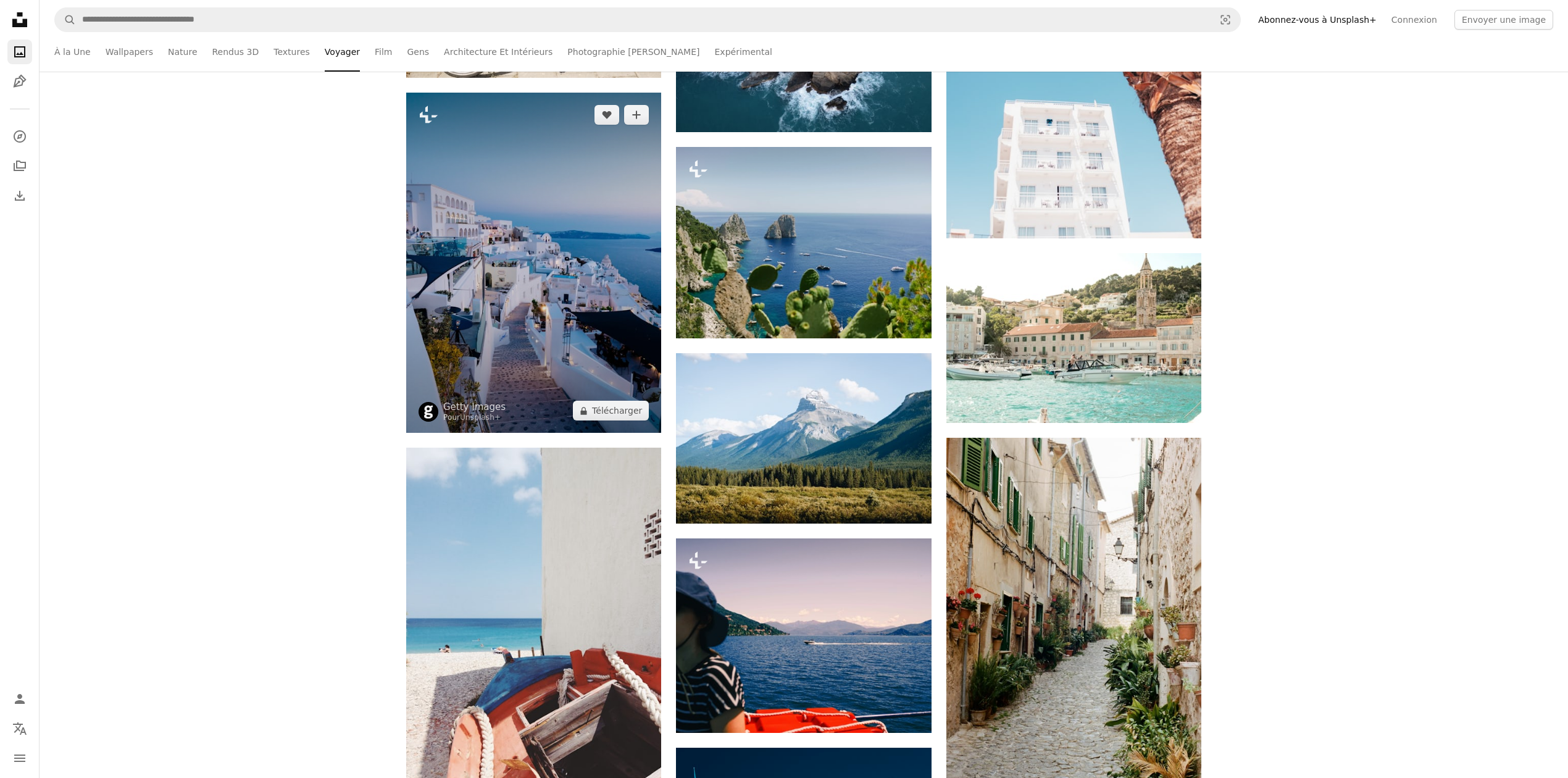
click at [536, 375] on img at bounding box center [534, 263] width 255 height 340
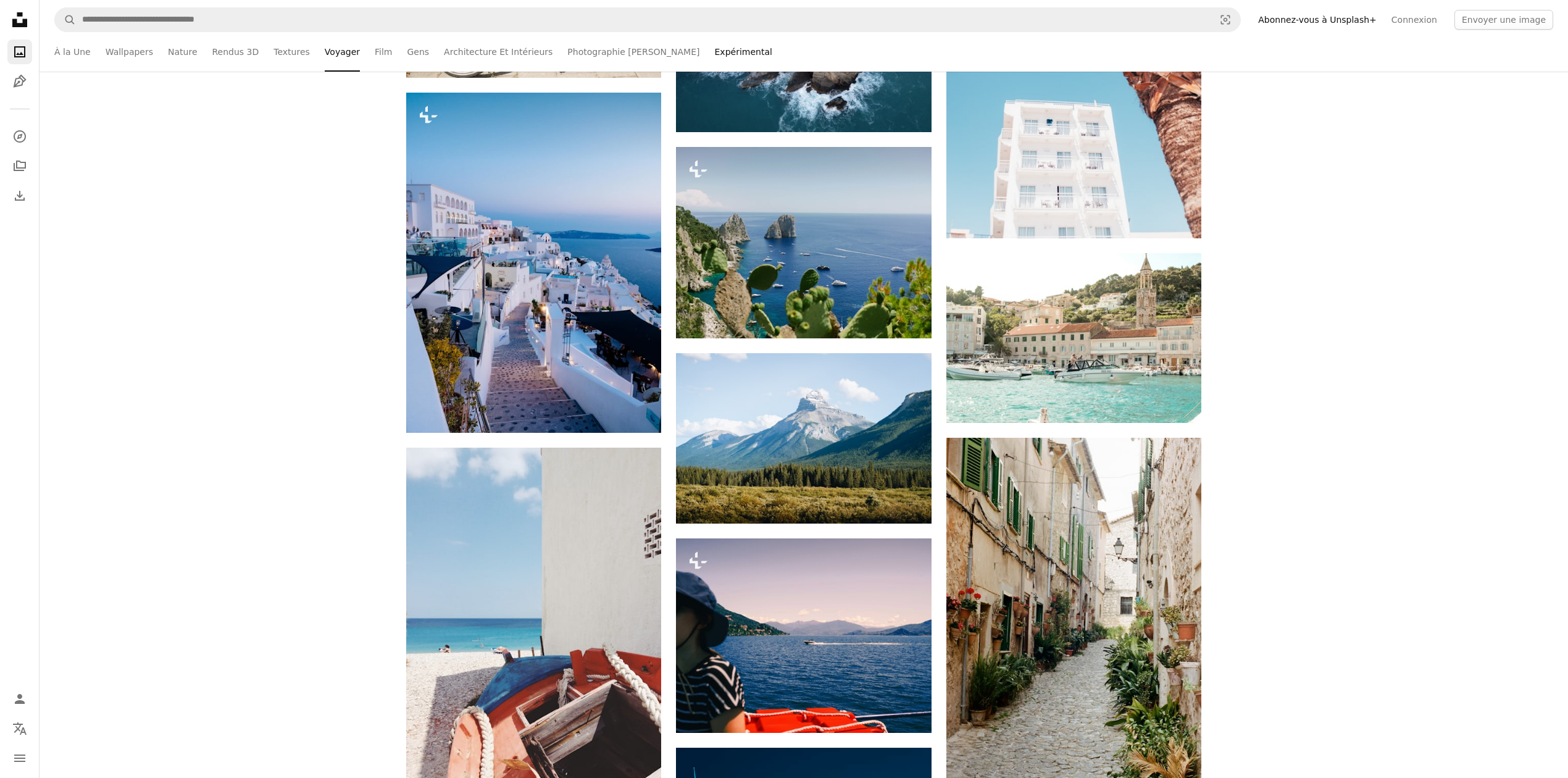
click at [715, 56] on link "Expérimental" at bounding box center [744, 51] width 58 height 39
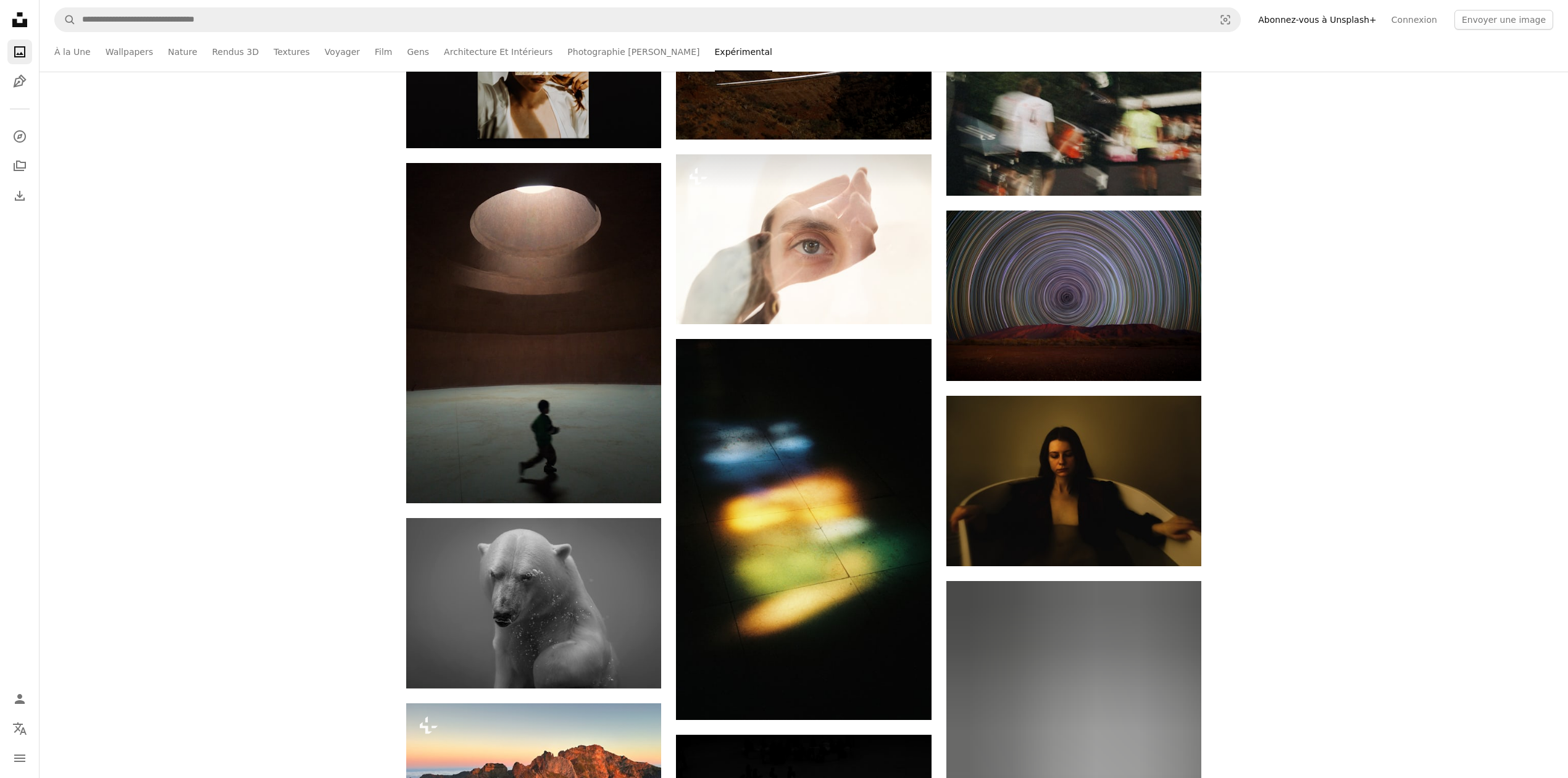
scroll to position [1152, 0]
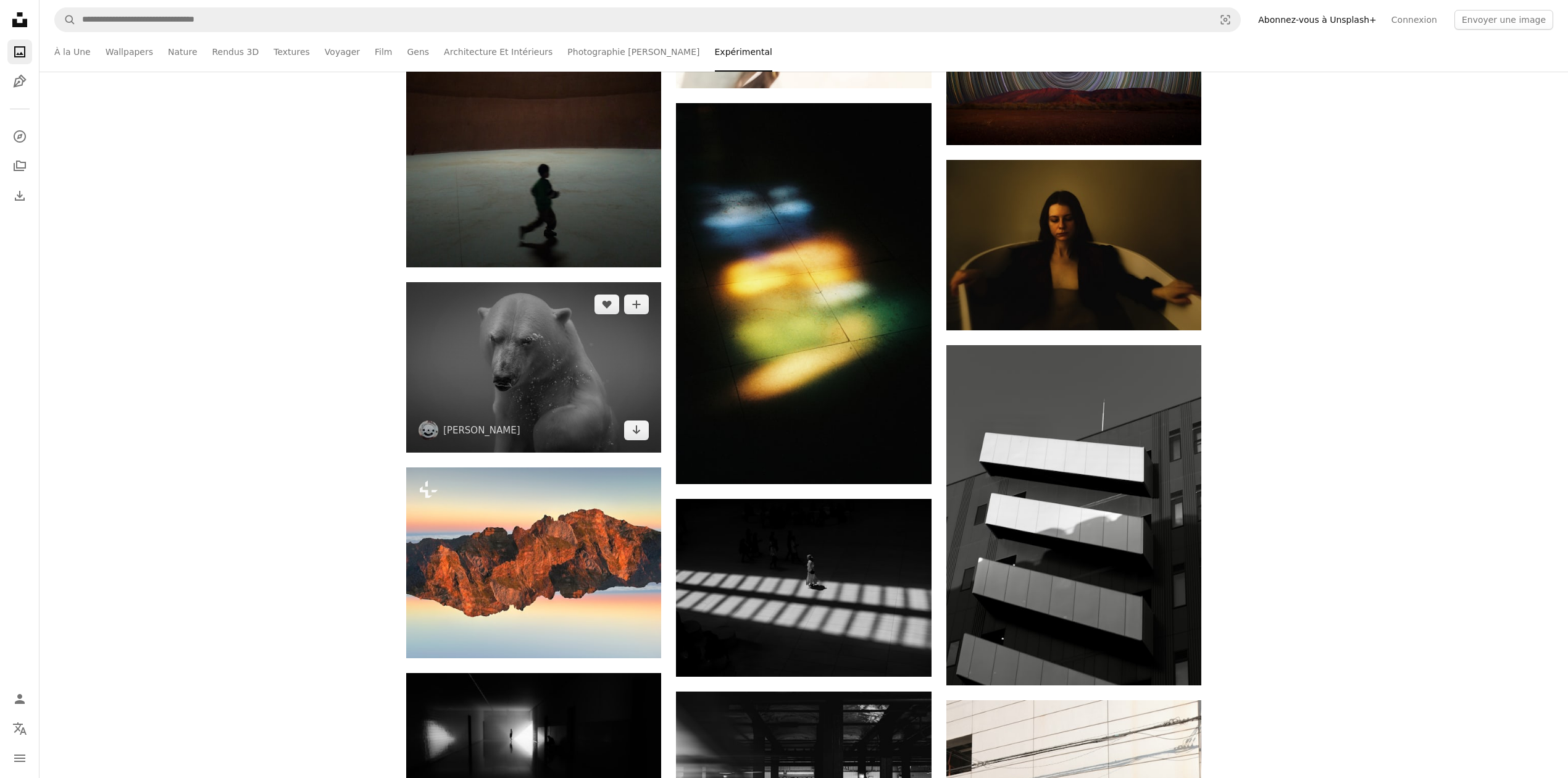
click at [502, 375] on img at bounding box center [534, 366] width 255 height 170
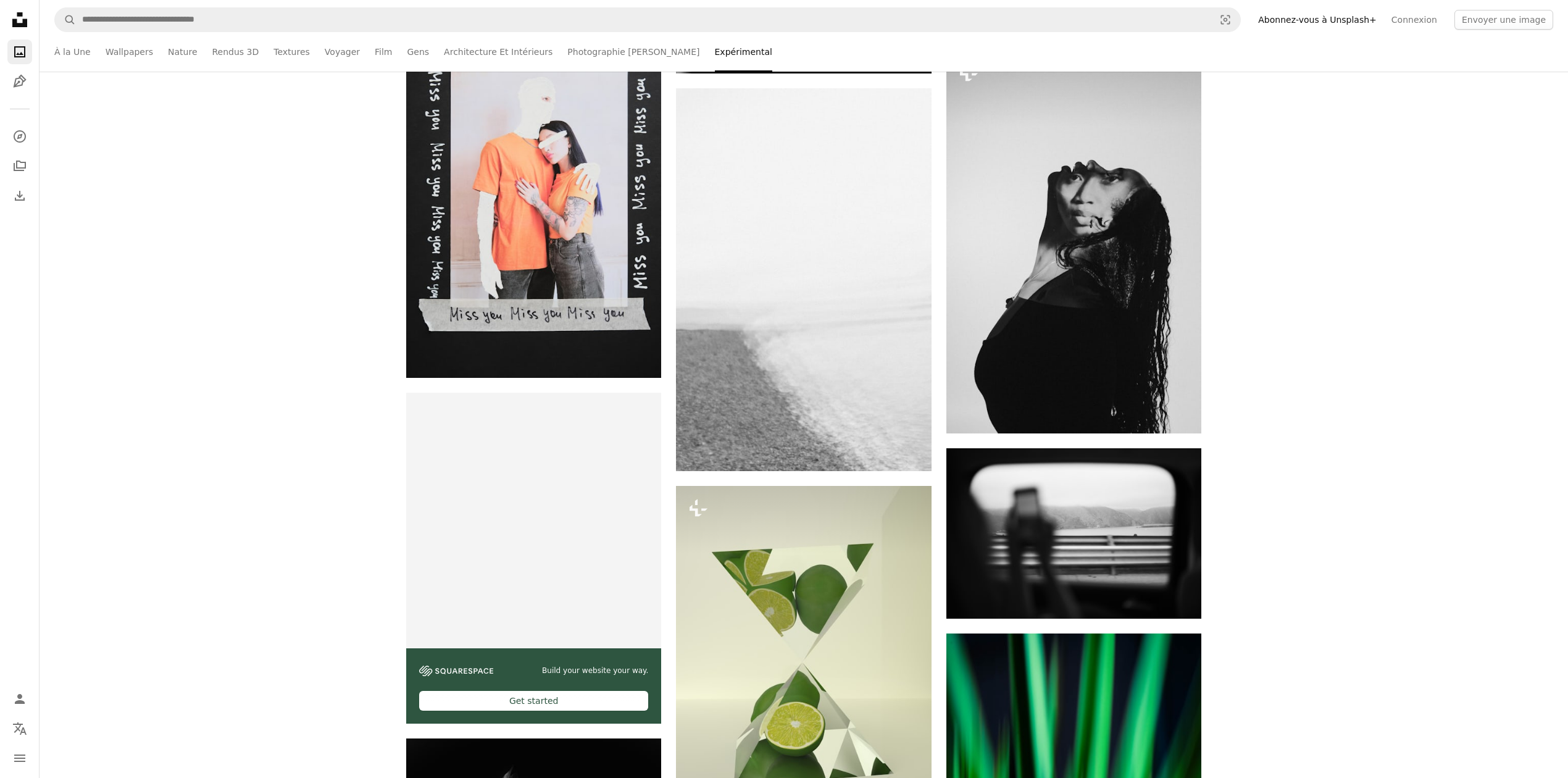
scroll to position [2964, 0]
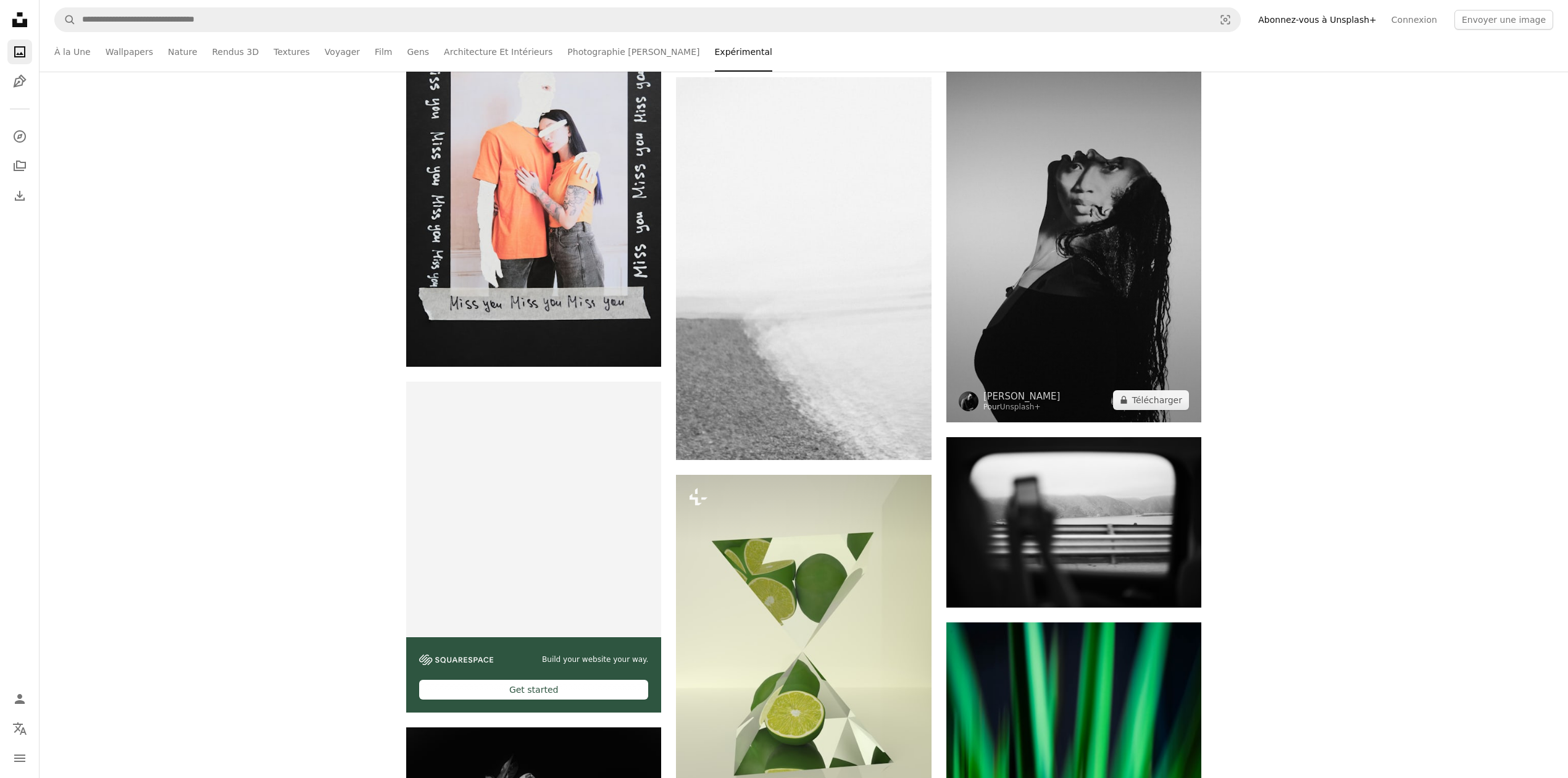
click at [1058, 261] on img at bounding box center [1074, 230] width 255 height 383
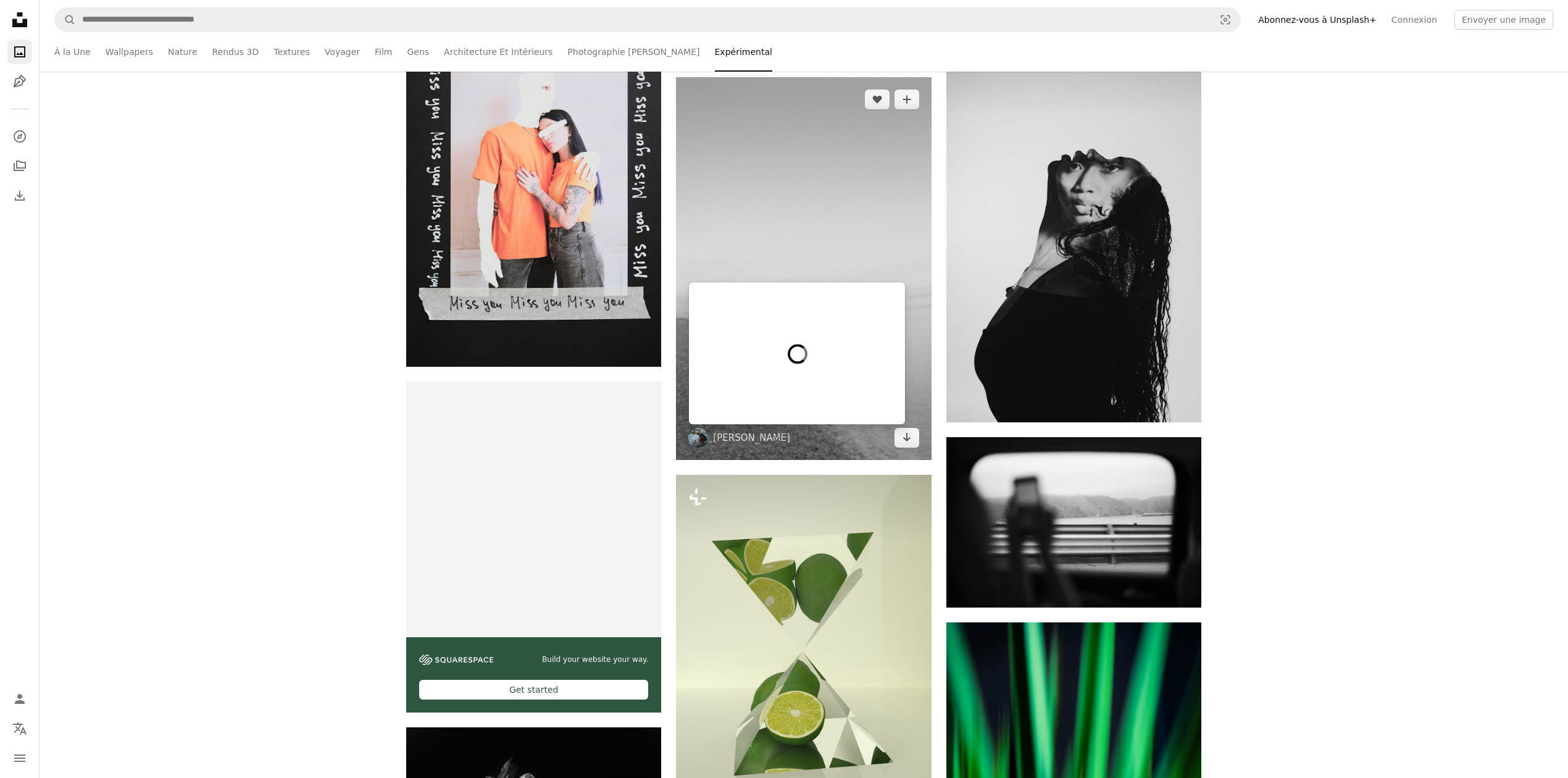
scroll to position [3066, 0]
